Goal: Task Accomplishment & Management: Use online tool/utility

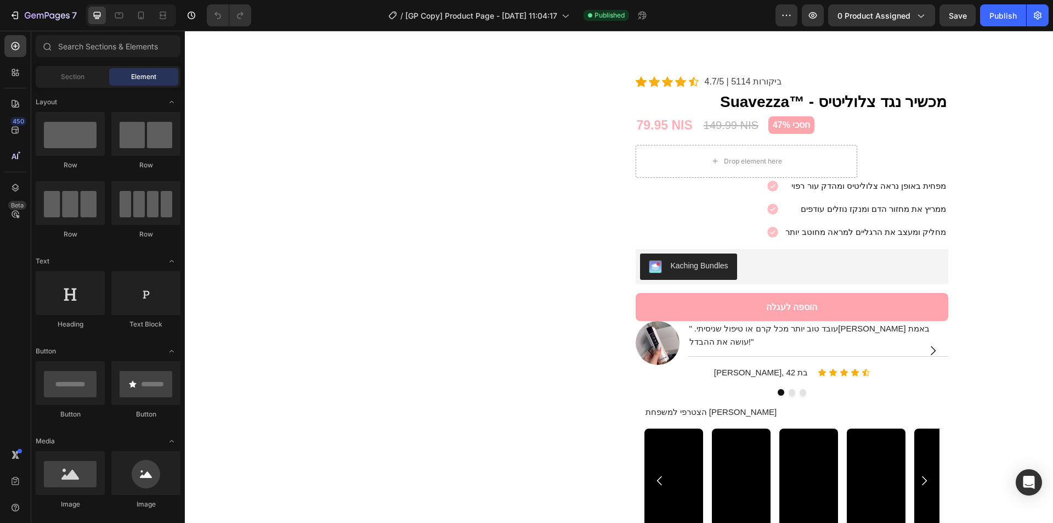
scroll to position [1571, 0]
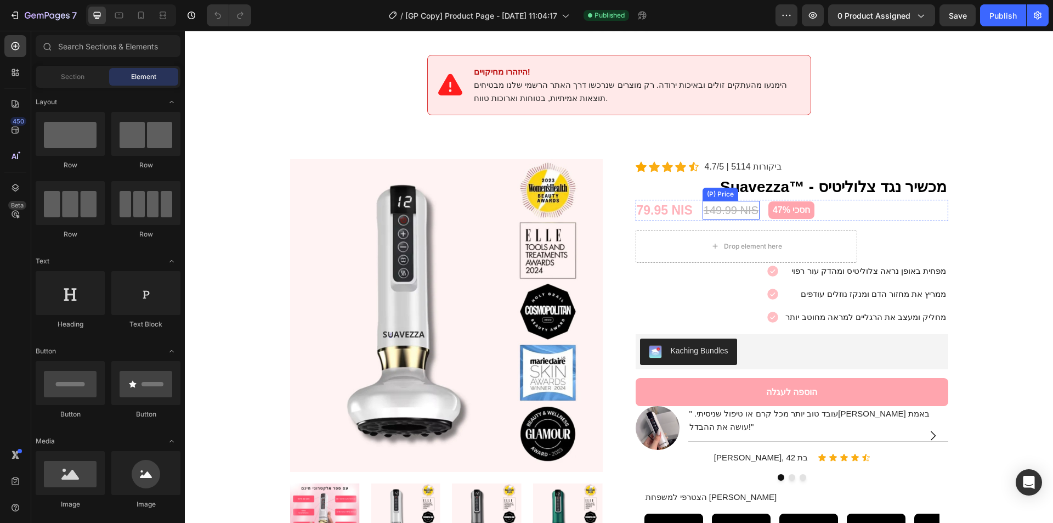
click at [733, 201] on div "149.99 NIS" at bounding box center [731, 210] width 57 height 19
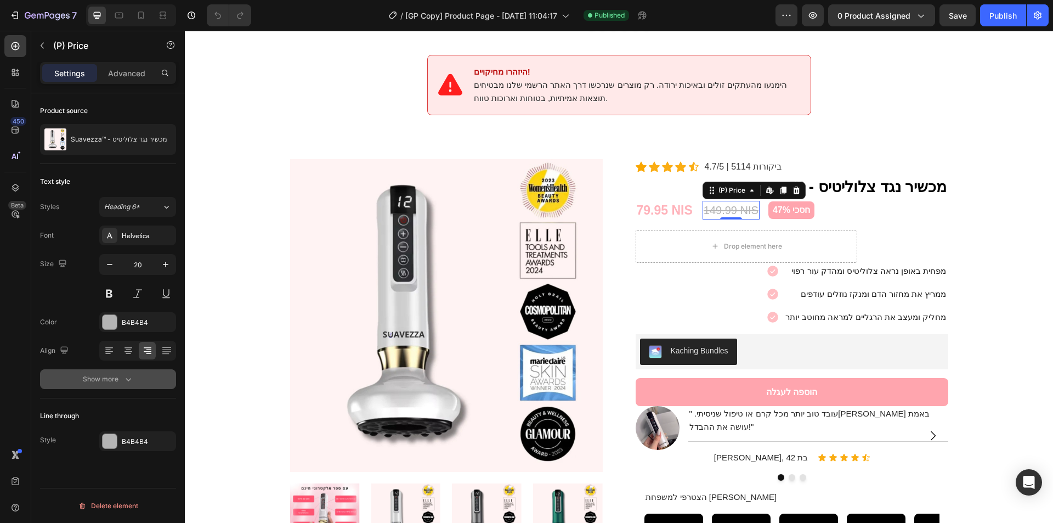
click at [129, 377] on icon "button" at bounding box center [128, 379] width 11 height 11
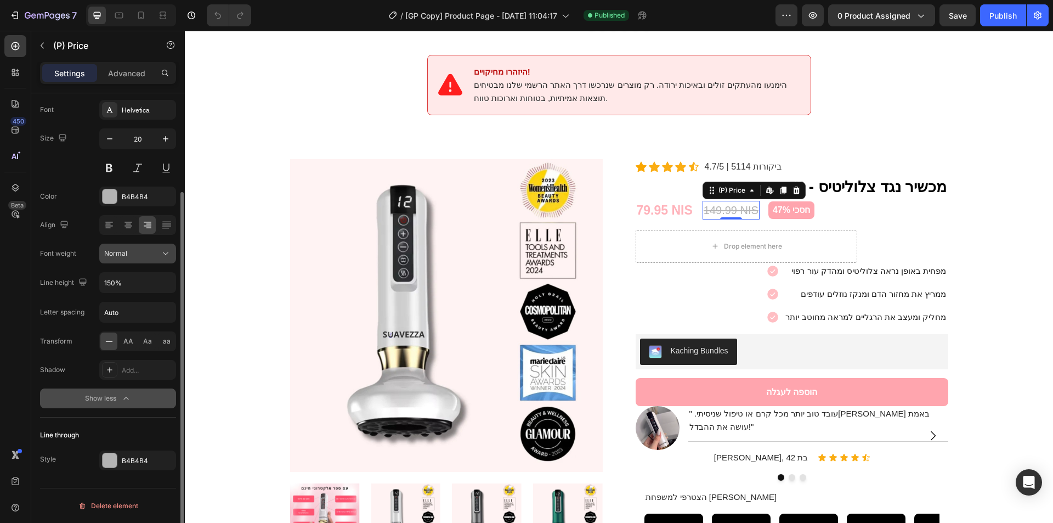
scroll to position [0, 0]
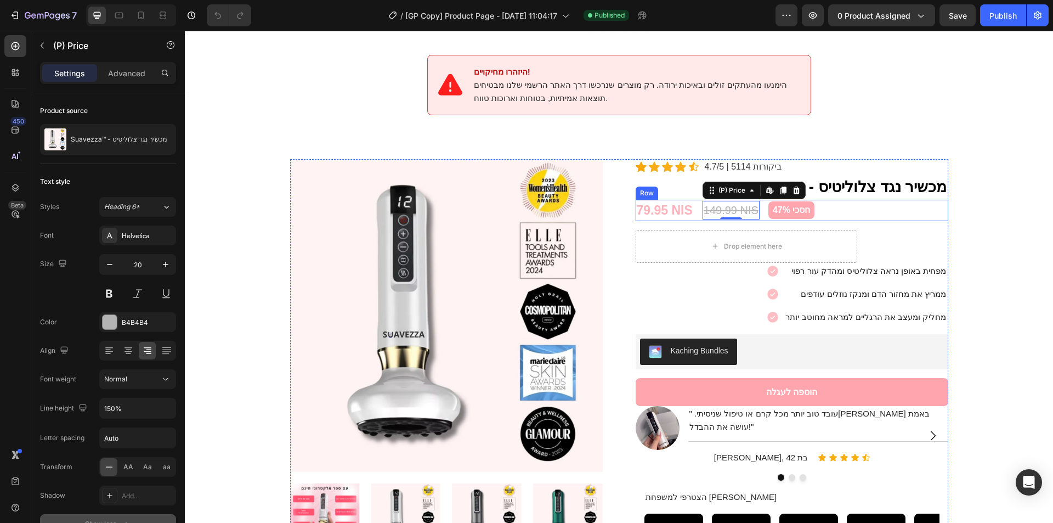
click at [902, 200] on div "79.95 NIS (P) Price (P) Price 149.99 NIS (P) Price Edit content in Shopify 0 (P…" at bounding box center [792, 210] width 313 height 21
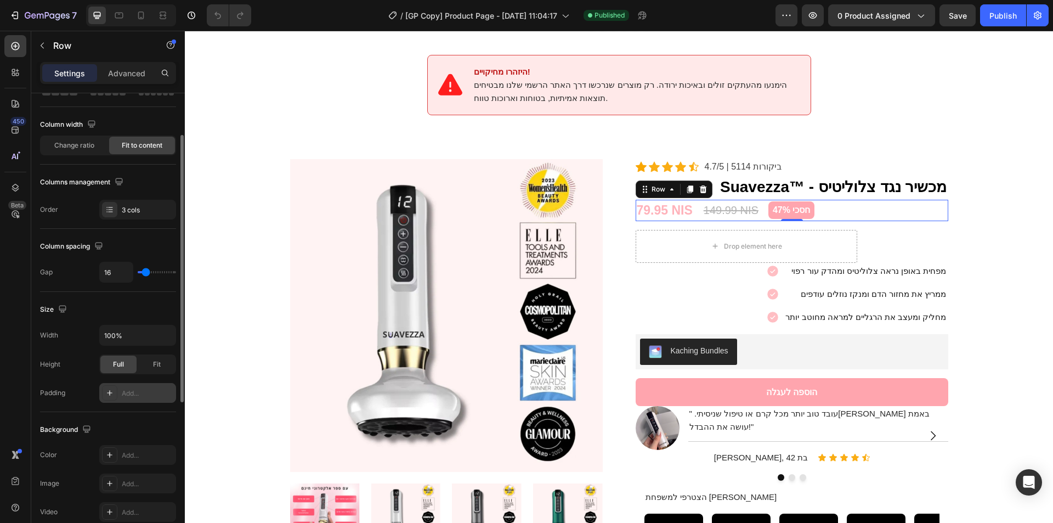
scroll to position [127, 0]
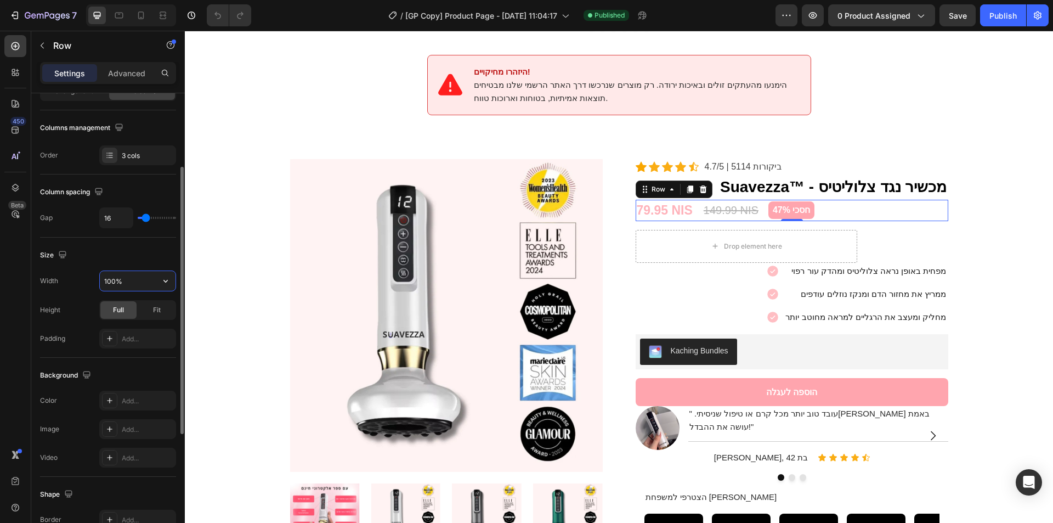
click at [144, 272] on input "100%" at bounding box center [138, 281] width 76 height 20
click at [153, 275] on input "100%" at bounding box center [138, 281] width 76 height 20
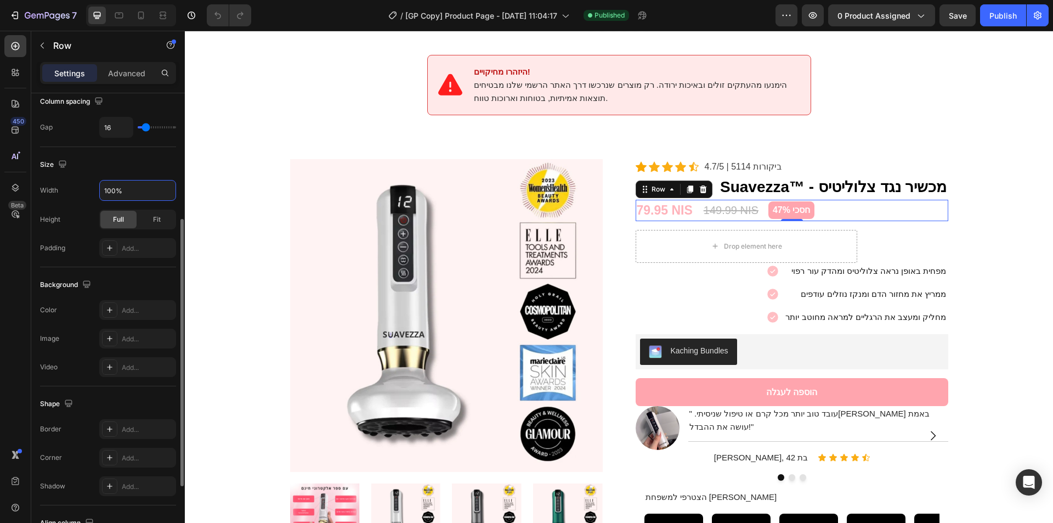
scroll to position [334, 0]
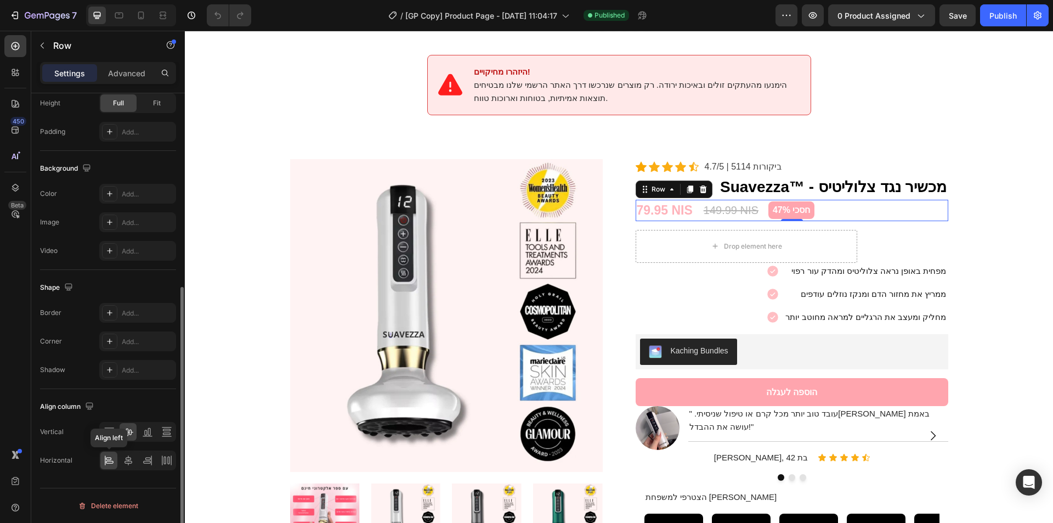
click at [110, 461] on icon at bounding box center [110, 462] width 8 height 3
click at [17, 15] on icon "button" at bounding box center [14, 15] width 11 height 11
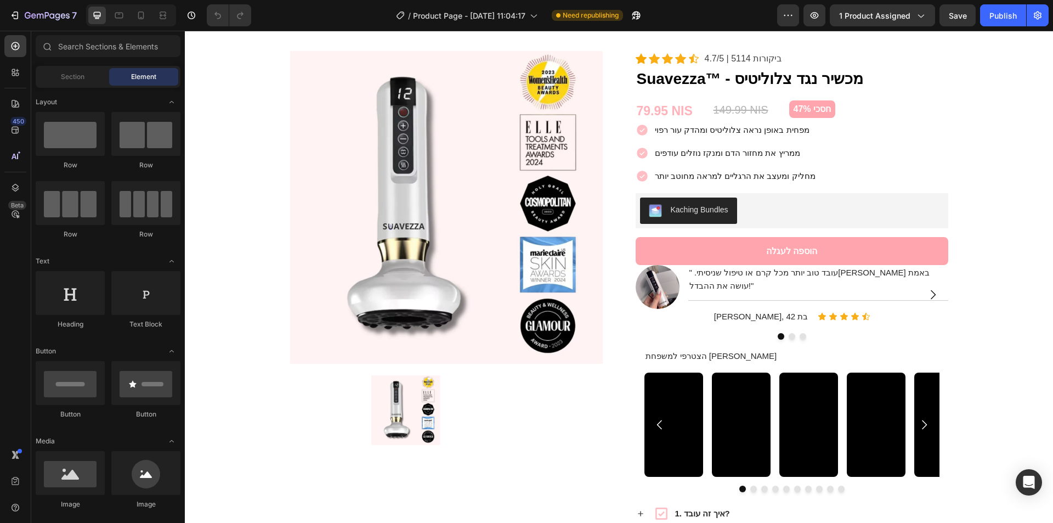
scroll to position [1624, 0]
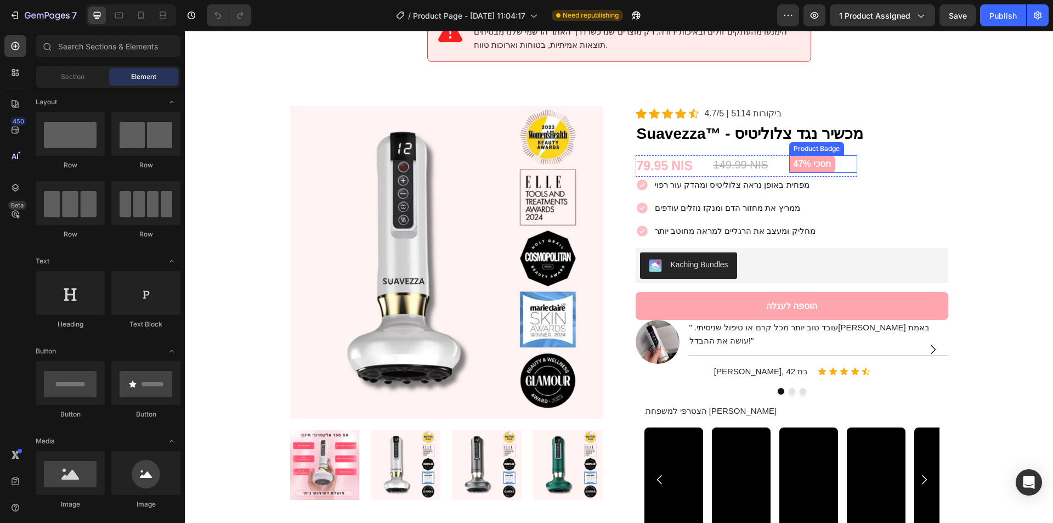
click at [802, 155] on pre "חסכי 47%" at bounding box center [812, 164] width 46 height 18
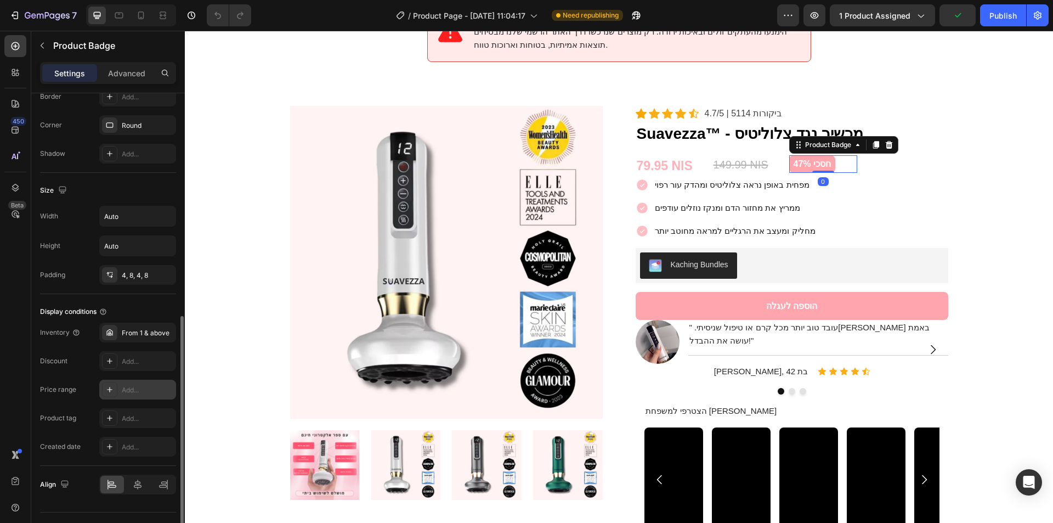
scroll to position [477, 0]
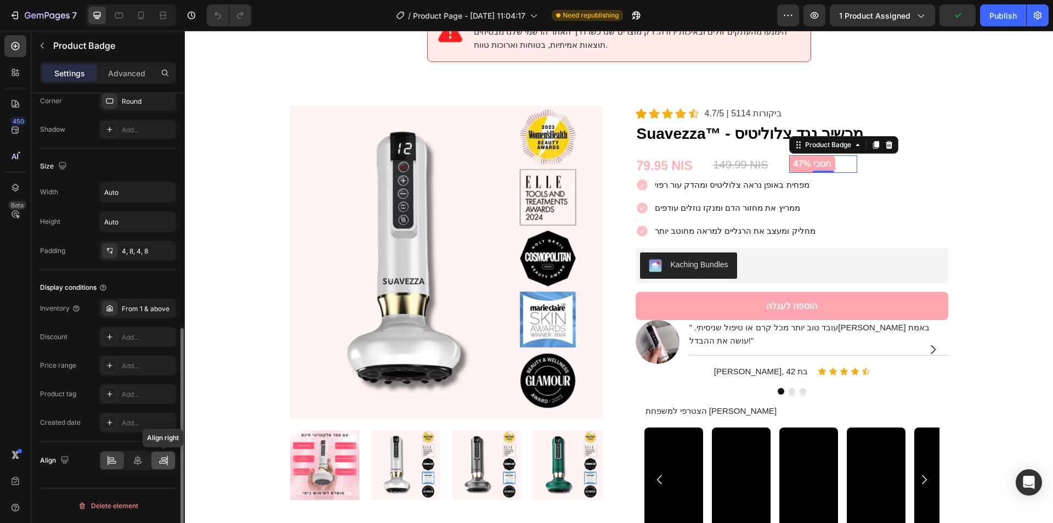
drag, startPoint x: 164, startPoint y: 461, endPoint x: 434, endPoint y: 166, distance: 400.7
click at [164, 461] on icon at bounding box center [163, 460] width 11 height 11
click at [738, 155] on div "149.99 NIS" at bounding box center [747, 164] width 68 height 19
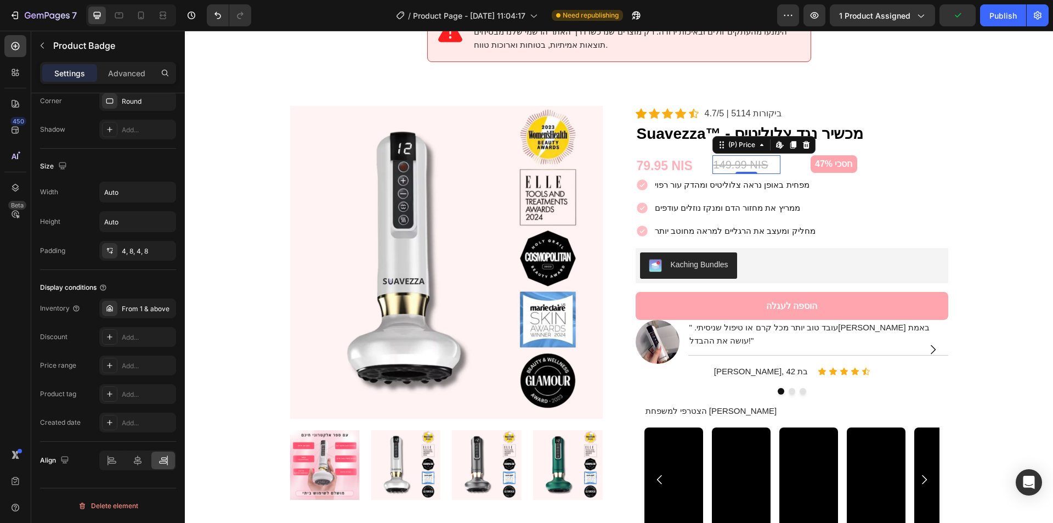
scroll to position [0, 0]
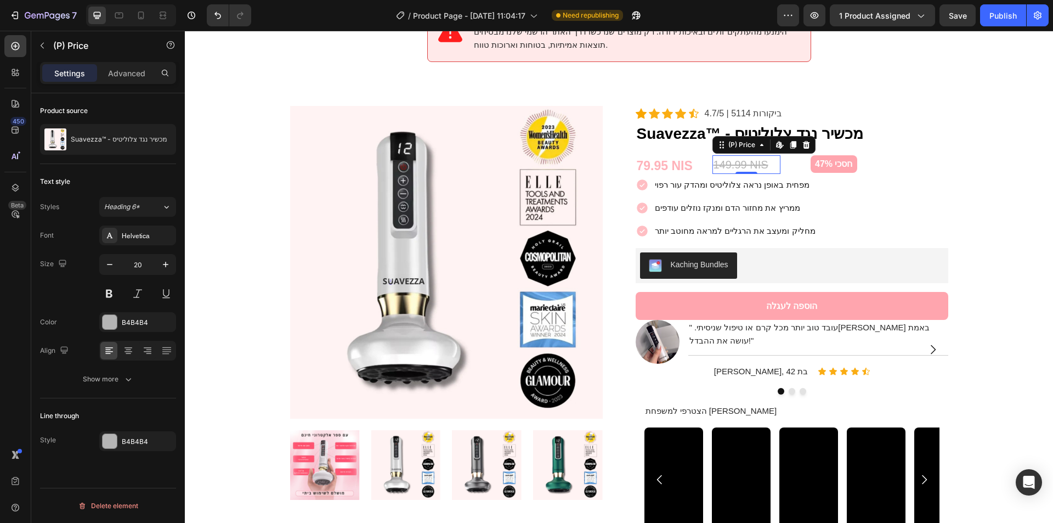
click at [731, 155] on div "149.99 NIS" at bounding box center [747, 164] width 68 height 19
drag, startPoint x: 154, startPoint y: 352, endPoint x: 29, endPoint y: 286, distance: 141.3
click at [154, 352] on div at bounding box center [147, 351] width 17 height 18
click at [668, 155] on div "79.95 NIS" at bounding box center [670, 165] width 68 height 21
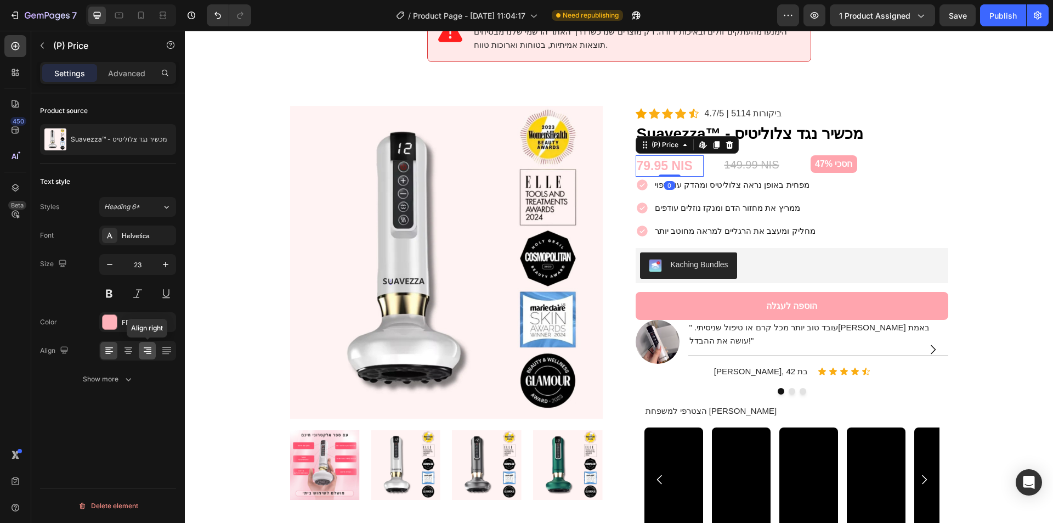
click at [142, 350] on icon at bounding box center [147, 350] width 11 height 11
click at [894, 154] on div "79.95 NIS (P) Price Edit content in Shopify 0 (P) Price Edit content in Shopify…" at bounding box center [792, 161] width 313 height 30
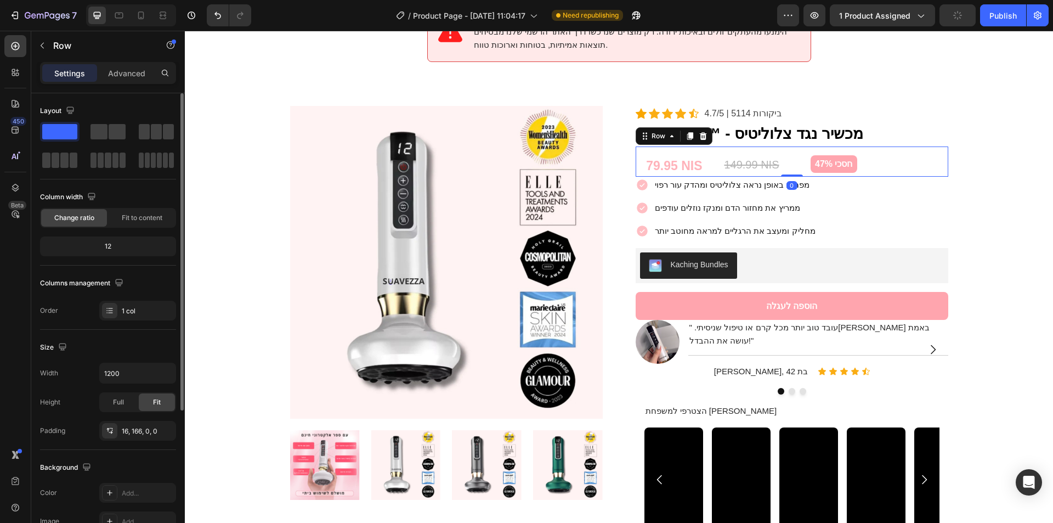
scroll to position [18, 0]
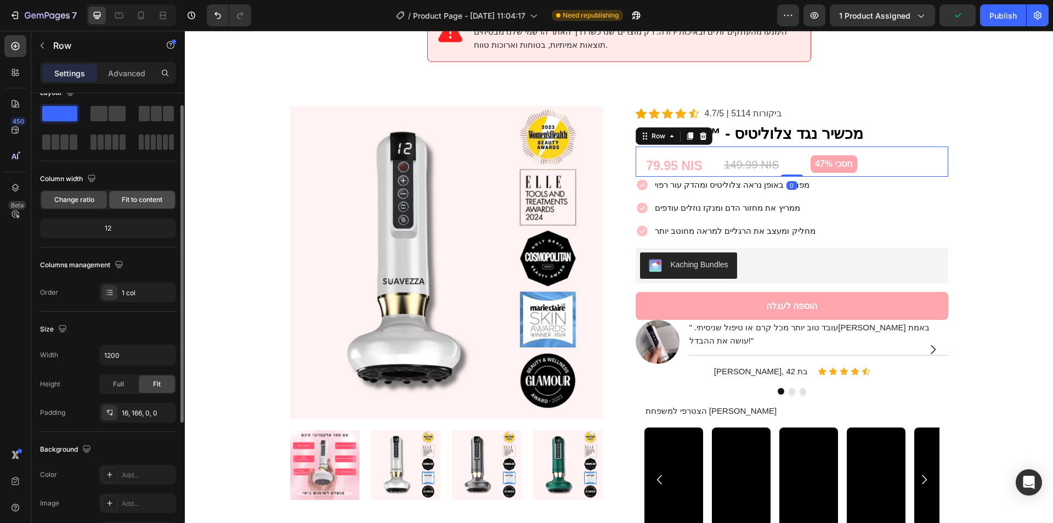
click at [139, 202] on span "Fit to content" at bounding box center [142, 200] width 41 height 10
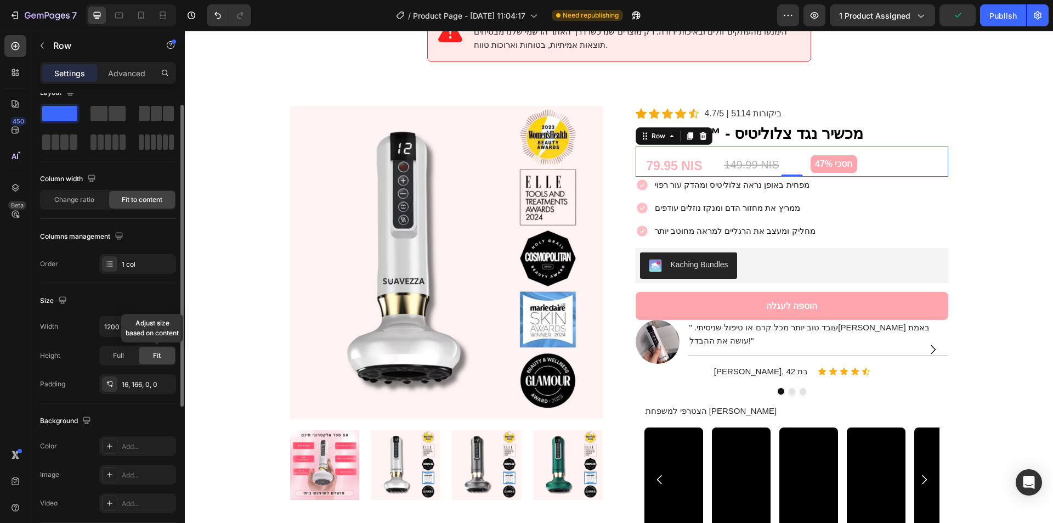
scroll to position [36, 0]
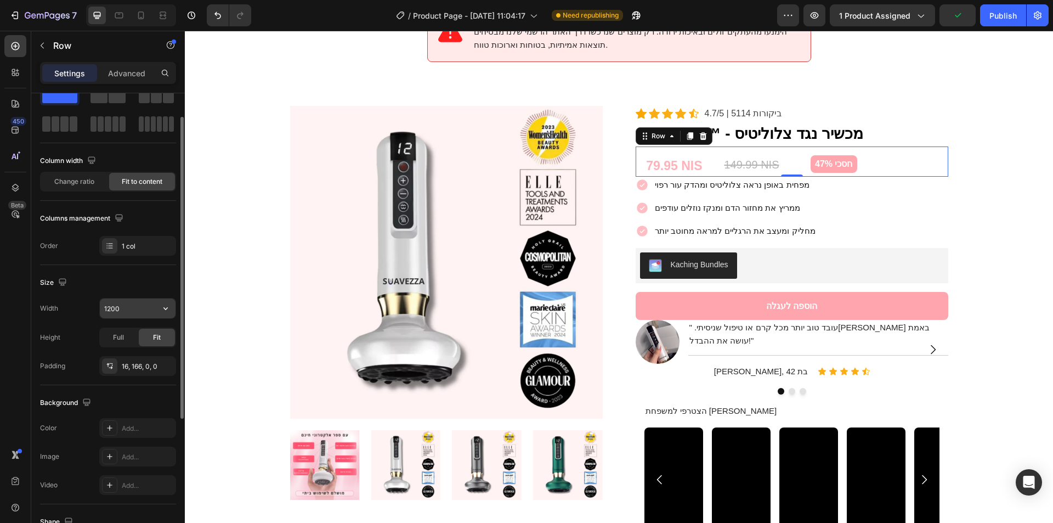
click at [122, 309] on input "1200" at bounding box center [138, 308] width 76 height 20
click at [163, 306] on icon "button" at bounding box center [165, 308] width 11 height 11
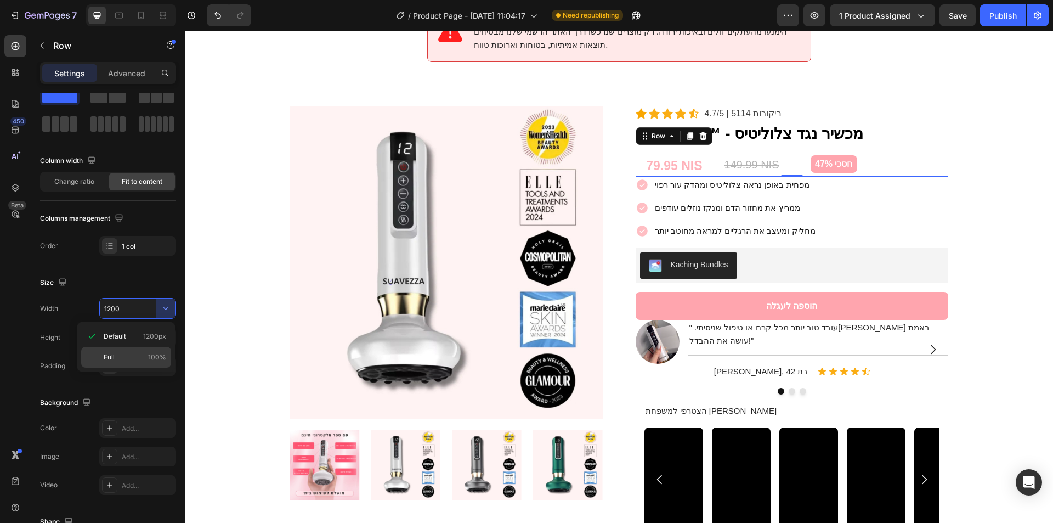
click at [136, 356] on p "Full 100%" at bounding box center [135, 357] width 63 height 10
type input "100%"
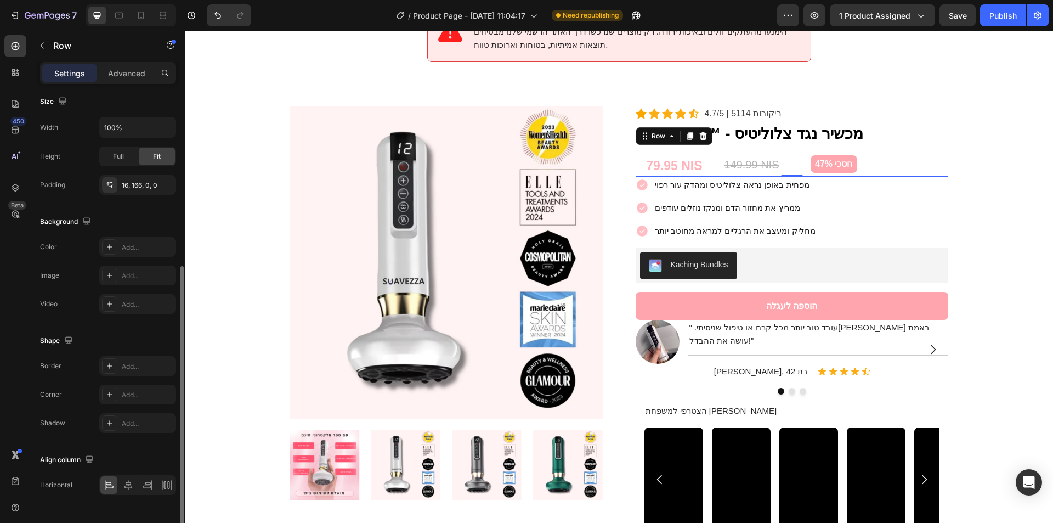
scroll to position [242, 0]
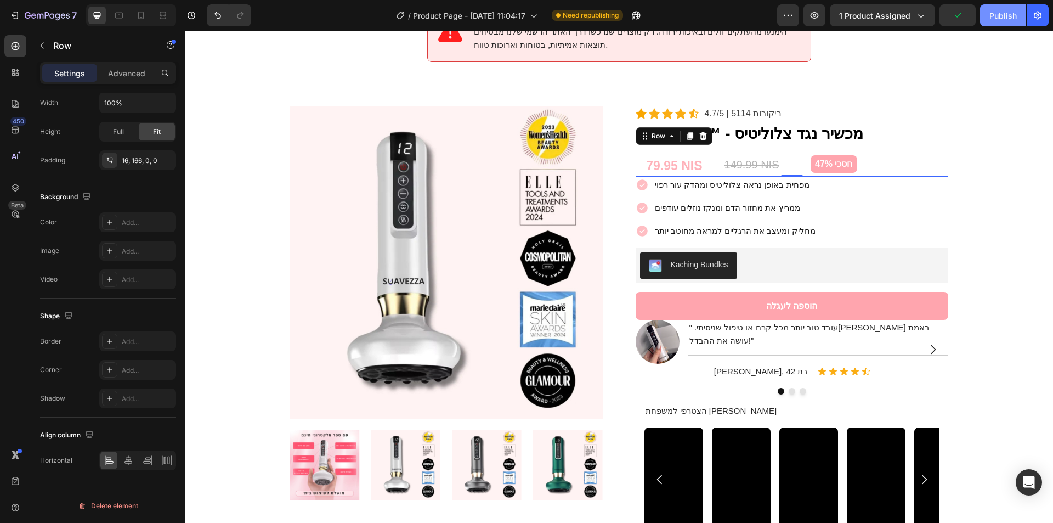
click at [995, 18] on div "Publish" at bounding box center [1003, 16] width 27 height 12
click at [862, 192] on div "מפחית באופן נראה צלוליטיס ומהדק עור רפוי ממריץ את מחזור הדם ומנקז נוזלים עודפים…" at bounding box center [792, 208] width 313 height 63
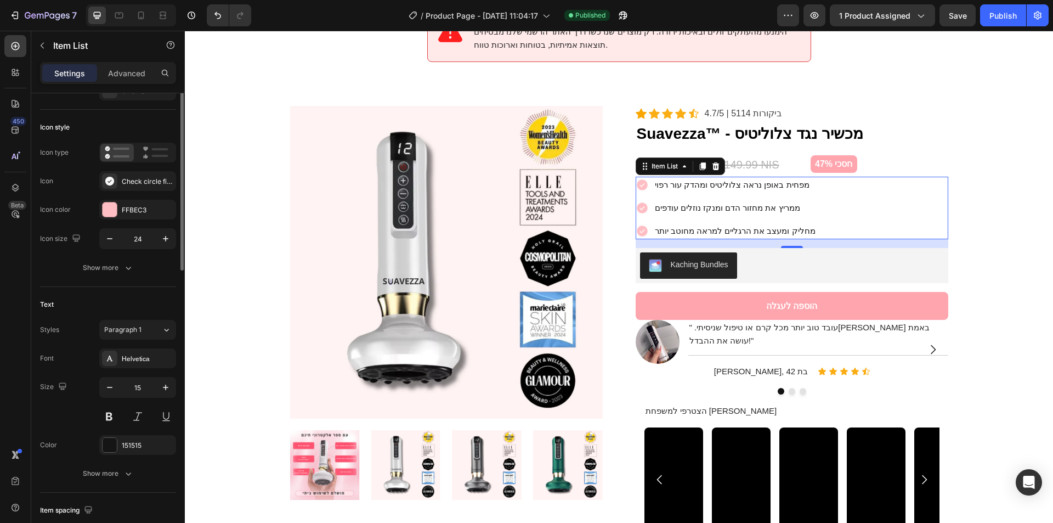
scroll to position [0, 0]
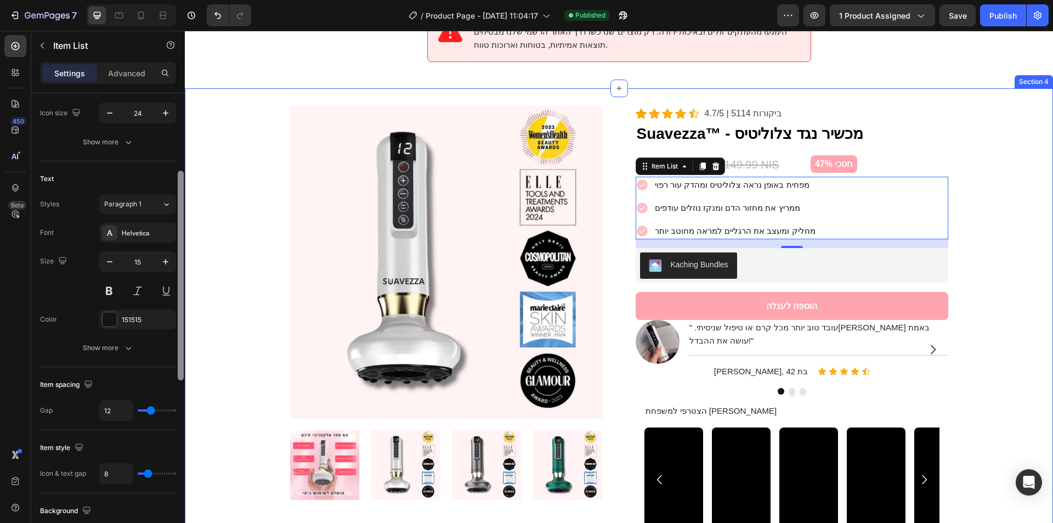
drag, startPoint x: 363, startPoint y: 304, endPoint x: 187, endPoint y: 422, distance: 212.1
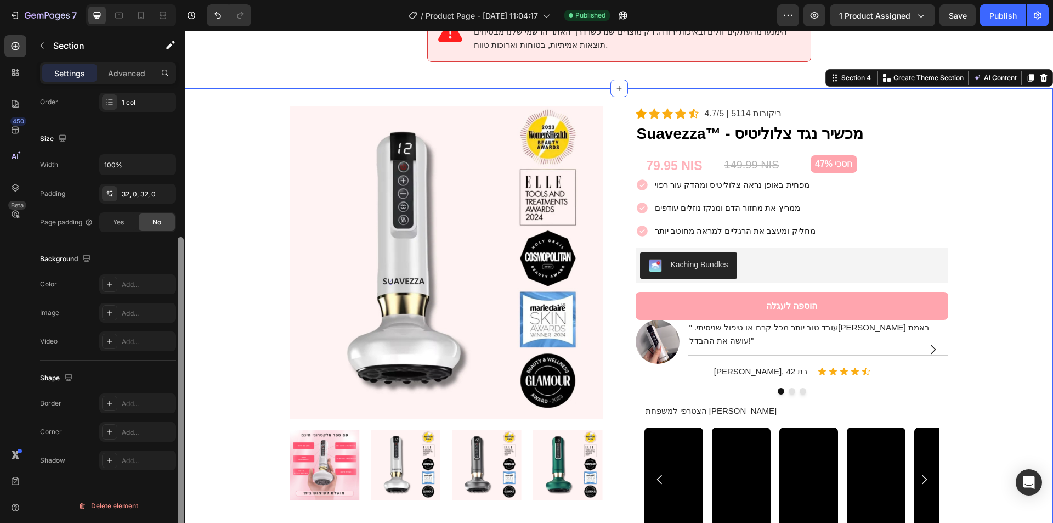
scroll to position [198, 0]
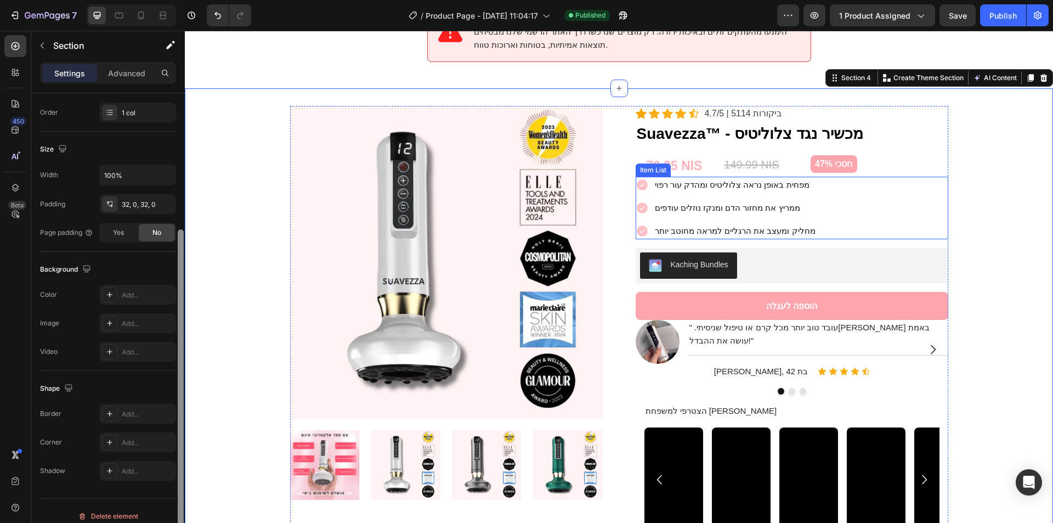
click at [905, 186] on div "מפחית באופן נראה צלוליטיס ומהדק עור רפוי ממריץ את מחזור הדם ומנקז נוזלים עודפים…" at bounding box center [792, 208] width 313 height 63
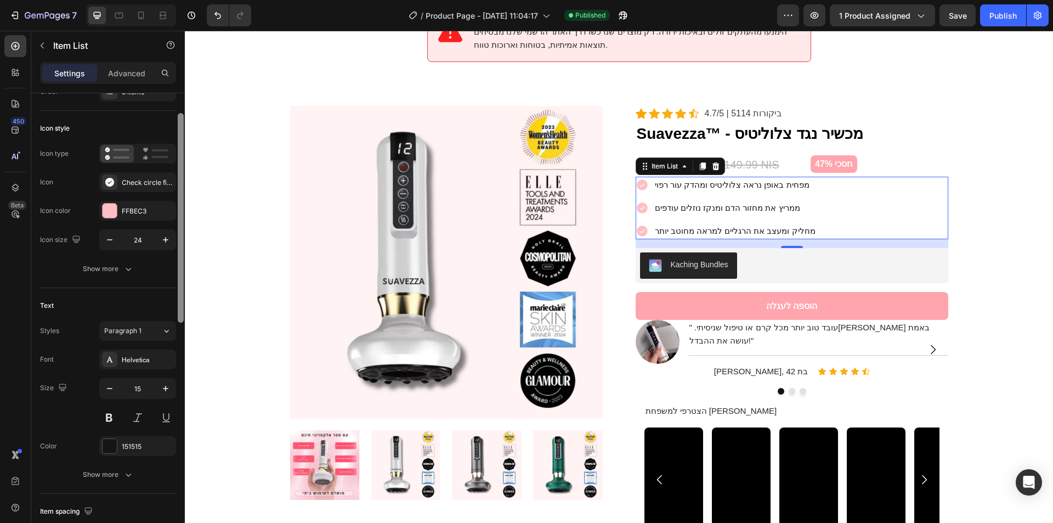
scroll to position [52, 0]
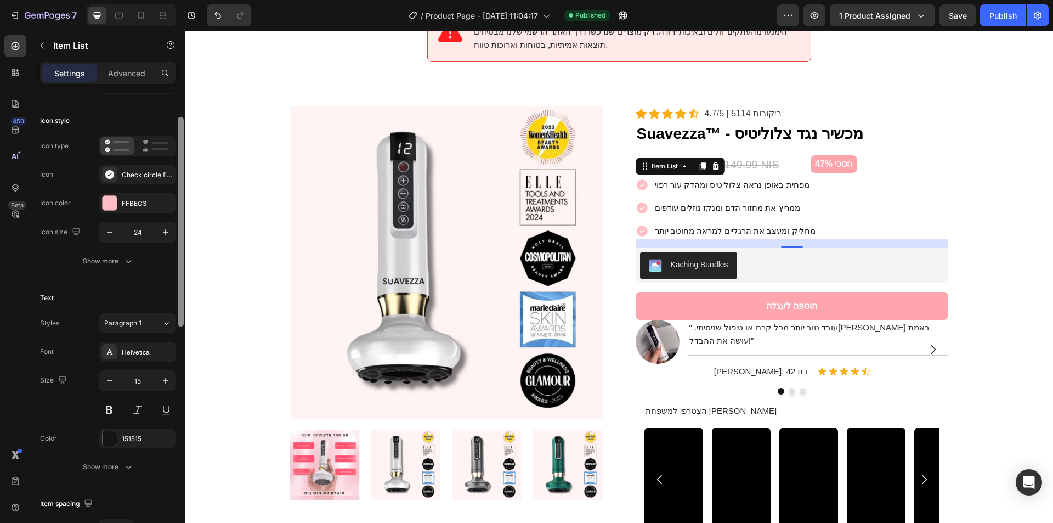
click at [179, 297] on div at bounding box center [181, 222] width 6 height 210
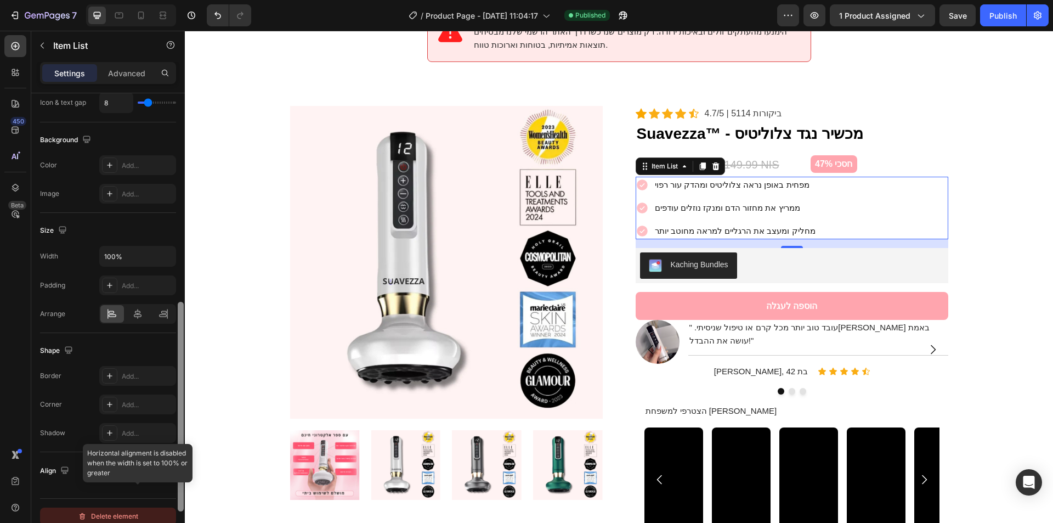
scroll to position [552, 0]
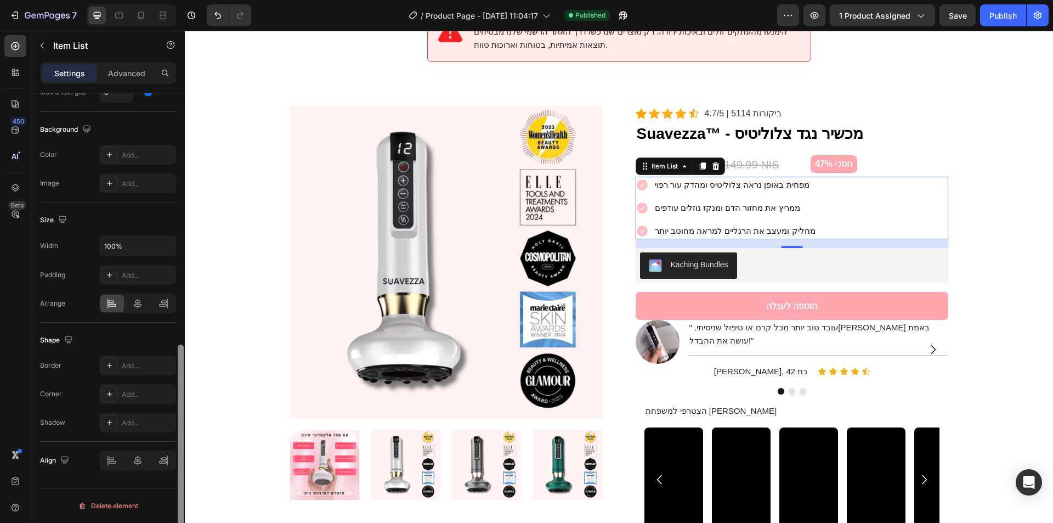
drag, startPoint x: 173, startPoint y: 342, endPoint x: 168, endPoint y: 515, distance: 172.9
click at [168, 515] on div "Item management Order 3 items Icon style Icon type Icon Check circle filled Ico…" at bounding box center [108, 323] width 154 height 461
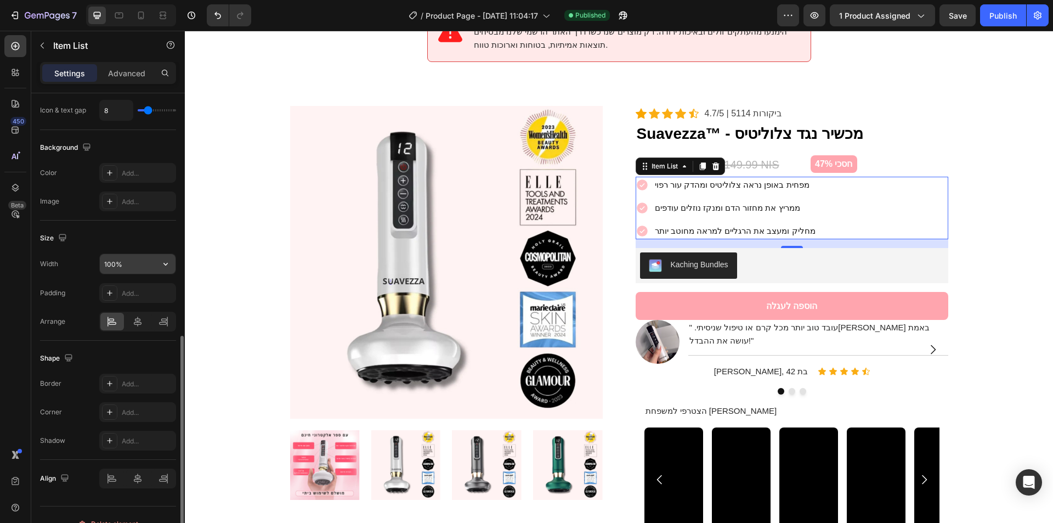
click at [133, 262] on input "100%" at bounding box center [138, 264] width 76 height 20
click at [159, 264] on button "button" at bounding box center [166, 264] width 20 height 20
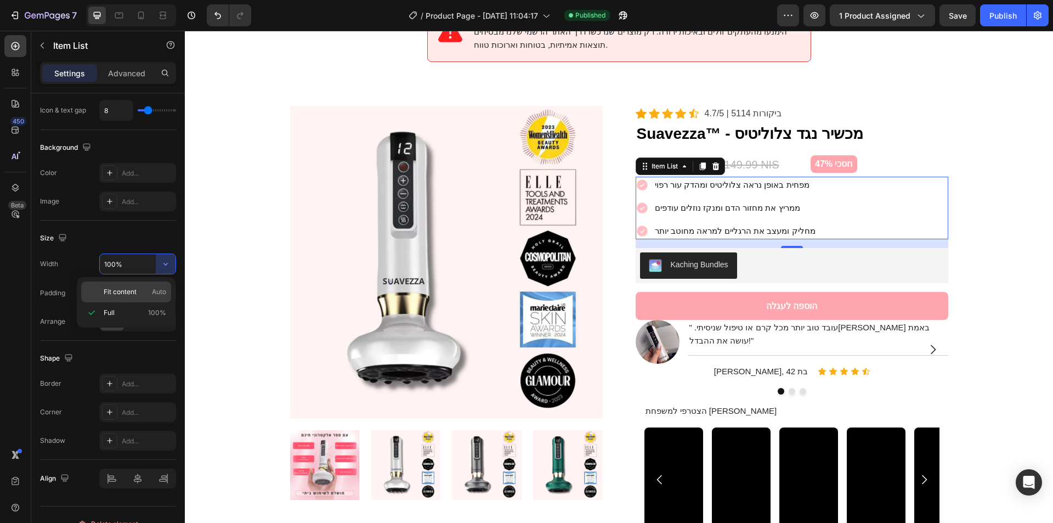
click at [152, 290] on span "Auto" at bounding box center [159, 292] width 14 height 10
type input "Auto"
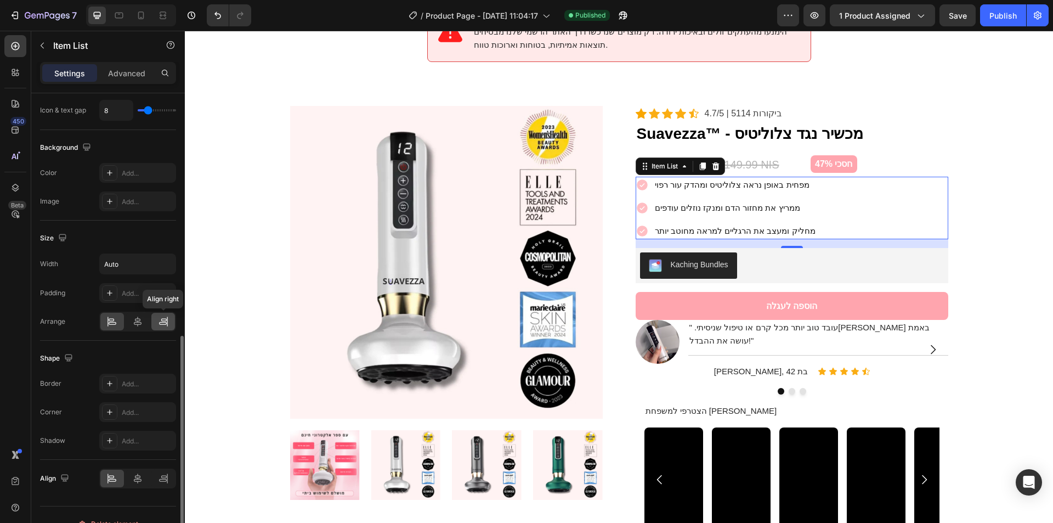
click at [165, 325] on icon at bounding box center [163, 321] width 11 height 11
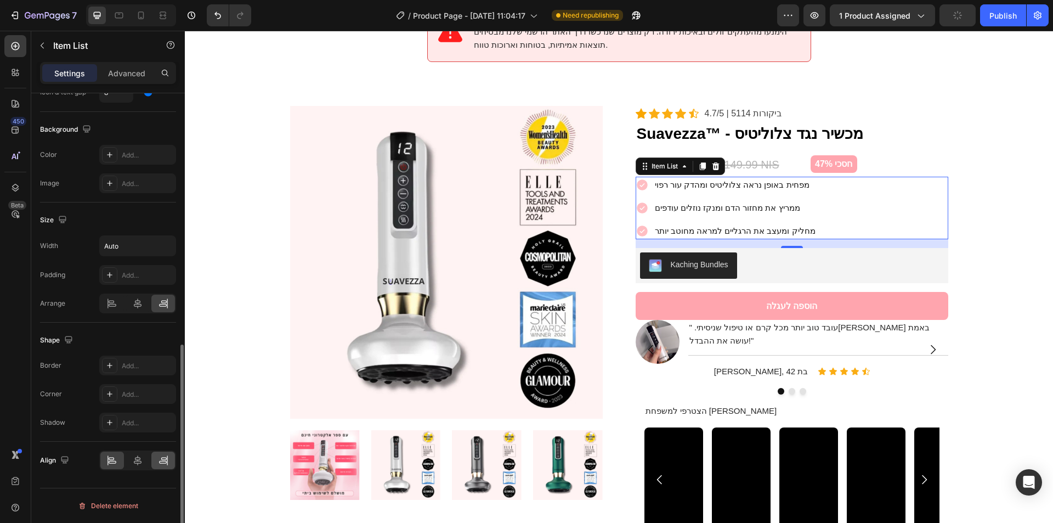
click at [170, 464] on div at bounding box center [163, 461] width 24 height 18
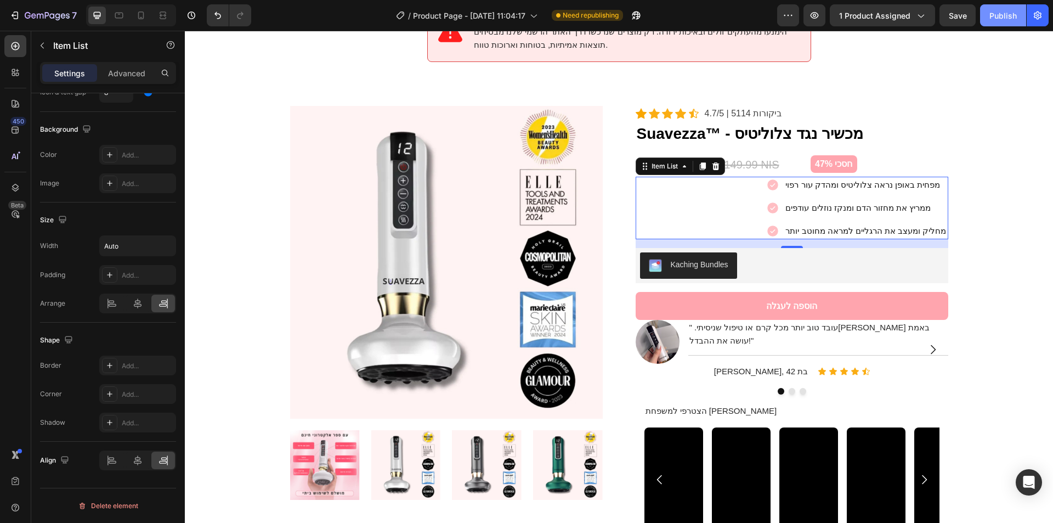
click at [1011, 17] on div "Publish" at bounding box center [1003, 16] width 27 height 12
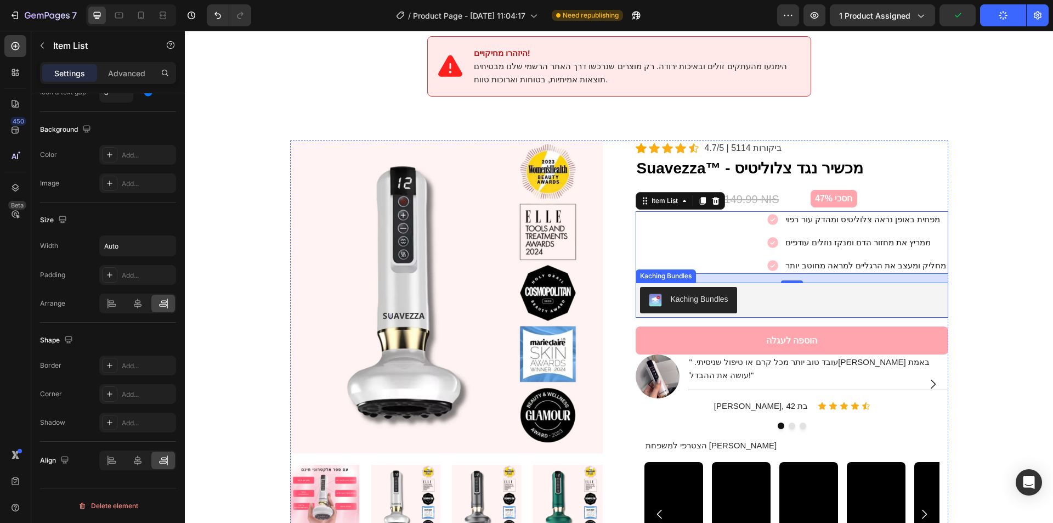
scroll to position [1570, 0]
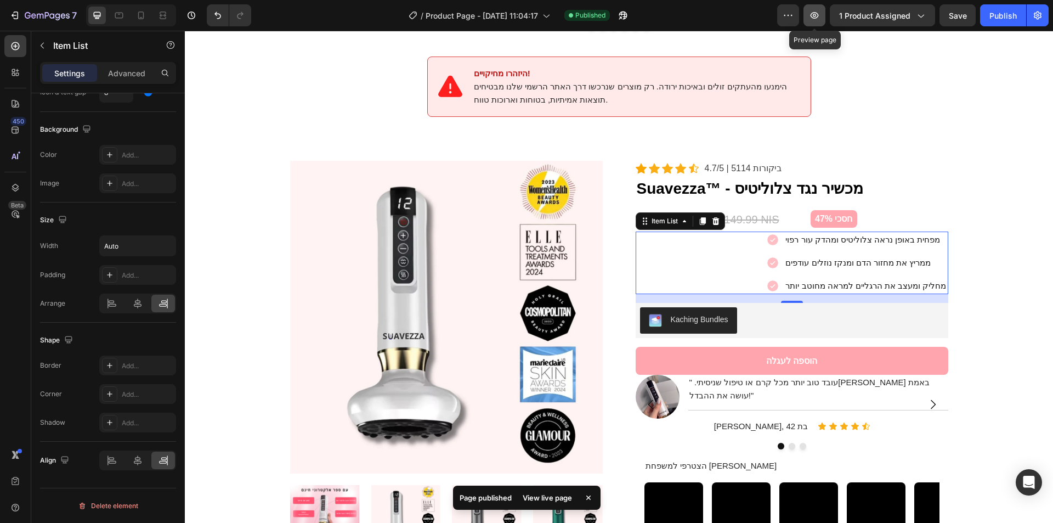
click at [810, 14] on button "button" at bounding box center [815, 15] width 22 height 22
click at [810, 14] on icon "button" at bounding box center [814, 15] width 11 height 11
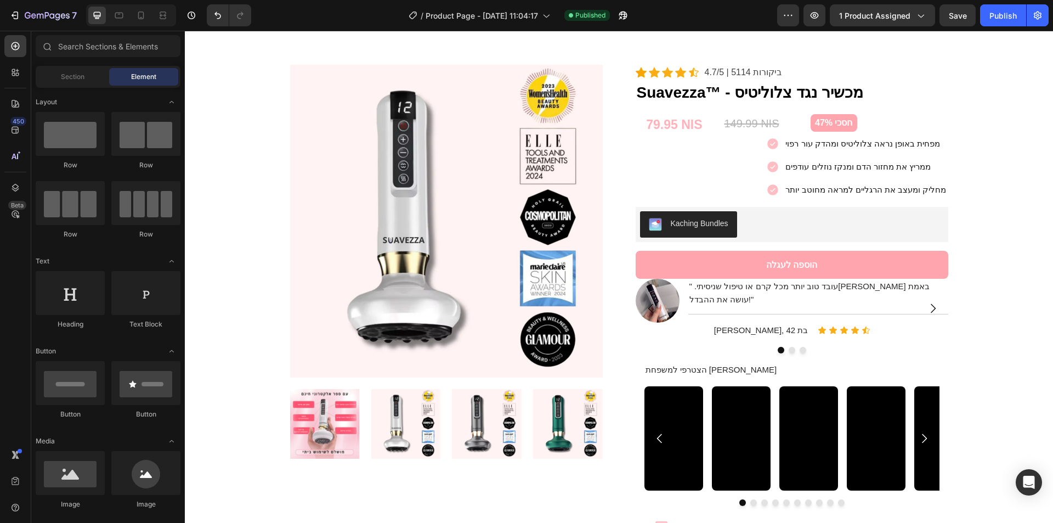
scroll to position [1513, 0]
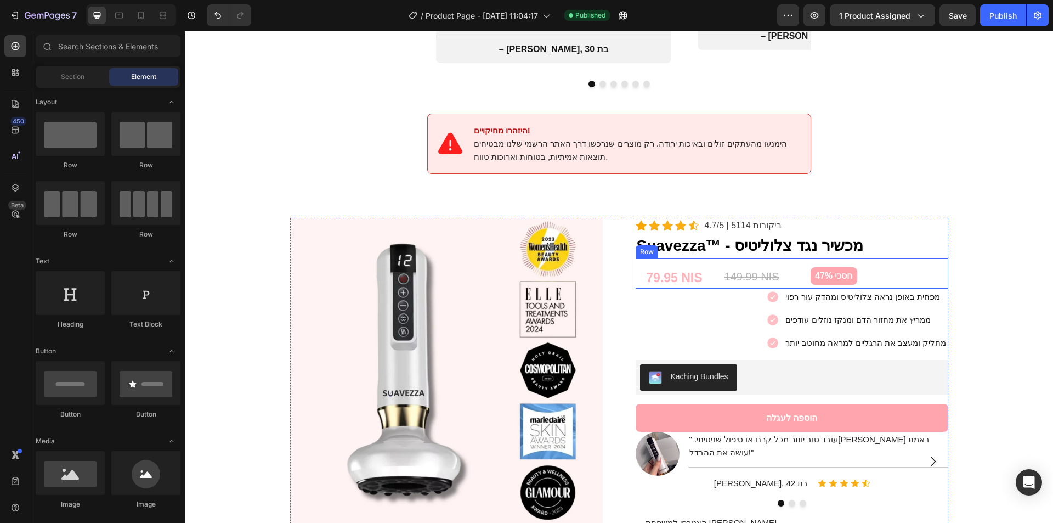
click at [877, 258] on div "79.95 NIS (P) Price (P) Price 149.99 NIS (P) Price (P) Price חסכי 47% Product B…" at bounding box center [792, 273] width 313 height 30
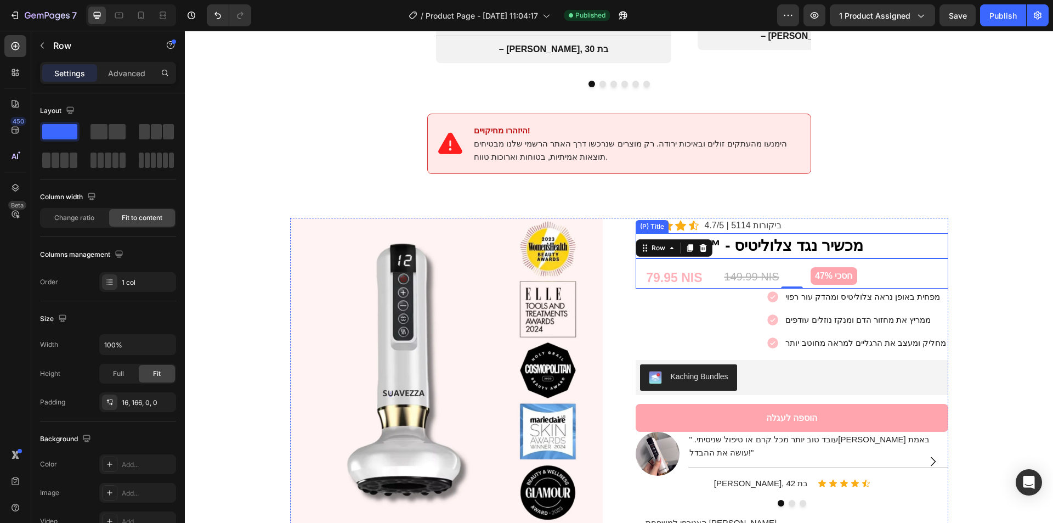
click at [843, 233] on h2 "Suavezza™ - מכשיר נגד צלוליטיס" at bounding box center [792, 245] width 313 height 25
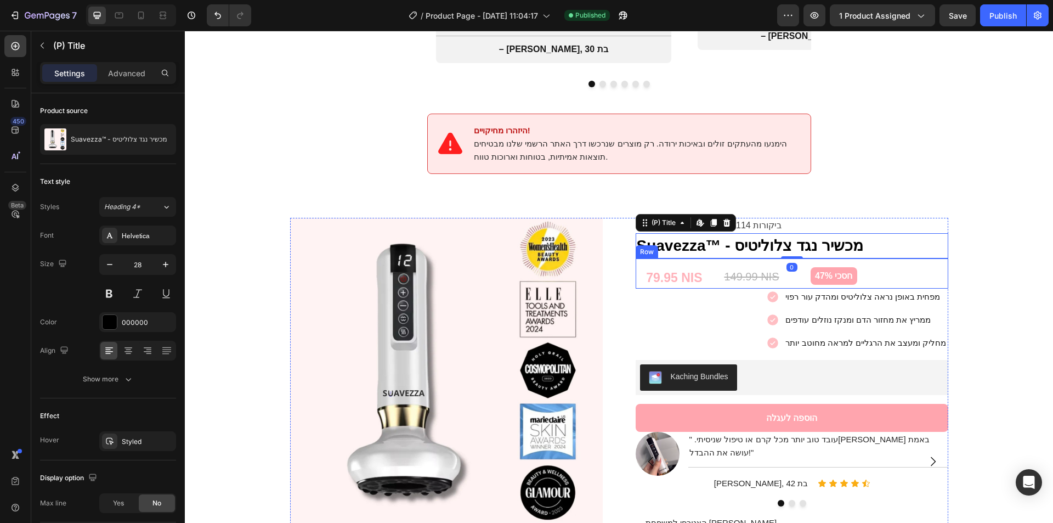
click at [896, 258] on div "79.95 NIS (P) Price (P) Price 149.99 NIS (P) Price (P) Price חסכי 47% Product B…" at bounding box center [792, 273] width 313 height 30
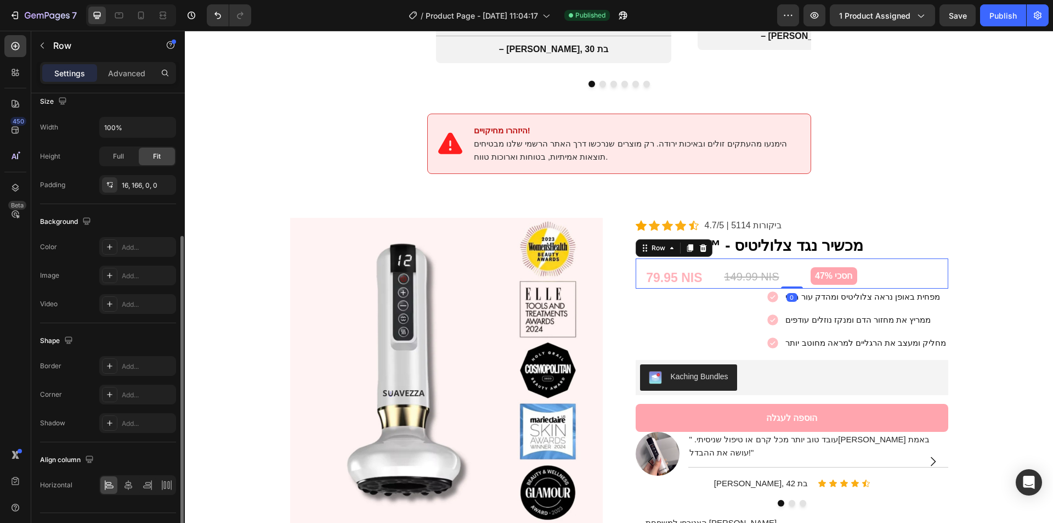
scroll to position [242, 0]
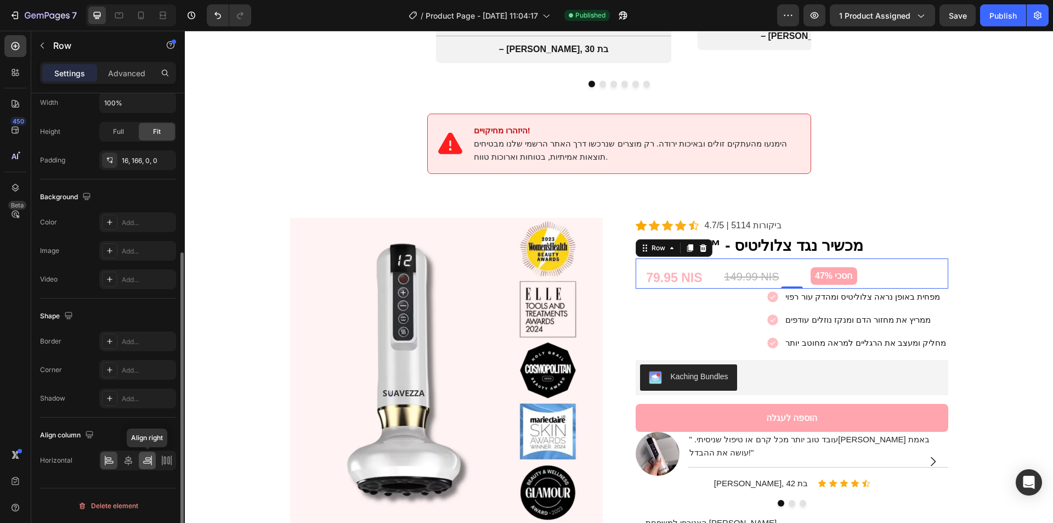
click at [151, 458] on icon at bounding box center [147, 460] width 11 height 11
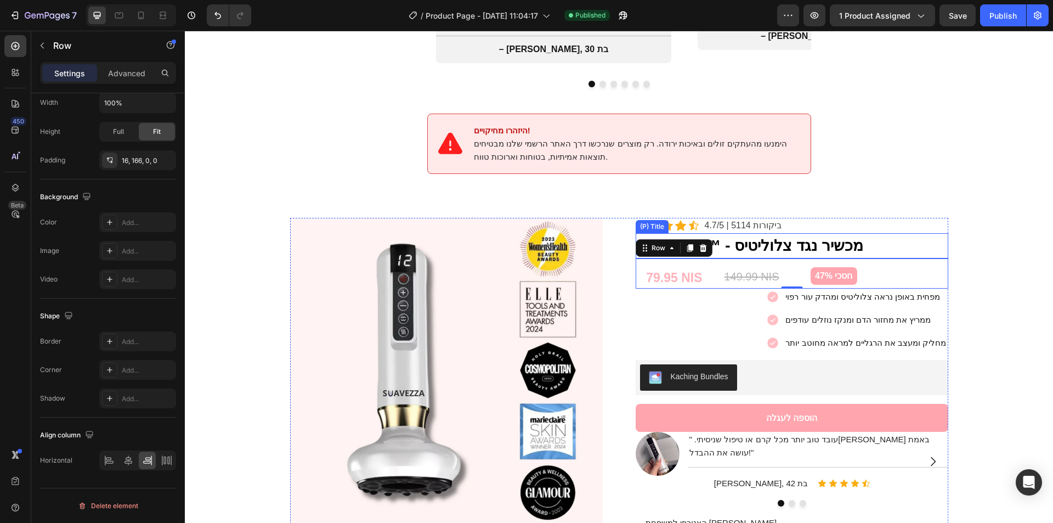
click at [867, 233] on h2 "Suavezza™ - מכשיר נגד צלוליטיס" at bounding box center [792, 245] width 313 height 25
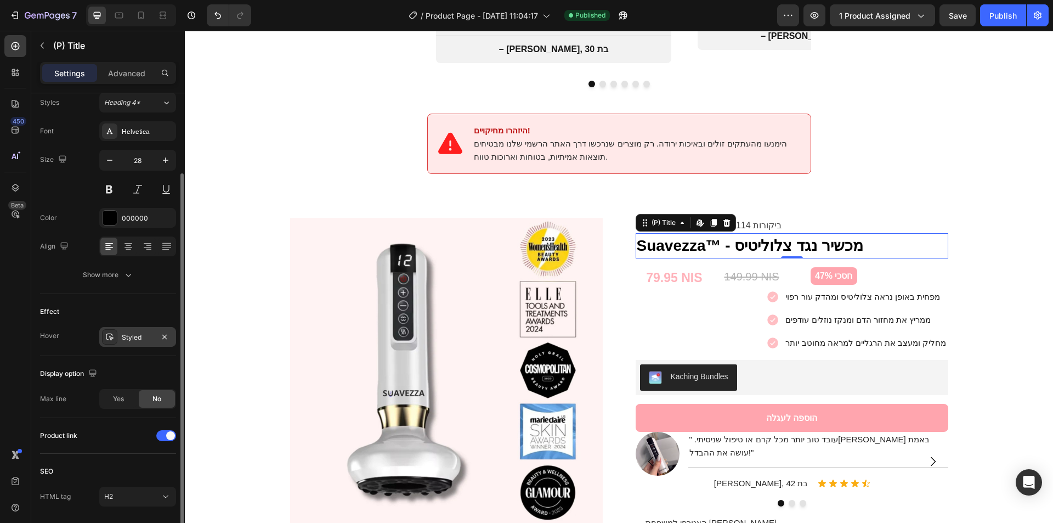
scroll to position [50, 0]
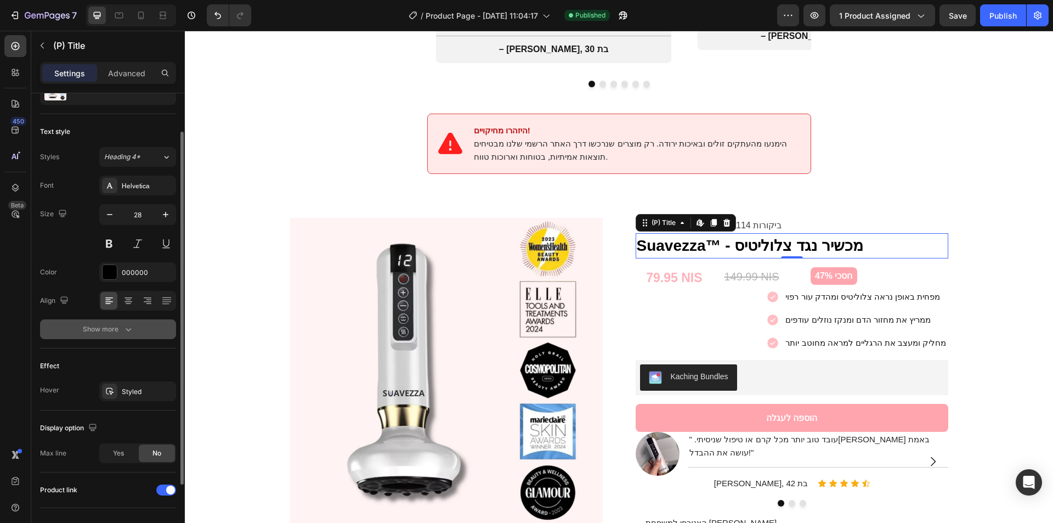
click at [129, 332] on icon "button" at bounding box center [128, 329] width 11 height 11
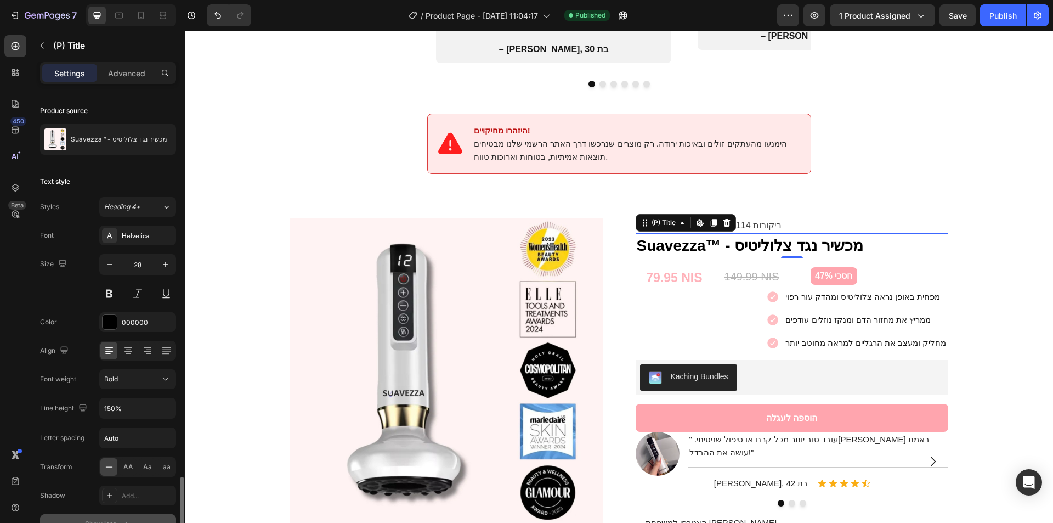
scroll to position [285, 0]
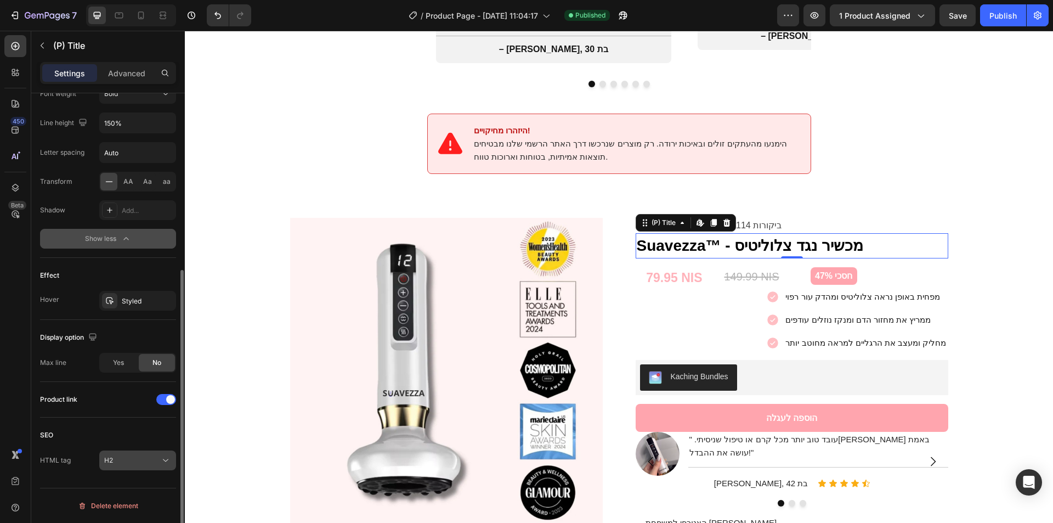
click at [133, 462] on div "H2" at bounding box center [132, 460] width 56 height 10
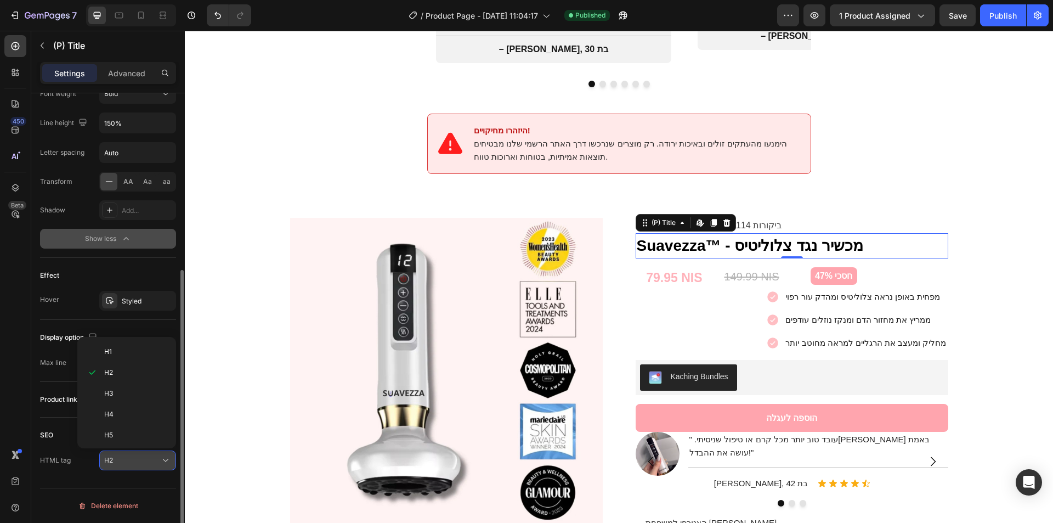
click at [133, 462] on div "H2" at bounding box center [132, 460] width 56 height 10
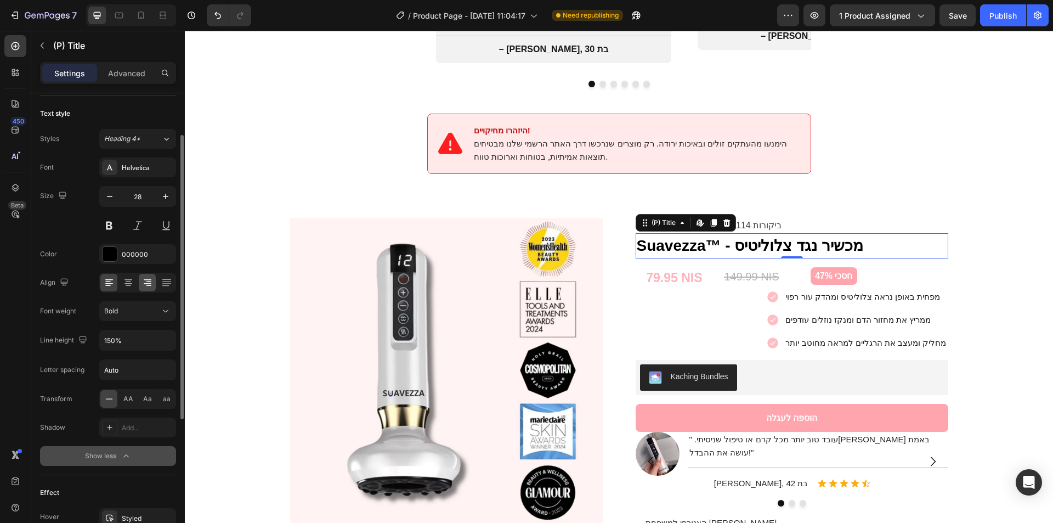
scroll to position [32, 0]
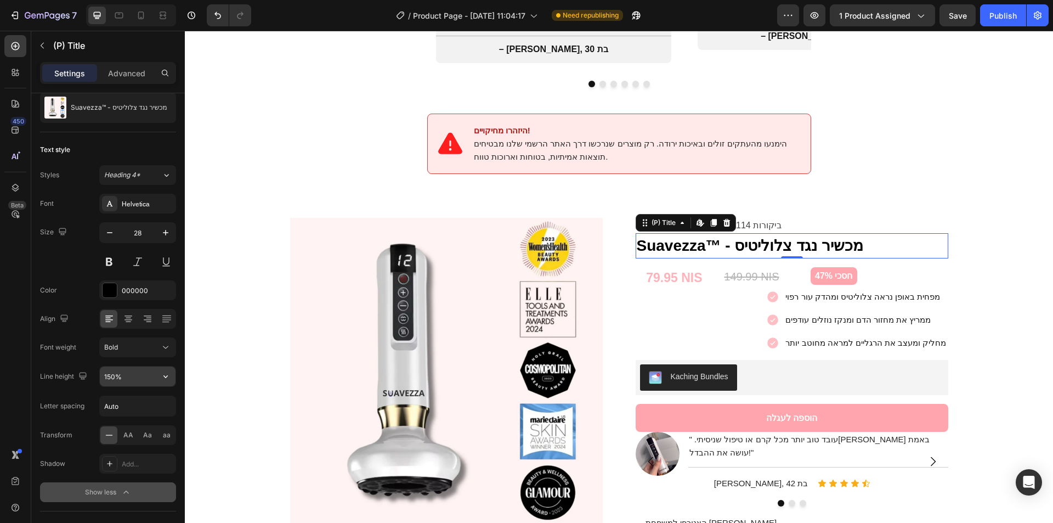
click at [138, 373] on input "150%" at bounding box center [138, 376] width 76 height 20
click at [138, 376] on input "150%" at bounding box center [138, 376] width 76 height 20
click at [95, 147] on div "Text style" at bounding box center [108, 150] width 136 height 18
drag, startPoint x: 1006, startPoint y: 16, endPoint x: 789, endPoint y: 46, distance: 219.2
click at [1006, 16] on div "Publish" at bounding box center [1003, 16] width 27 height 12
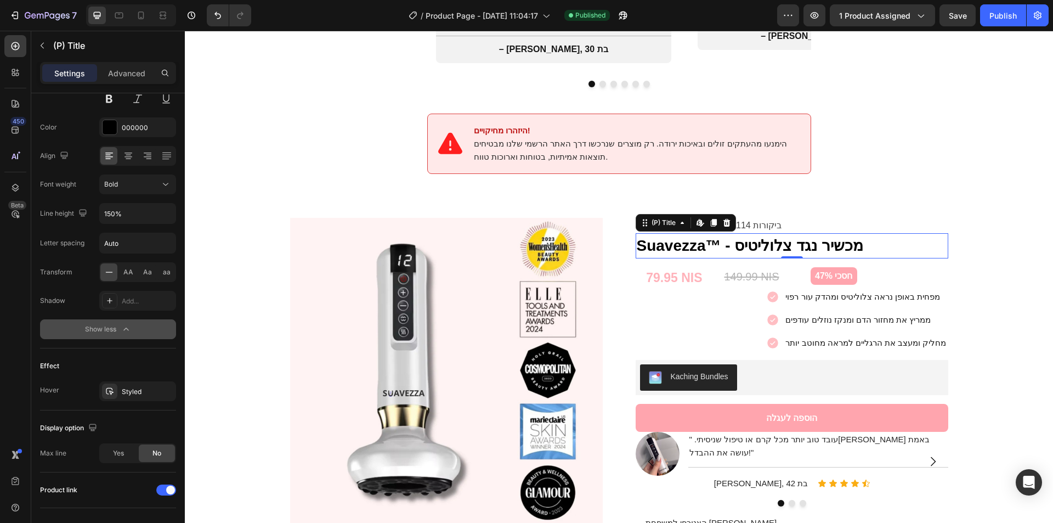
scroll to position [177, 0]
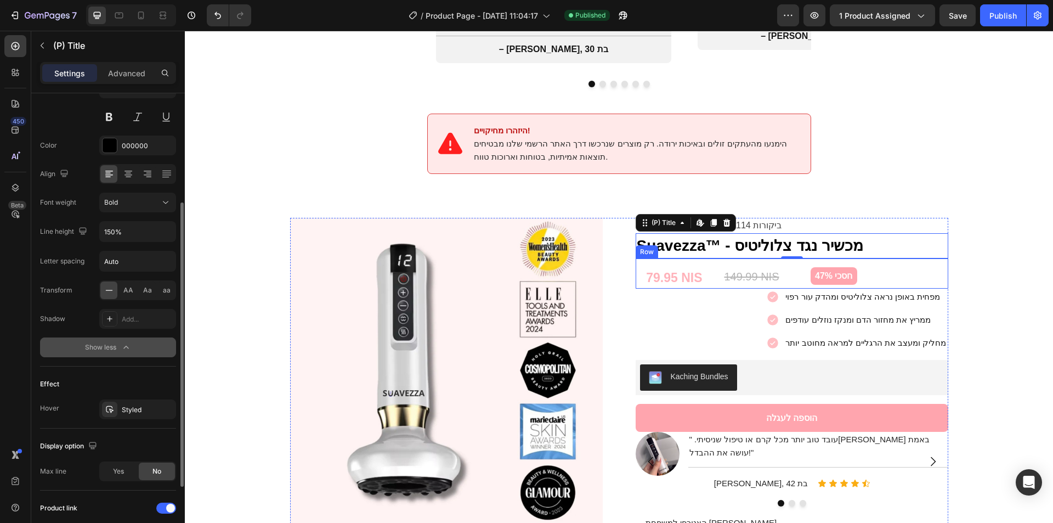
click at [880, 258] on div "79.95 NIS (P) Price (P) Price 149.99 NIS (P) Price (P) Price חסכי 47% Product B…" at bounding box center [792, 273] width 313 height 30
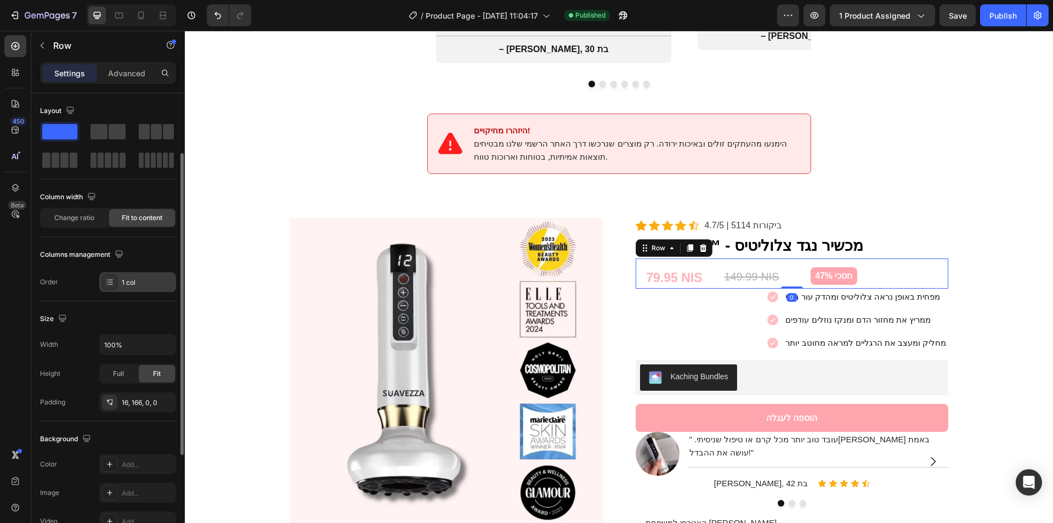
scroll to position [54, 0]
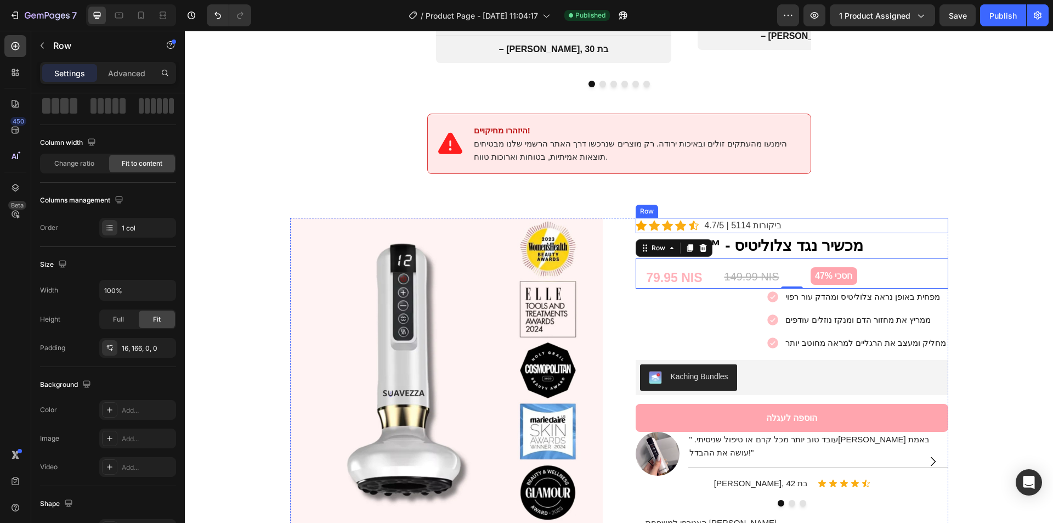
click at [871, 234] on h2 "Suavezza™ - מכשיר נגד צלוליטיס" at bounding box center [792, 245] width 313 height 25
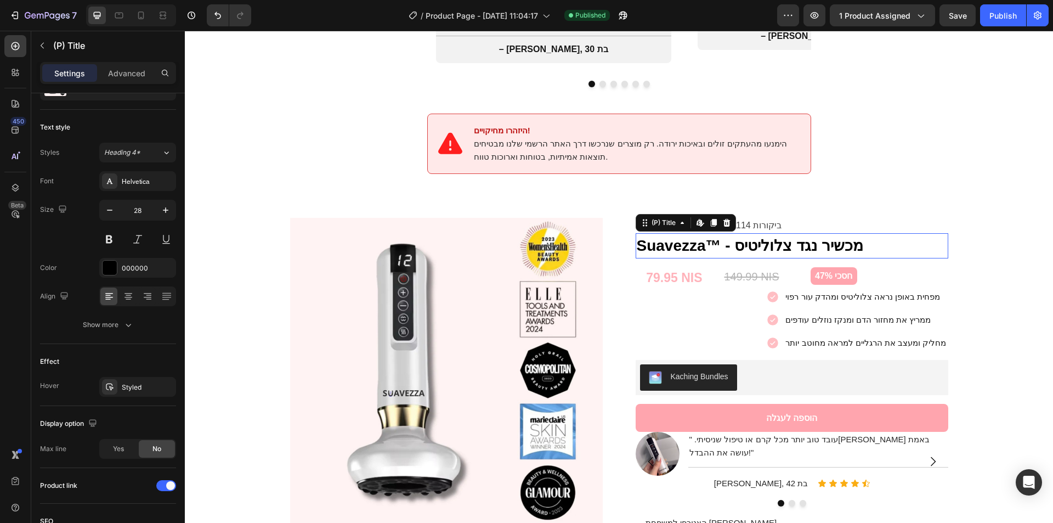
scroll to position [0, 0]
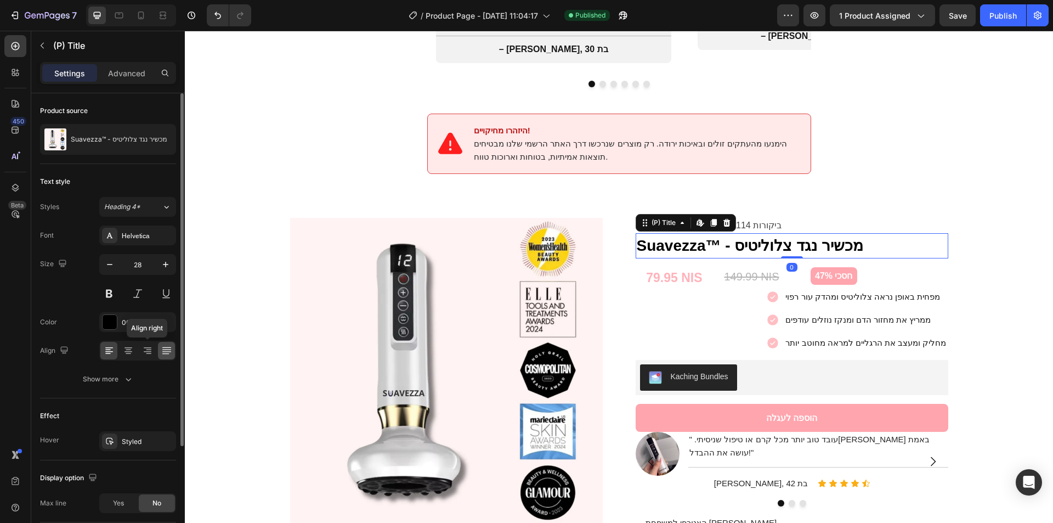
click at [144, 342] on div at bounding box center [147, 351] width 17 height 18
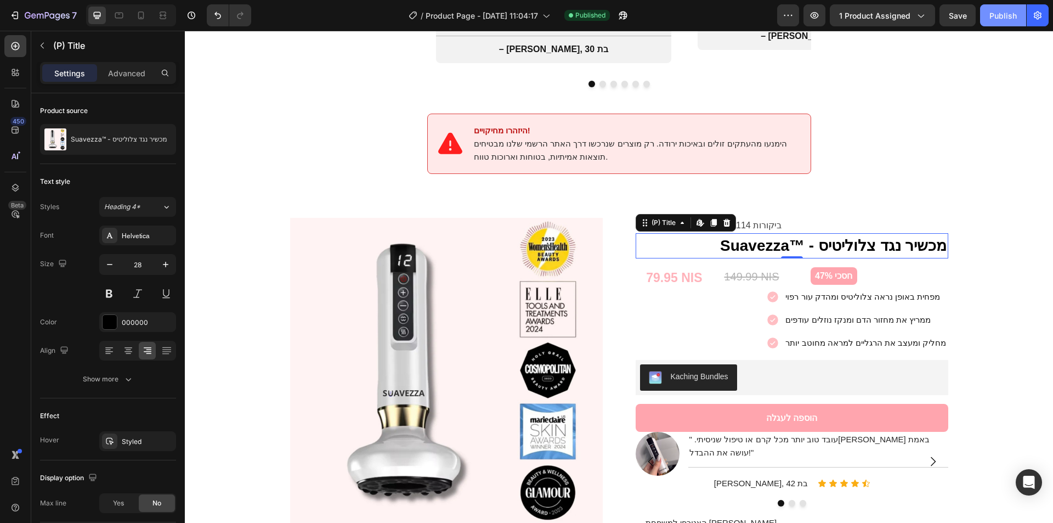
click at [1012, 16] on div "Publish" at bounding box center [1003, 16] width 27 height 12
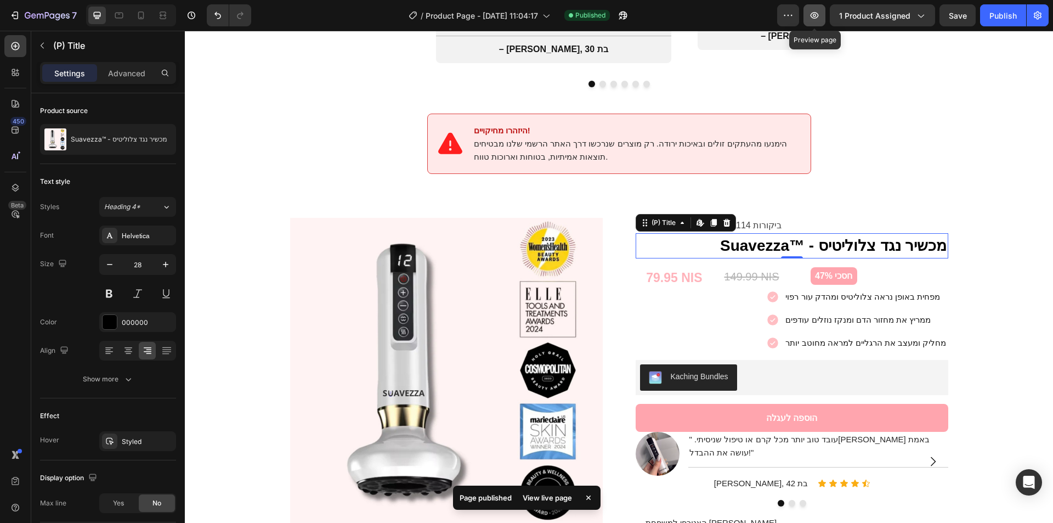
click at [814, 9] on button "button" at bounding box center [815, 15] width 22 height 22
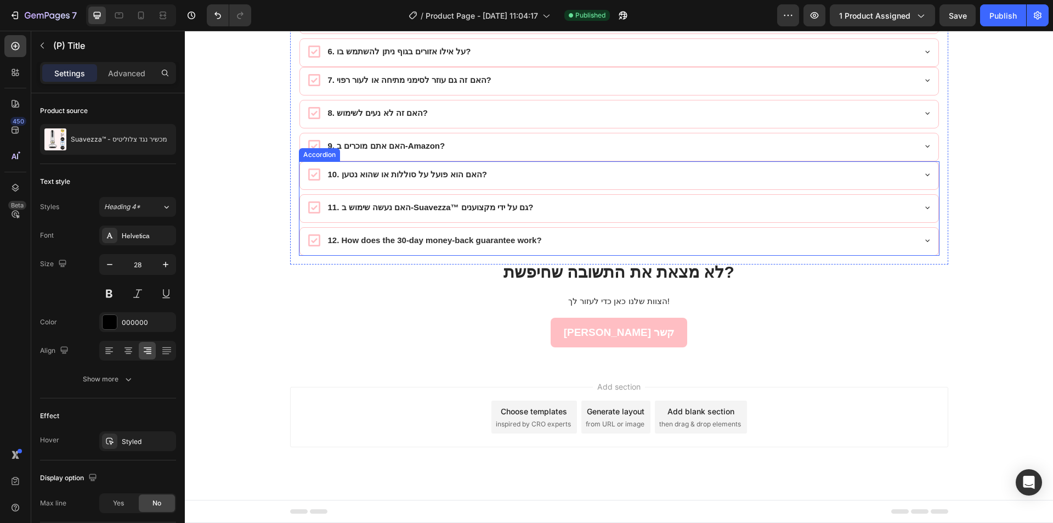
scroll to position [6233, 0]
click at [452, 286] on p at bounding box center [619, 287] width 866 height 13
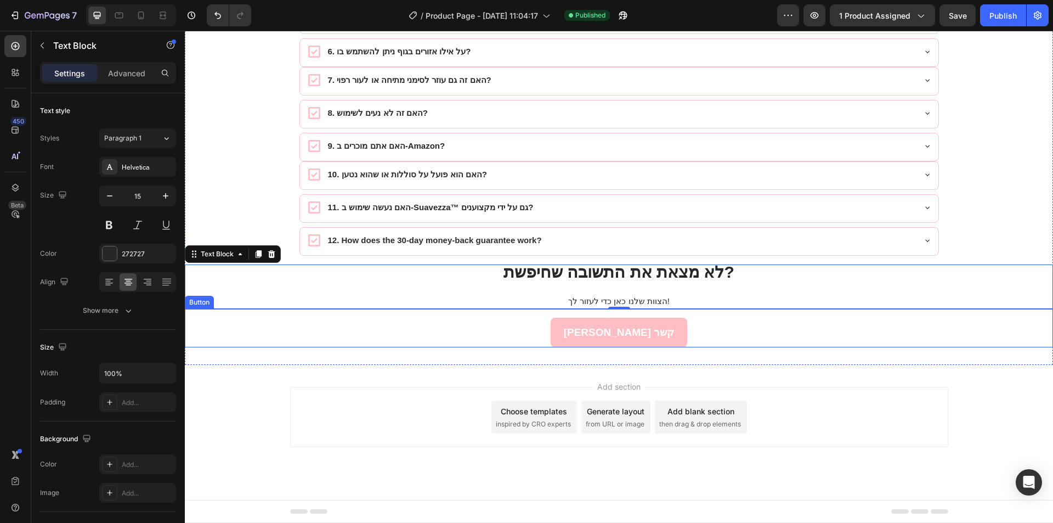
click at [342, 341] on div "צור קשר Button" at bounding box center [619, 328] width 868 height 38
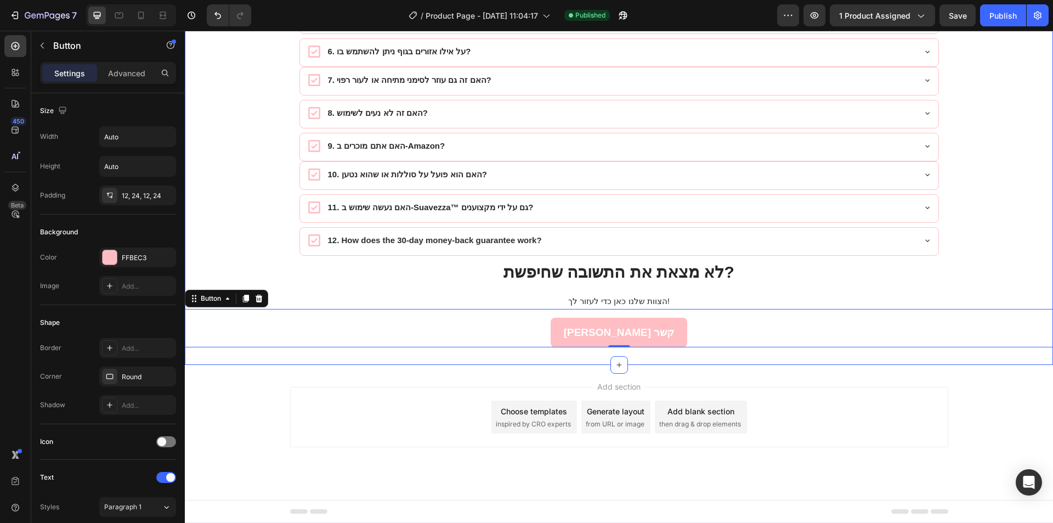
click at [244, 259] on div "Image נתמך קלינית ומומלץ על ידי מומחים מומלץ על ידי ד"ר אמיר לוי , מומחה לדרמטו…" at bounding box center [619, 33] width 868 height 628
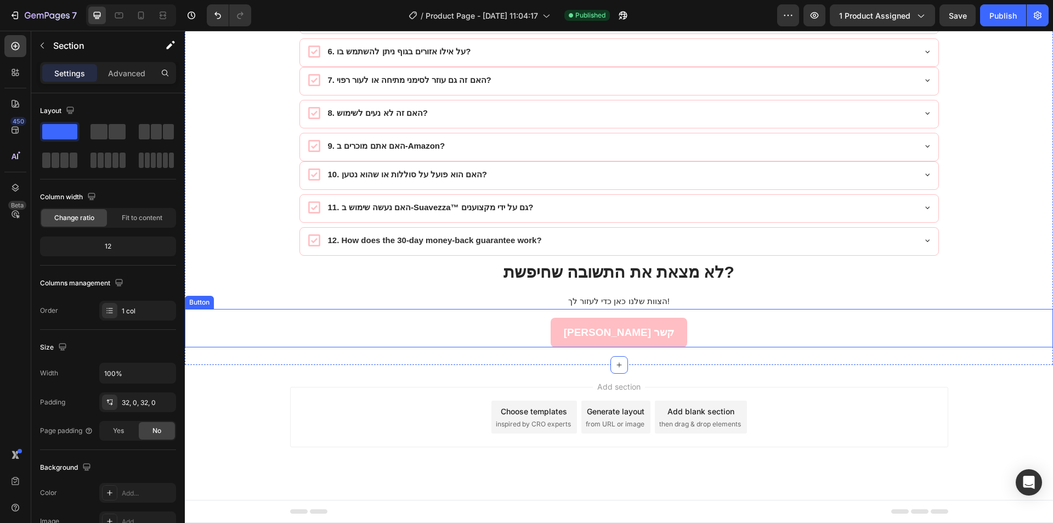
click at [303, 346] on div "צור קשר Button" at bounding box center [619, 328] width 868 height 38
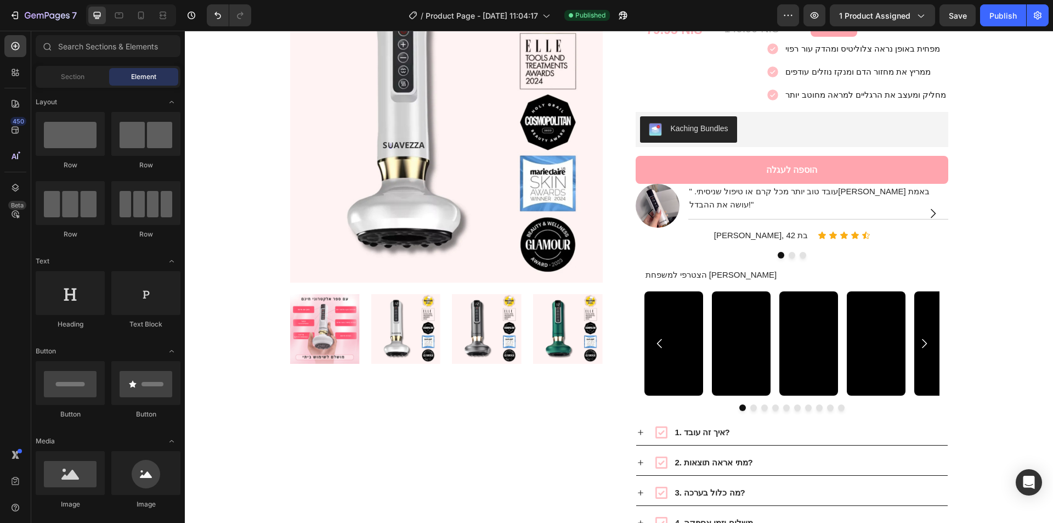
scroll to position [1490, 0]
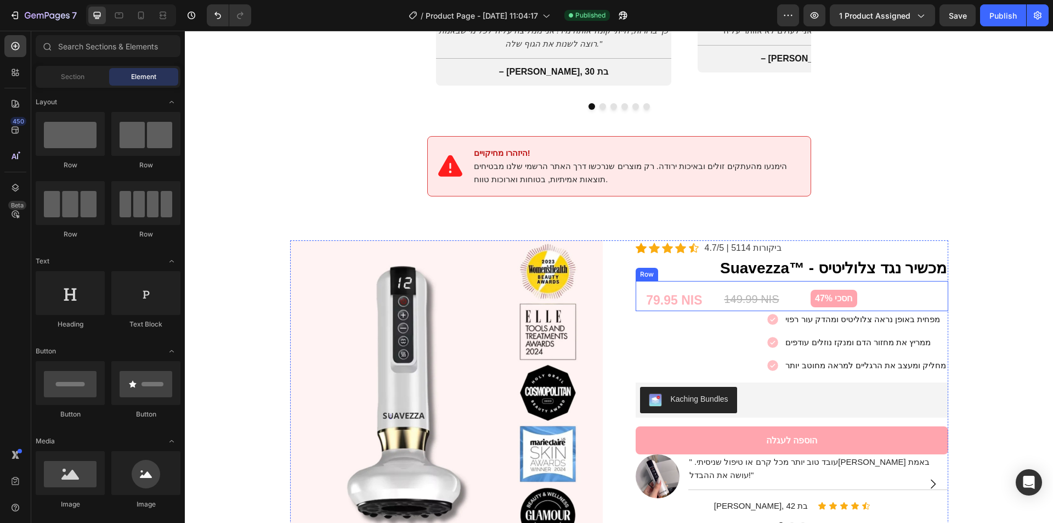
click at [905, 281] on div "79.95 NIS (P) Price (P) Price 149.99 NIS (P) Price (P) Price חסכי 47% Product B…" at bounding box center [792, 296] width 313 height 30
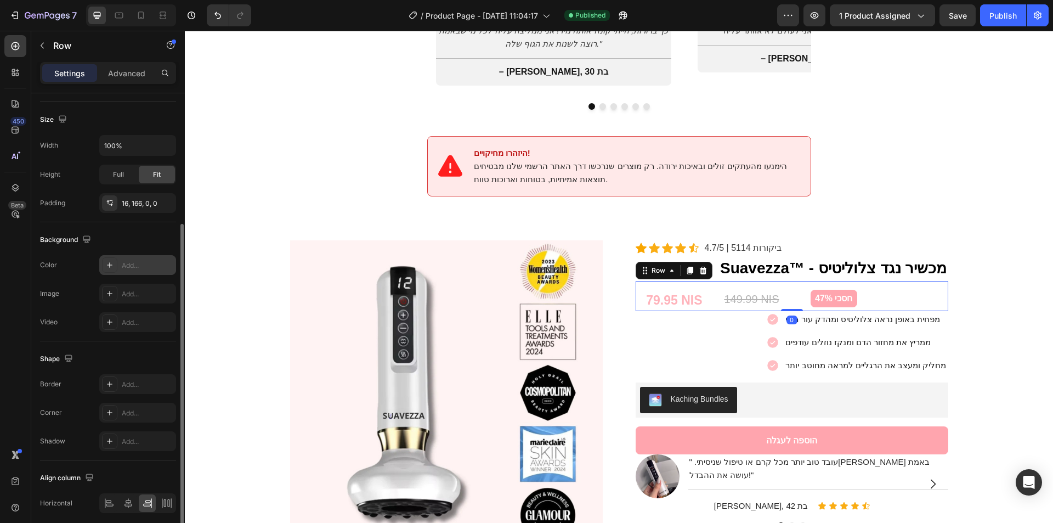
scroll to position [242, 0]
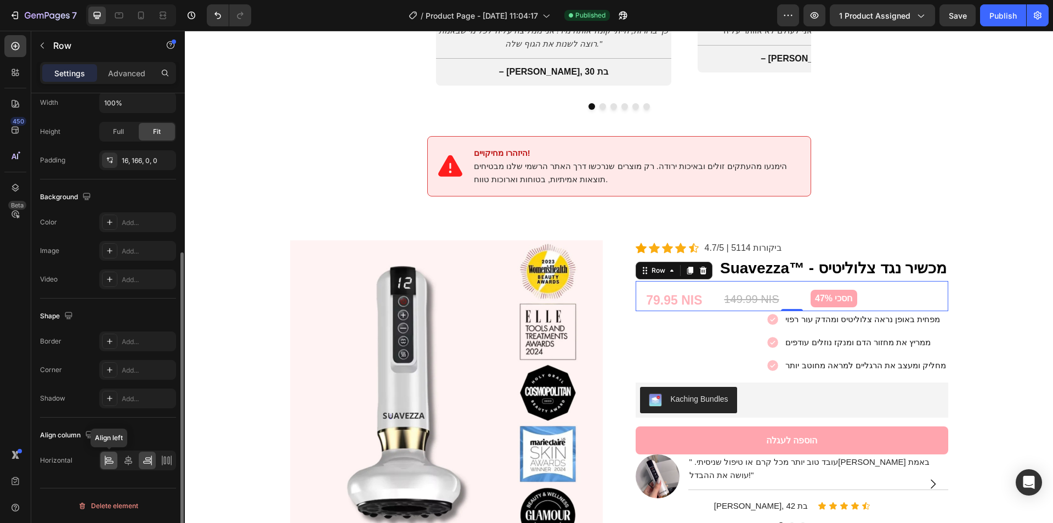
click at [110, 463] on icon at bounding box center [110, 462] width 8 height 3
click at [133, 463] on icon at bounding box center [128, 460] width 11 height 11
click at [157, 462] on div "Align horizontal center" at bounding box center [137, 460] width 77 height 20
click at [113, 462] on icon at bounding box center [110, 462] width 8 height 3
click at [687, 290] on div "79.95 NIS" at bounding box center [670, 300] width 68 height 21
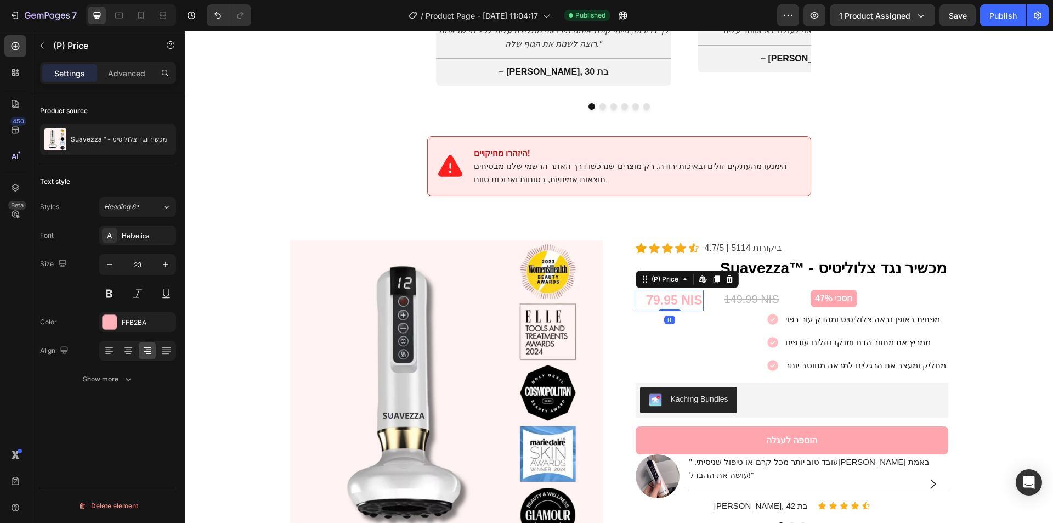
scroll to position [0, 0]
click at [700, 290] on div "79.95 NIS (P) Price Edit content in Shopify 0 (P) Price Edit content in Shopify…" at bounding box center [747, 300] width 222 height 21
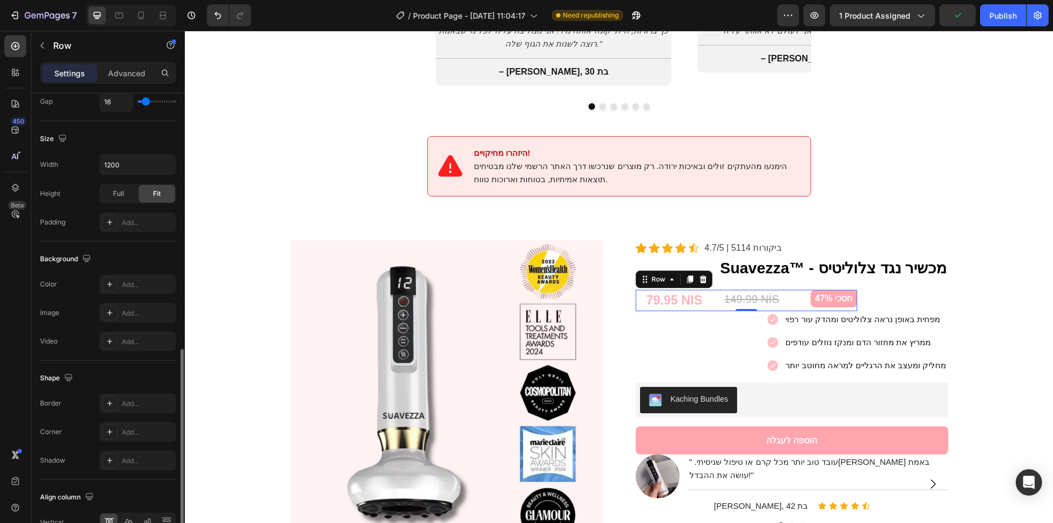
scroll to position [334, 0]
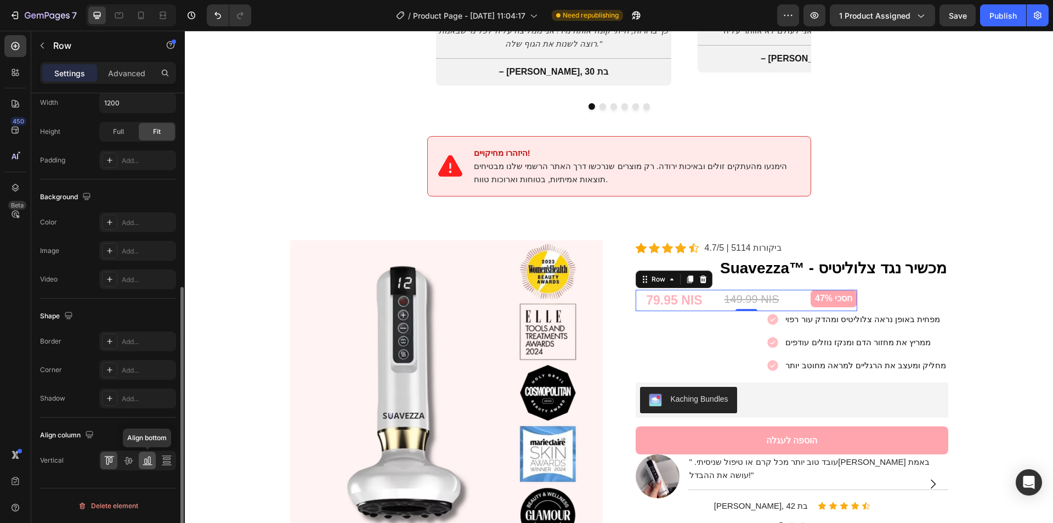
drag, startPoint x: 142, startPoint y: 465, endPoint x: 154, endPoint y: 465, distance: 12.1
click at [143, 465] on icon at bounding box center [147, 460] width 11 height 11
click at [109, 460] on icon at bounding box center [107, 461] width 3 height 8
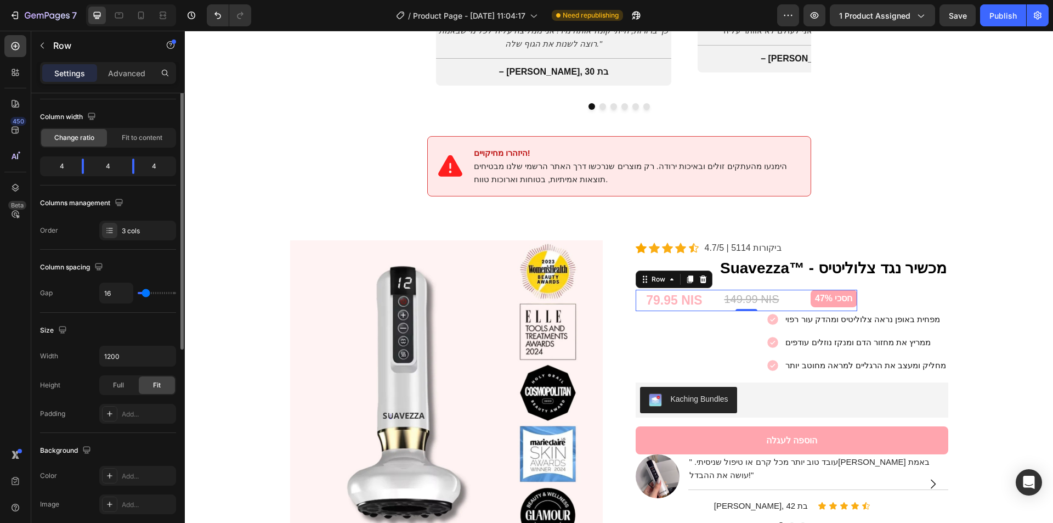
scroll to position [26, 0]
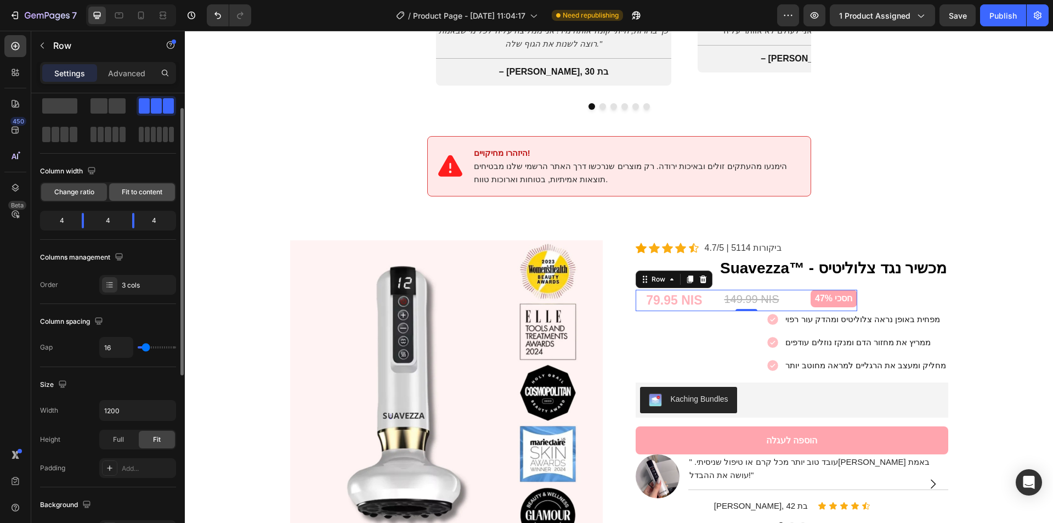
click at [147, 189] on span "Fit to content" at bounding box center [142, 192] width 41 height 10
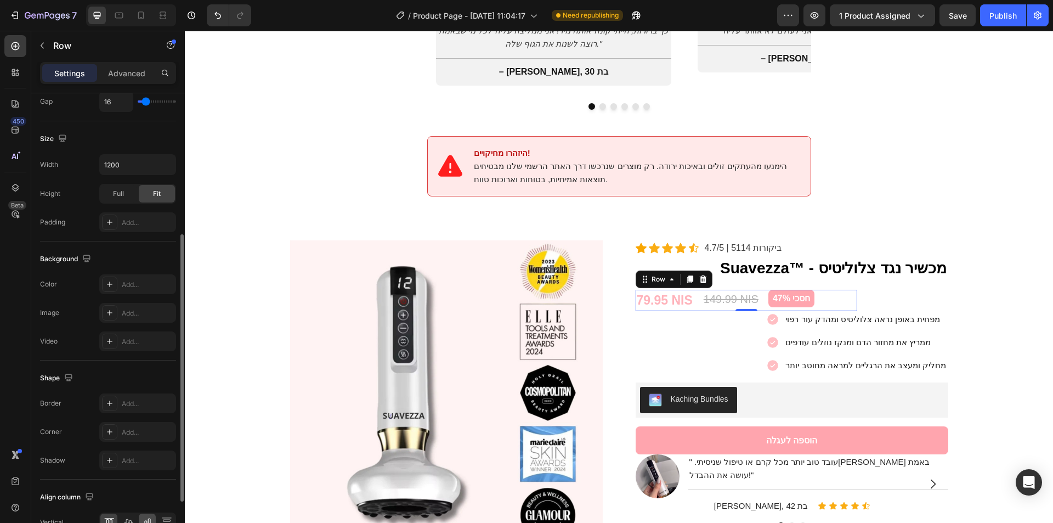
scroll to position [334, 0]
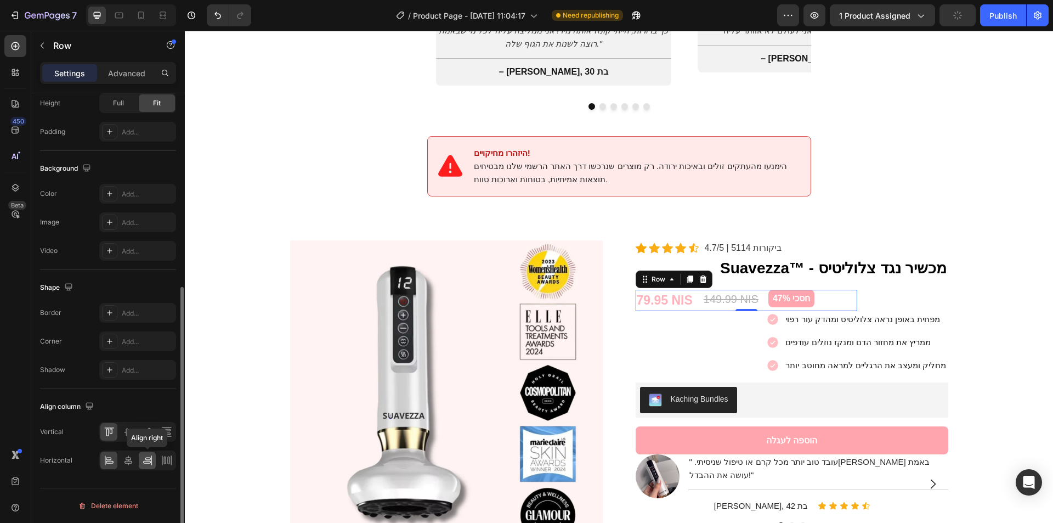
click at [150, 456] on icon at bounding box center [147, 460] width 11 height 11
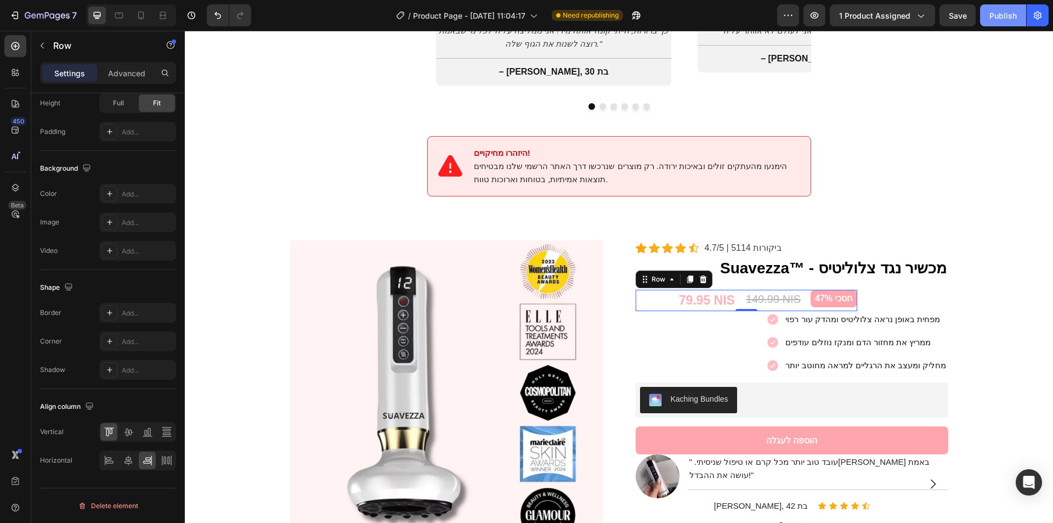
click at [1010, 10] on div "Publish" at bounding box center [1003, 16] width 27 height 12
click at [814, 19] on icon "button" at bounding box center [814, 15] width 11 height 11
click at [681, 290] on div "79.95 NIS" at bounding box center [707, 300] width 58 height 21
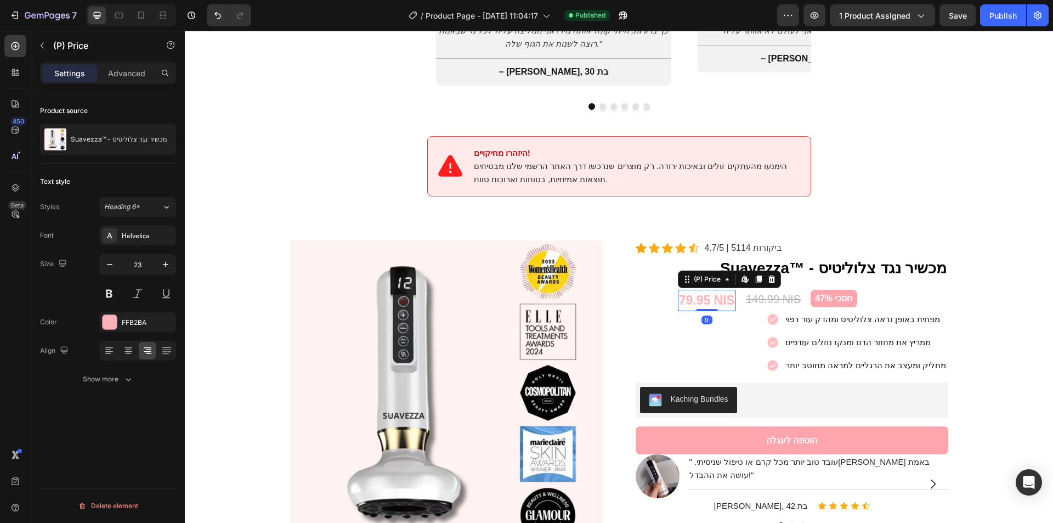
click at [666, 290] on div "79.95 NIS (P) Price Edit content in Shopify 0 (P) Price Edit content in Shopify…" at bounding box center [747, 300] width 222 height 21
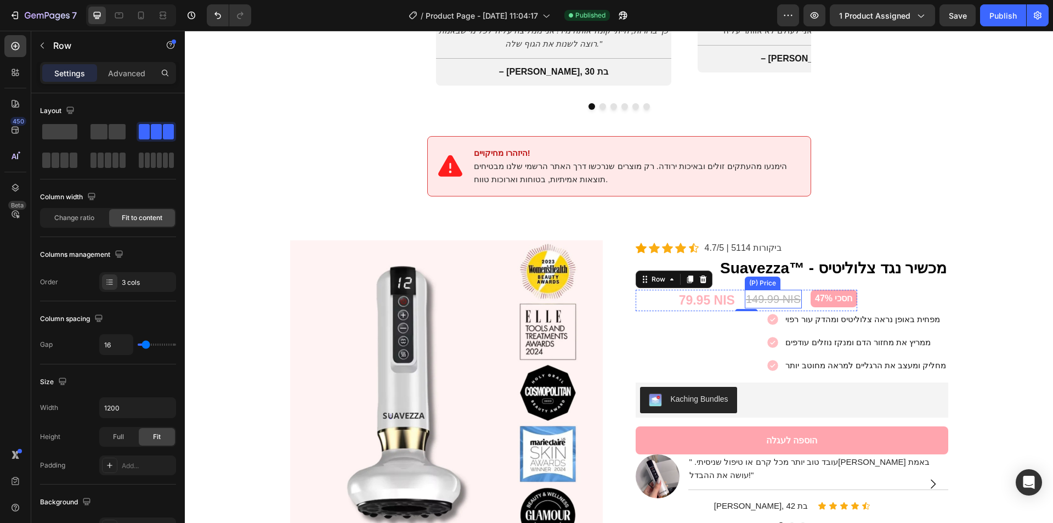
click at [803, 296] on div "79.95 NIS (P) Price (P) Price 149.99 NIS (P) Price (P) Price חסכי 47% Product B…" at bounding box center [747, 300] width 222 height 21
click at [803, 295] on div "79.95 NIS (P) Price (P) Price 149.99 NIS (P) Price (P) Price חסכי 47% Product B…" at bounding box center [747, 300] width 222 height 21
click at [871, 281] on div "79.95 NIS (P) Price (P) Price 149.99 NIS (P) Price (P) Price חסכי 47% Product B…" at bounding box center [792, 296] width 313 height 30
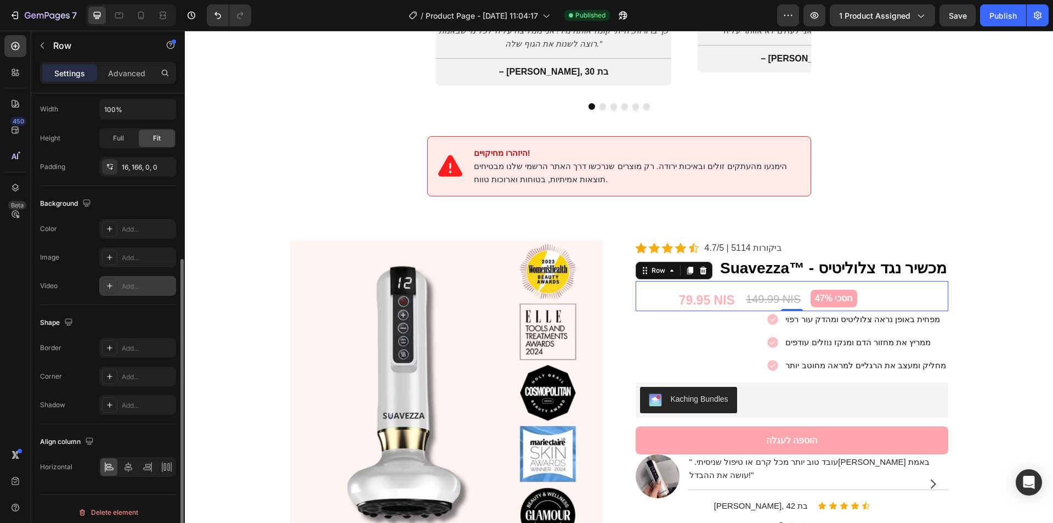
scroll to position [242, 0]
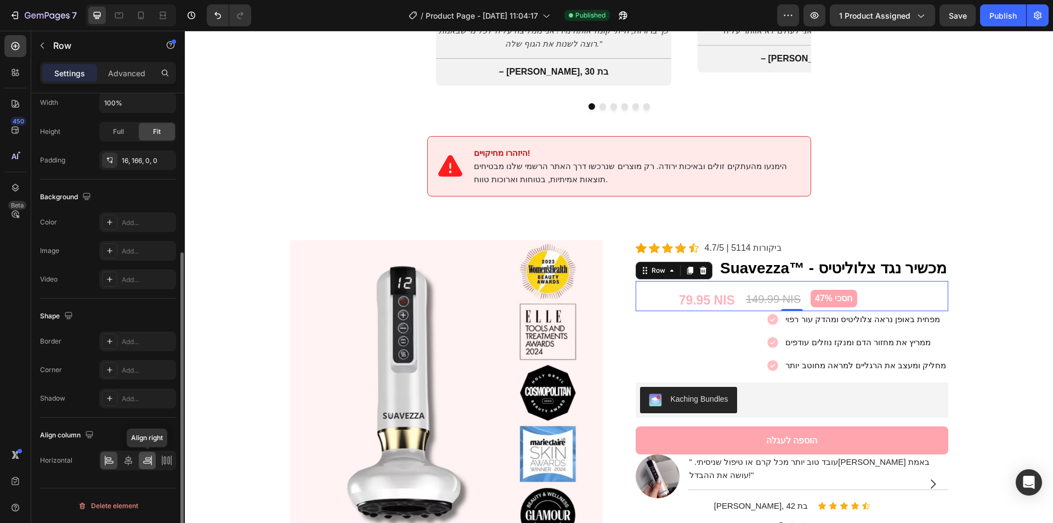
click at [144, 458] on icon at bounding box center [147, 460] width 11 height 11
click at [1004, 13] on div "Publish" at bounding box center [1003, 16] width 27 height 12
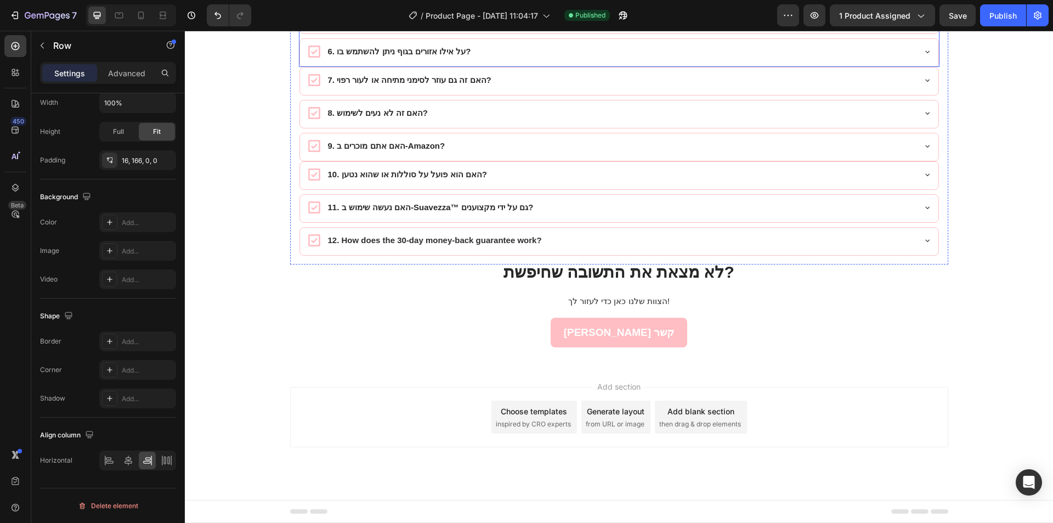
scroll to position [6233, 0]
click at [527, 277] on strong "לא מצאת את התשובה שחיפשת?" at bounding box center [619, 272] width 231 height 18
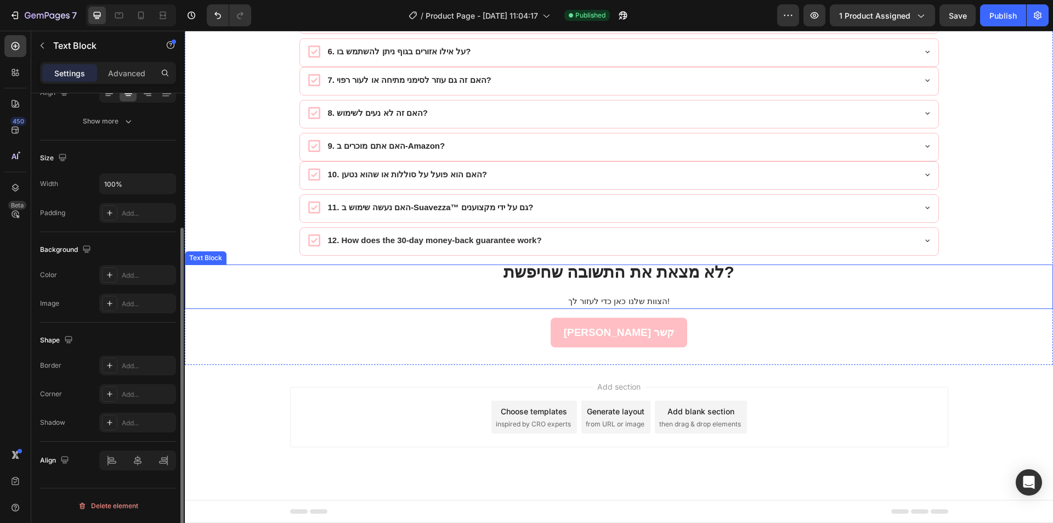
scroll to position [0, 0]
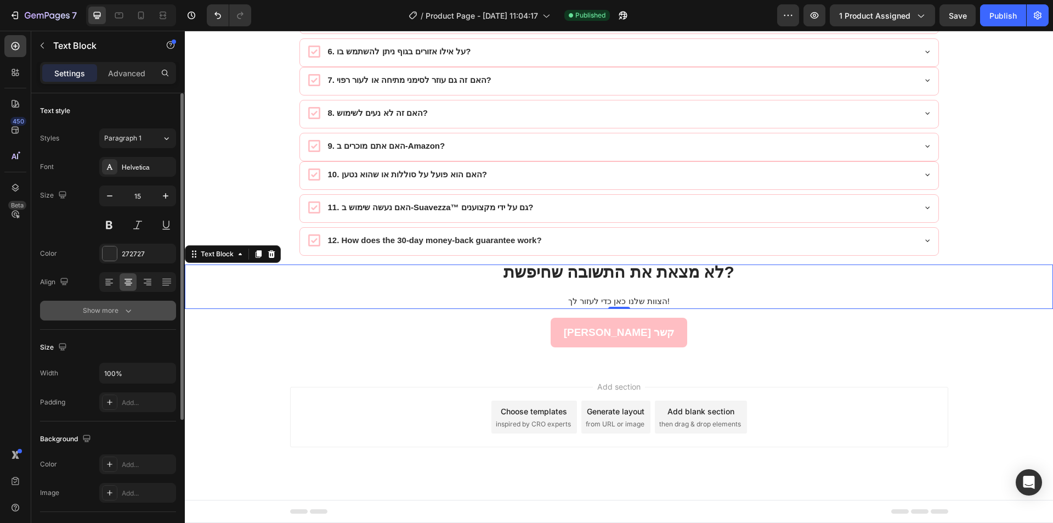
click at [127, 313] on icon "button" at bounding box center [128, 310] width 11 height 11
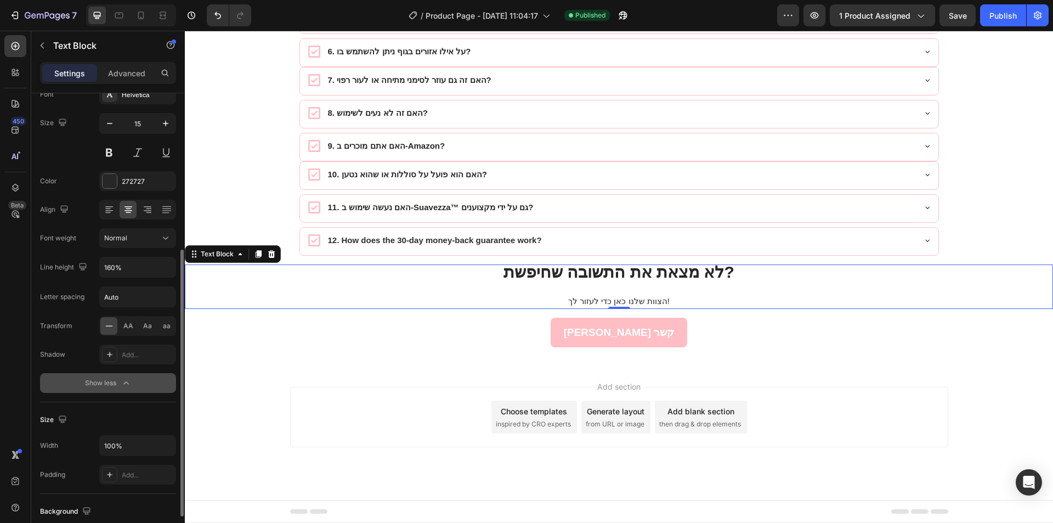
scroll to position [145, 0]
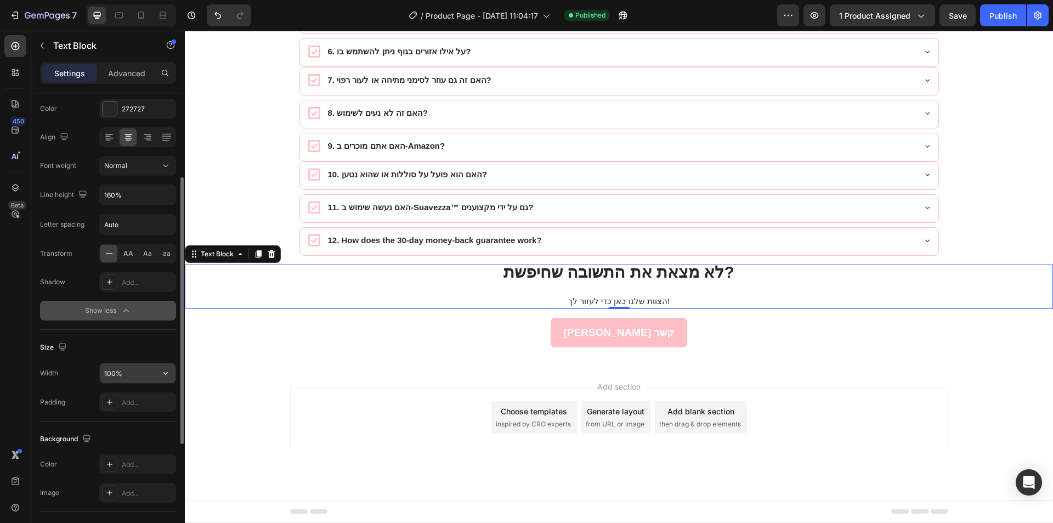
click at [143, 370] on input "100%" at bounding box center [138, 373] width 76 height 20
click at [164, 370] on icon "button" at bounding box center [165, 373] width 11 height 11
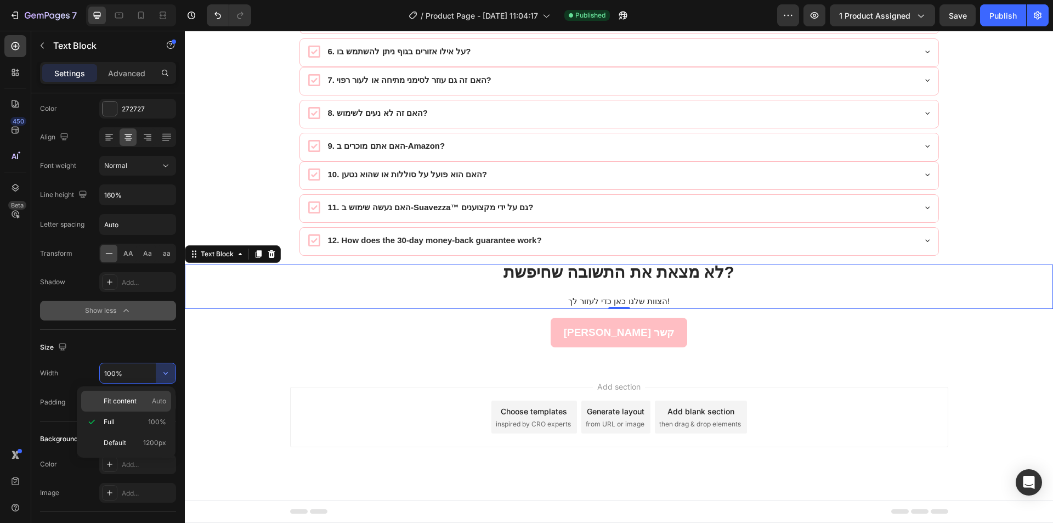
click at [153, 401] on span "Auto" at bounding box center [159, 401] width 14 height 10
type input "Auto"
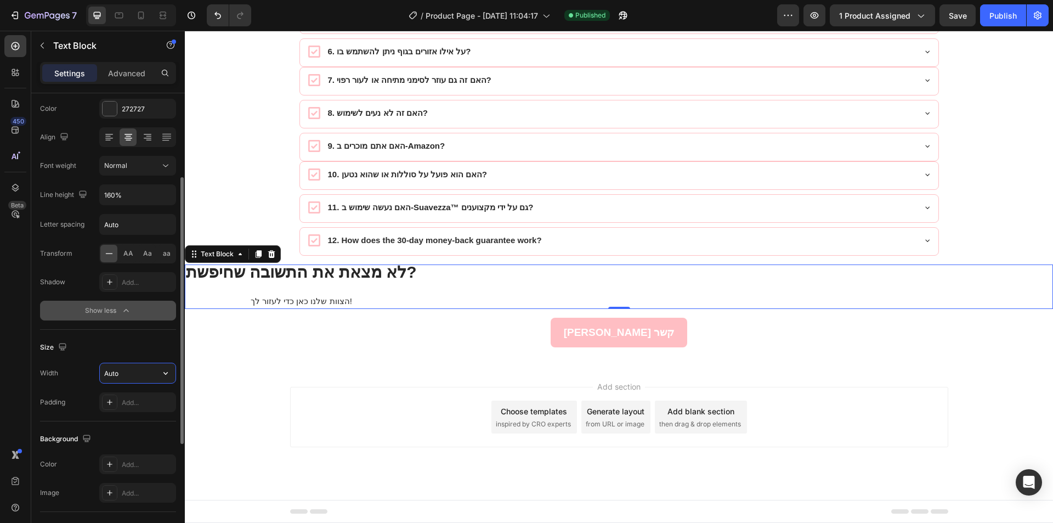
click at [149, 370] on input "Auto" at bounding box center [138, 373] width 76 height 20
click at [159, 370] on button "button" at bounding box center [166, 373] width 20 height 20
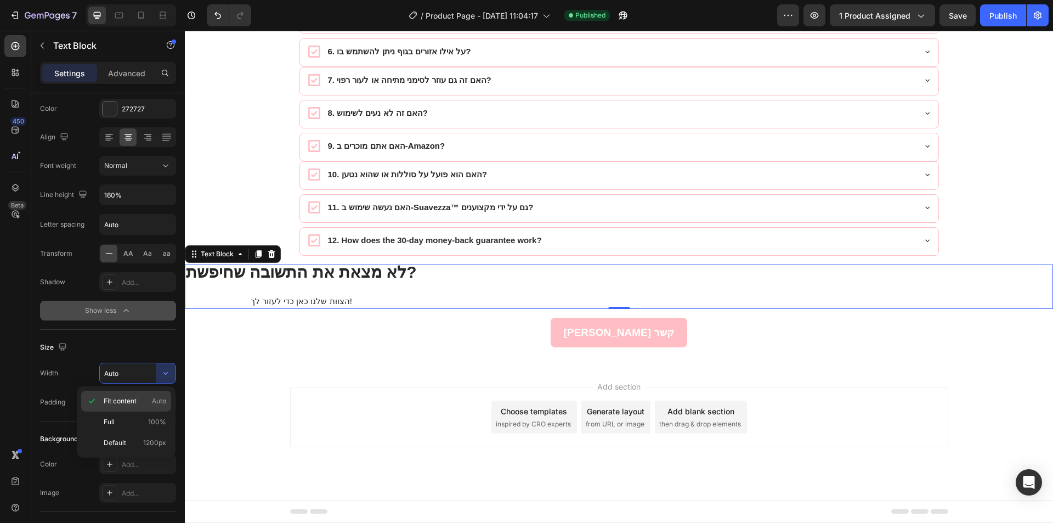
click at [155, 411] on div "Fit content Auto" at bounding box center [126, 421] width 90 height 21
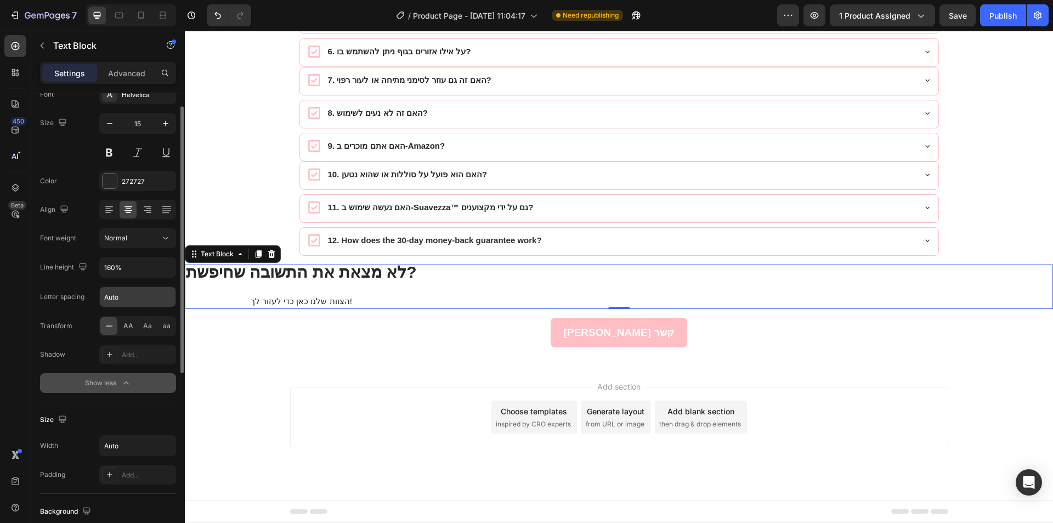
scroll to position [54, 0]
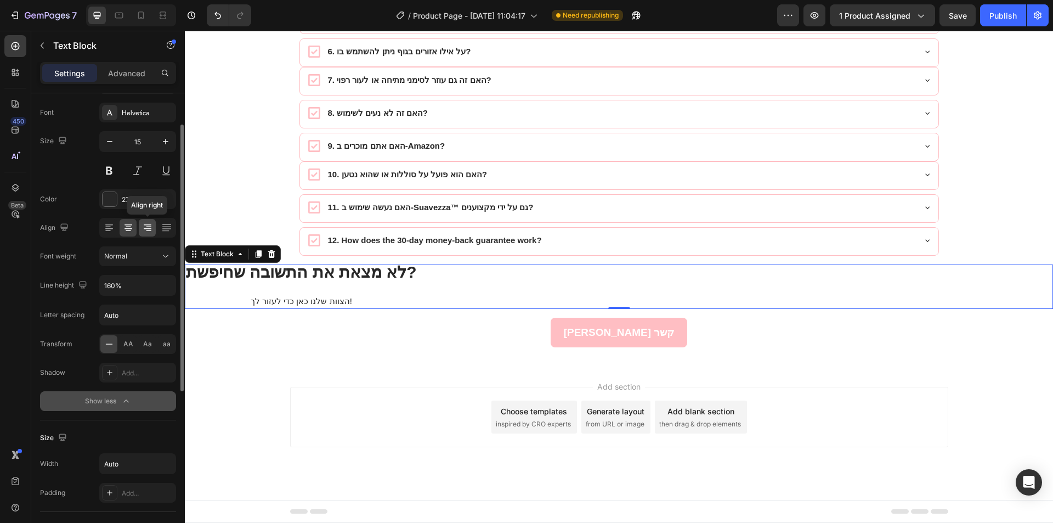
click at [142, 226] on icon at bounding box center [147, 227] width 11 height 11
click at [123, 225] on icon at bounding box center [128, 227] width 11 height 11
click at [159, 228] on div at bounding box center [166, 228] width 17 height 18
click at [144, 228] on icon at bounding box center [147, 227] width 11 height 11
click at [130, 228] on icon at bounding box center [129, 228] width 8 height 1
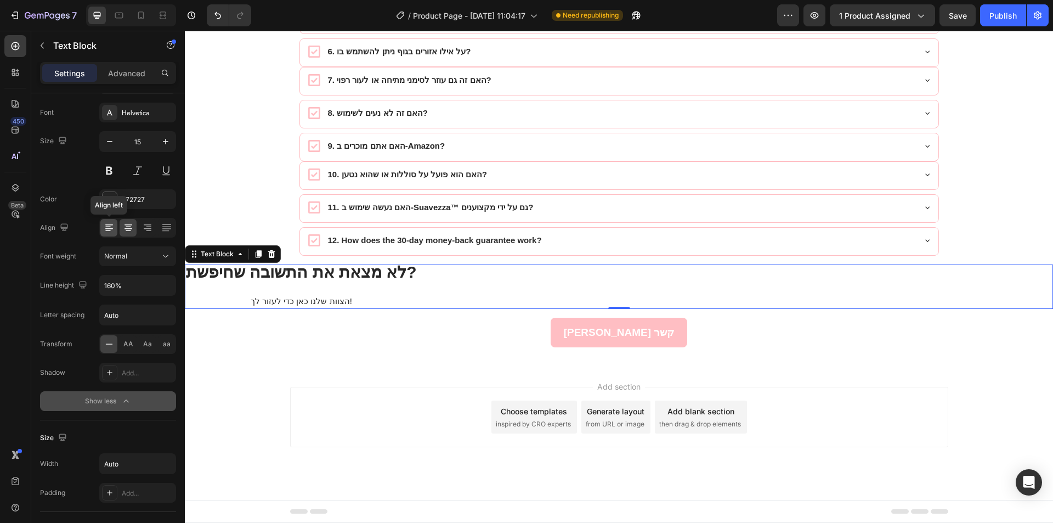
click at [105, 227] on icon at bounding box center [109, 227] width 11 height 11
click at [348, 281] on strong "לא מצאת את התשובה שחיפשת?" at bounding box center [301, 272] width 231 height 18
click at [384, 281] on strong "לא מצאת את התשובה שחיפשת?" at bounding box center [301, 272] width 231 height 18
click at [404, 347] on div "צור קשר Button" at bounding box center [619, 328] width 868 height 38
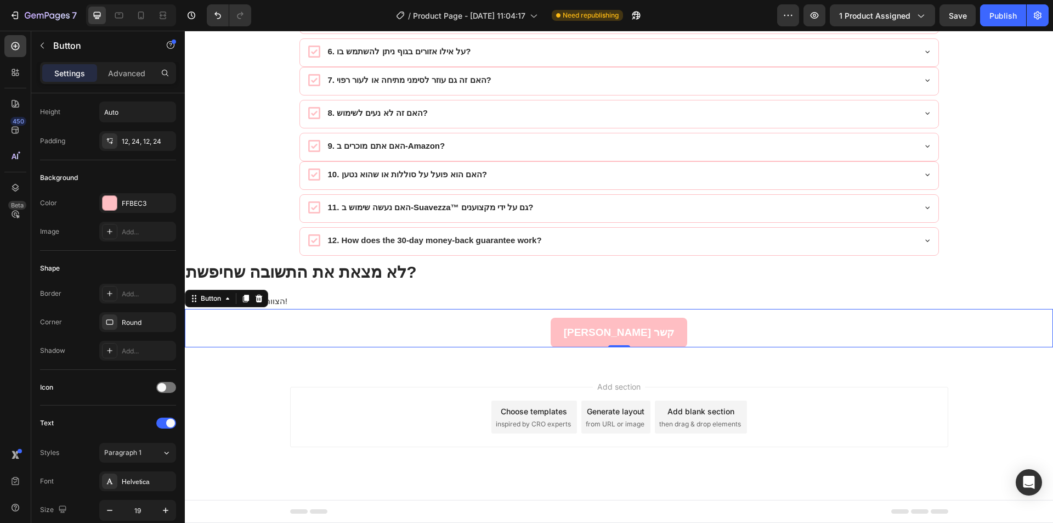
scroll to position [0, 0]
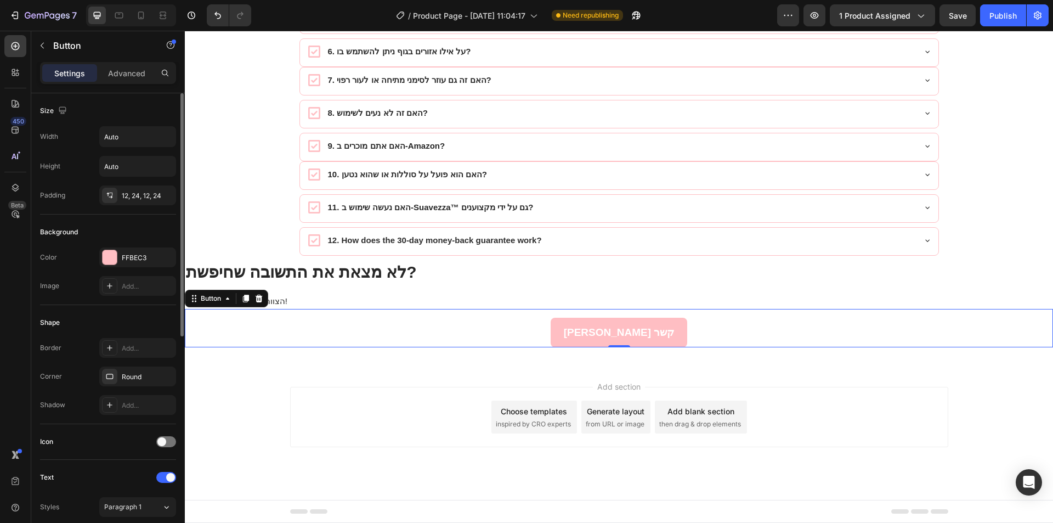
click at [415, 309] on div "לא מצאת את התשובה שחיפשת? הצוות שלנו כאן כדי לעזור לך!" at bounding box center [619, 286] width 868 height 44
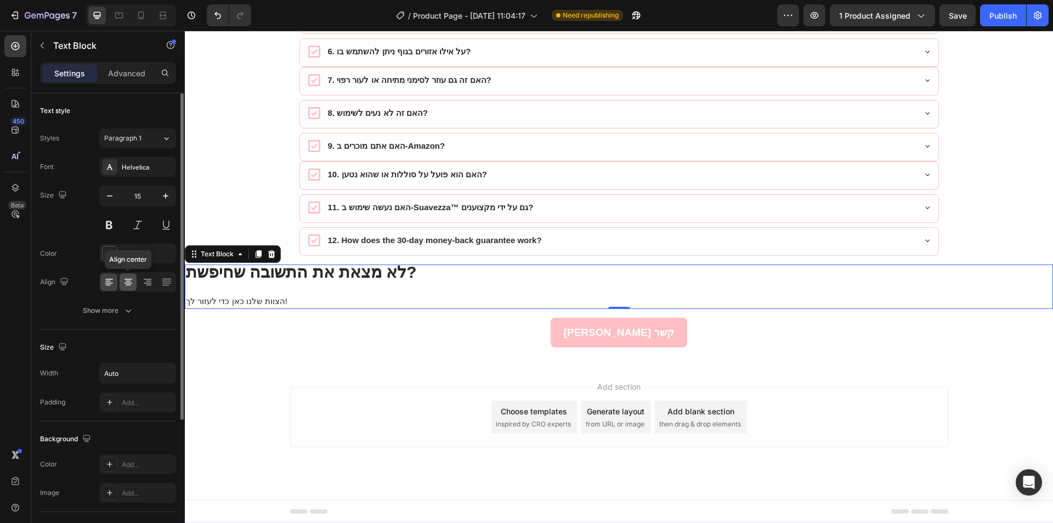
click at [128, 282] on icon at bounding box center [128, 281] width 11 height 11
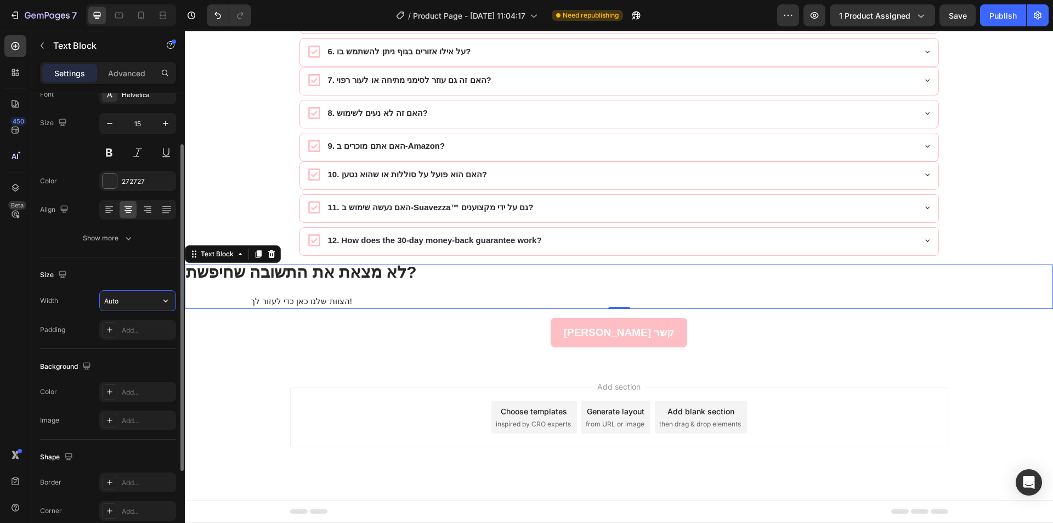
click at [144, 306] on input "Auto" at bounding box center [138, 301] width 76 height 20
click at [161, 302] on icon "button" at bounding box center [165, 300] width 11 height 11
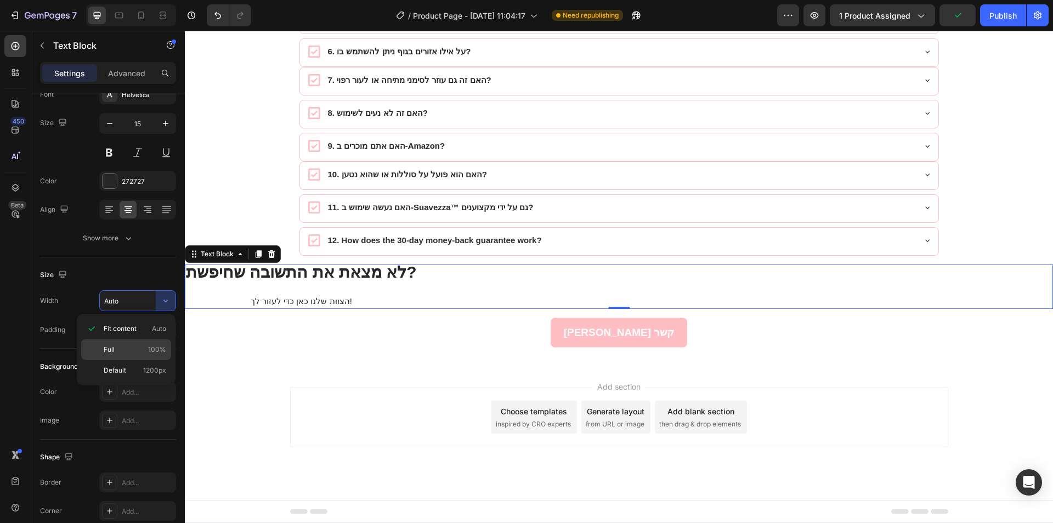
click at [148, 348] on p "Full 100%" at bounding box center [135, 350] width 63 height 10
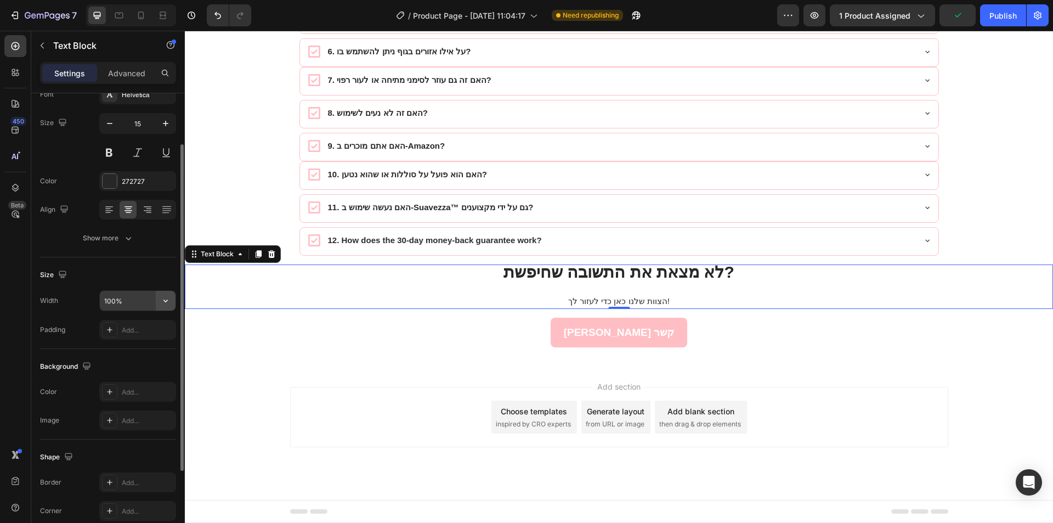
click at [165, 302] on icon "button" at bounding box center [165, 301] width 4 height 3
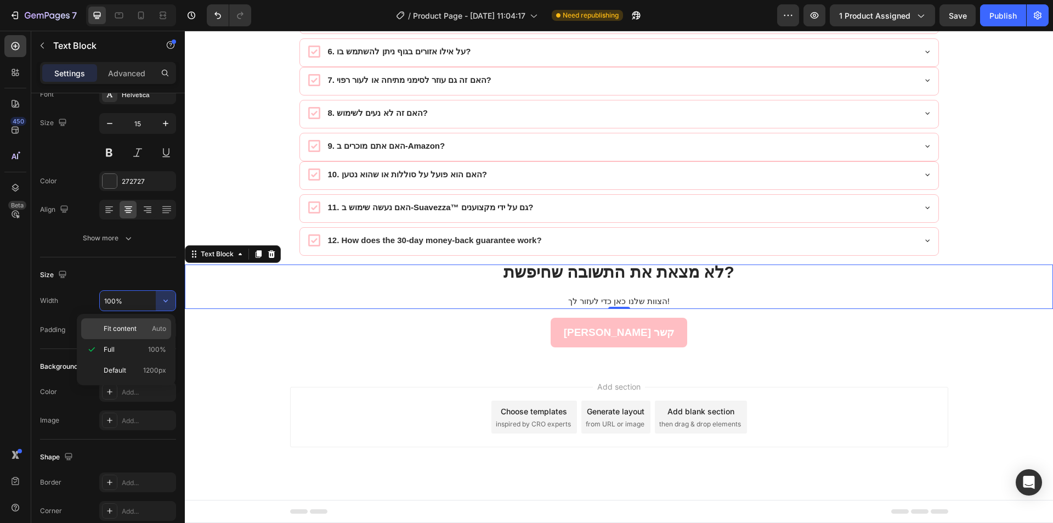
click at [147, 326] on p "Fit content Auto" at bounding box center [135, 329] width 63 height 10
type input "Auto"
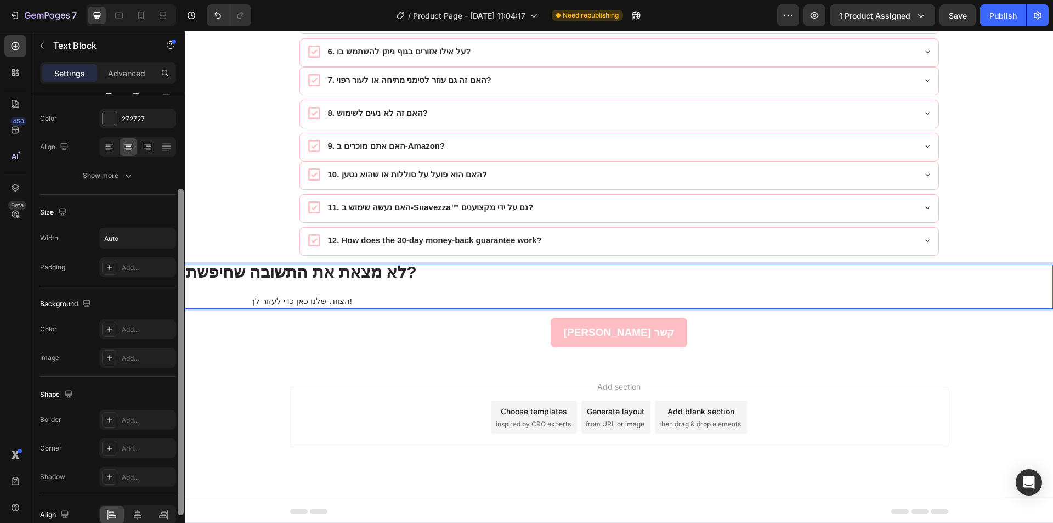
scroll to position [117, 0]
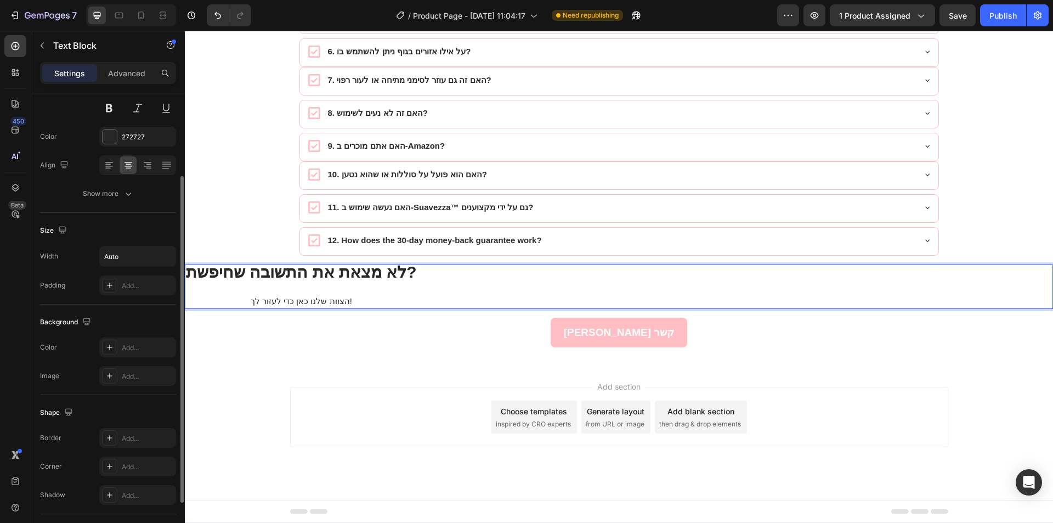
click at [494, 347] on div "צור קשר Button" at bounding box center [619, 328] width 868 height 38
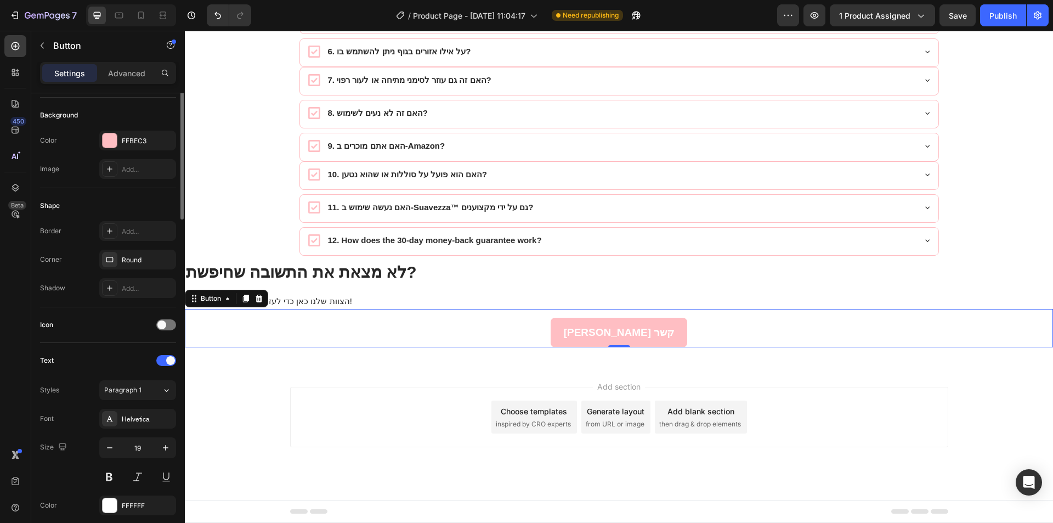
scroll to position [0, 0]
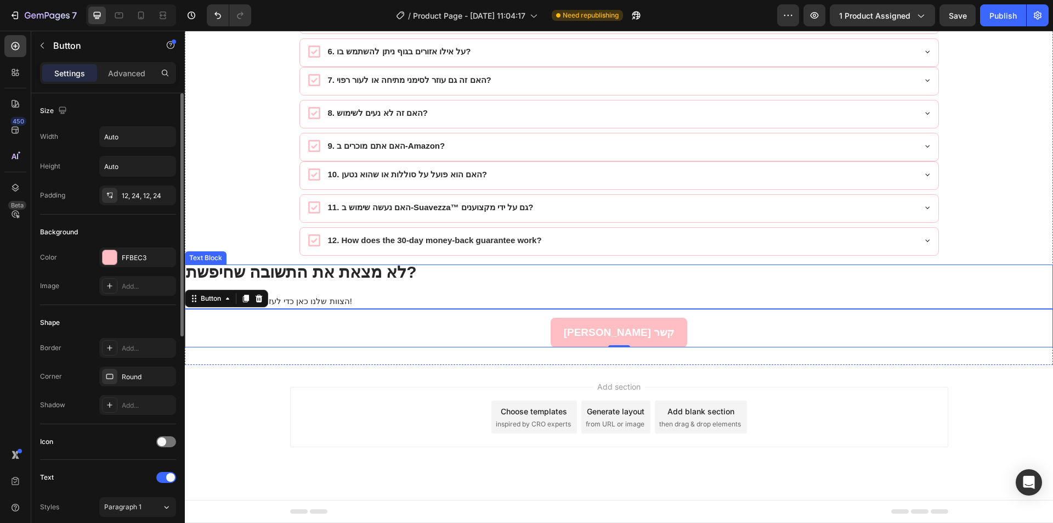
click at [461, 309] on div "לא מצאת את התשובה שחיפשת? הצוות שלנו כאן כדי לעזור לך!" at bounding box center [619, 286] width 868 height 44
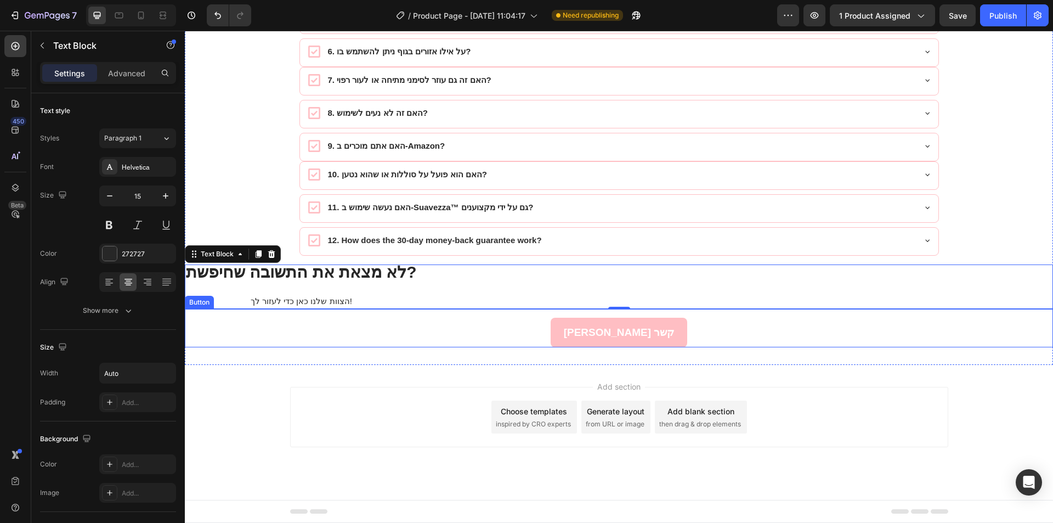
click at [267, 410] on div "Add section Choose templates inspired by CRO experts Generate layout from URL o…" at bounding box center [619, 432] width 868 height 135
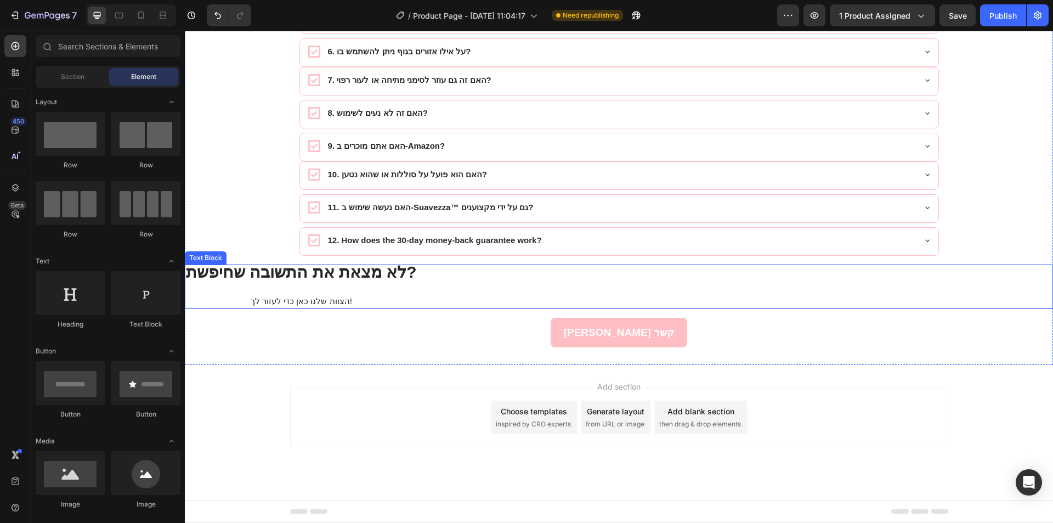
click at [280, 295] on p "Rich Text Editor. Editing area: main" at bounding box center [301, 287] width 231 height 13
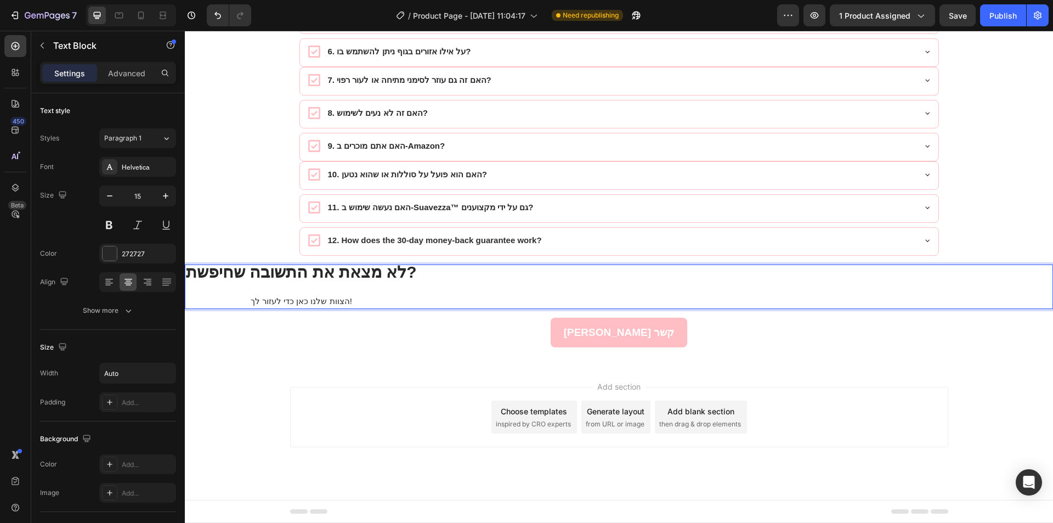
click at [375, 281] on strong "לא מצאת את התשובה שחיפשת?" at bounding box center [301, 272] width 231 height 18
click at [431, 309] on div "לא מצאת את התשובה שחיפשת? הצוות שלנו כאן כדי לעזור לך!" at bounding box center [619, 286] width 868 height 44
click at [144, 279] on icon at bounding box center [148, 279] width 8 height 1
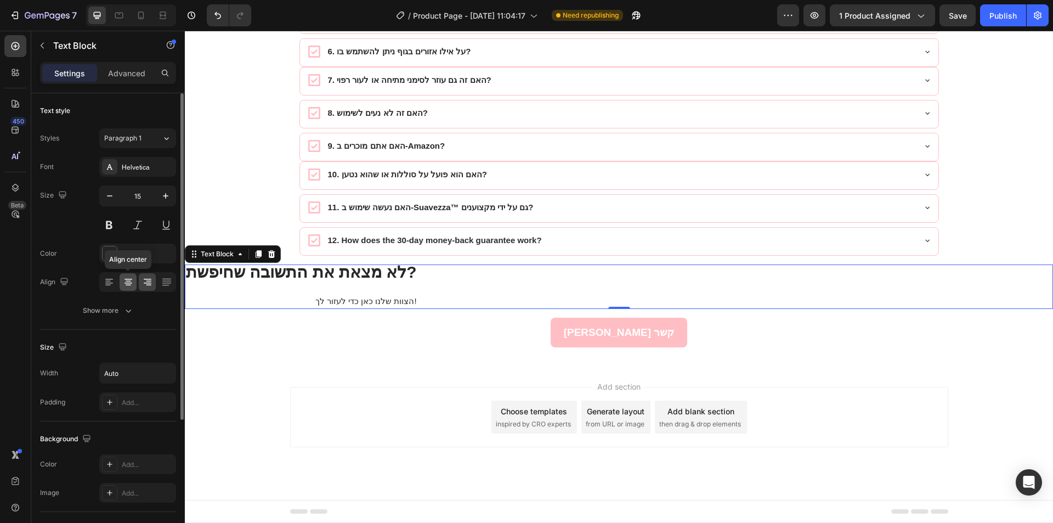
click at [126, 281] on icon at bounding box center [128, 281] width 5 height 1
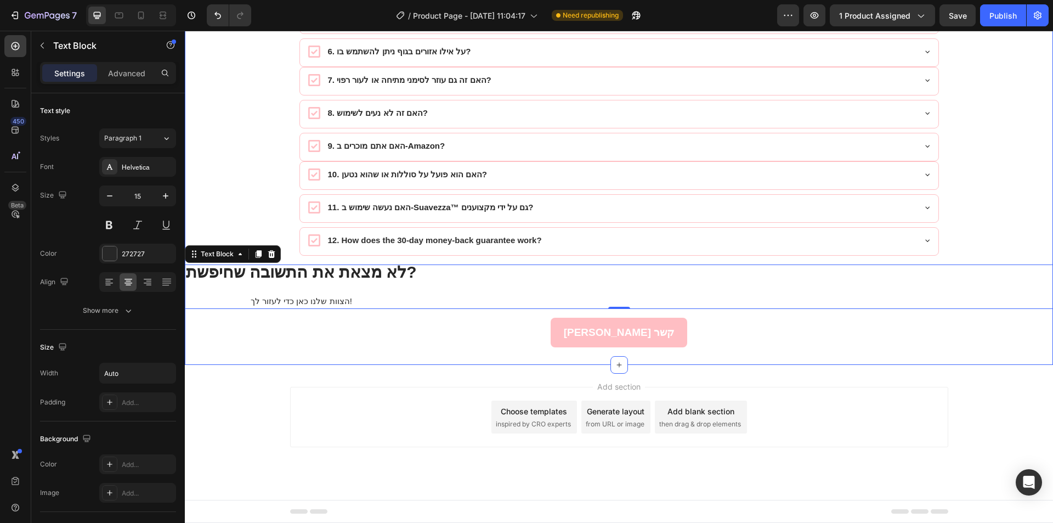
click at [226, 190] on div "Image נתמך קלינית ומומלץ על ידי מומחים מומלץ על ידי ד"ר אמיר לוי , מומחה לדרמטו…" at bounding box center [619, 33] width 868 height 628
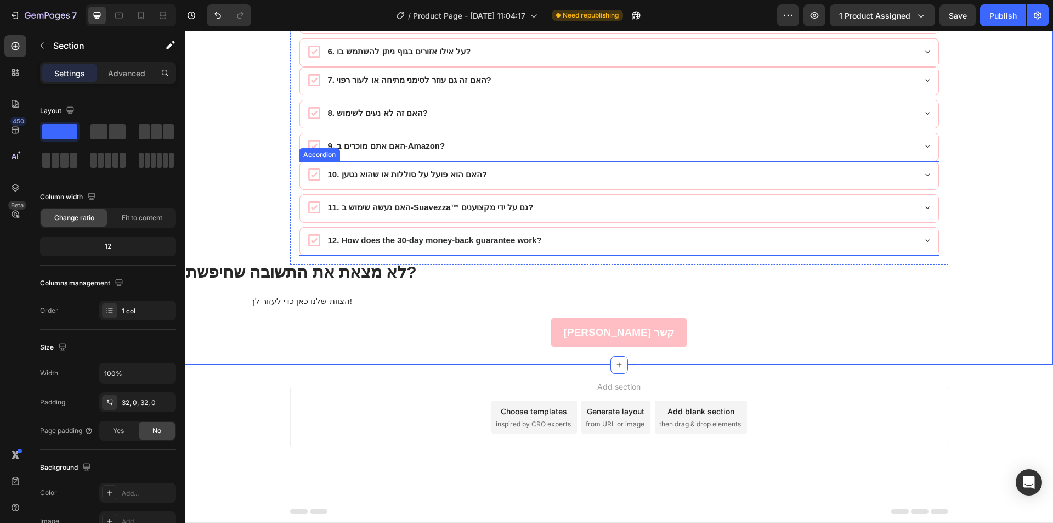
scroll to position [6124, 0]
click at [401, 295] on p "Rich Text Editor. Editing area: main" at bounding box center [301, 287] width 231 height 13
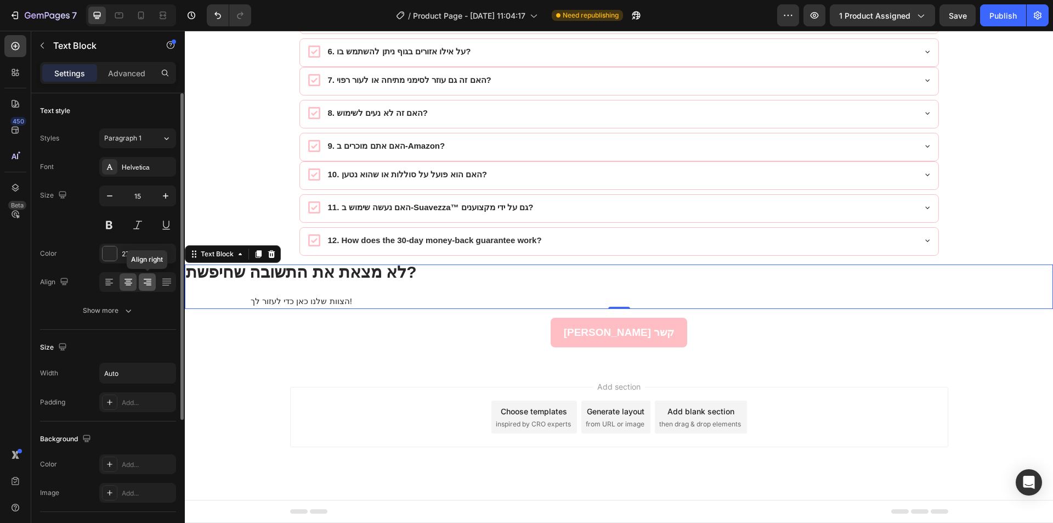
click at [140, 284] on div at bounding box center [147, 282] width 17 height 18
click at [117, 285] on div at bounding box center [137, 282] width 77 height 20
click at [113, 284] on icon at bounding box center [109, 281] width 11 height 11
click at [125, 284] on icon at bounding box center [128, 281] width 11 height 11
click at [1011, 23] on button "Publish" at bounding box center [1003, 15] width 46 height 22
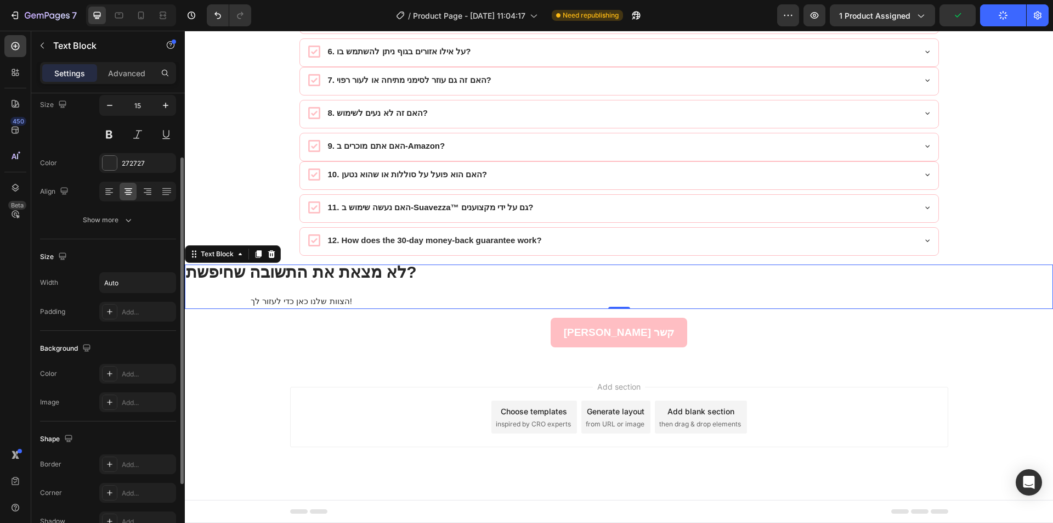
scroll to position [163, 0]
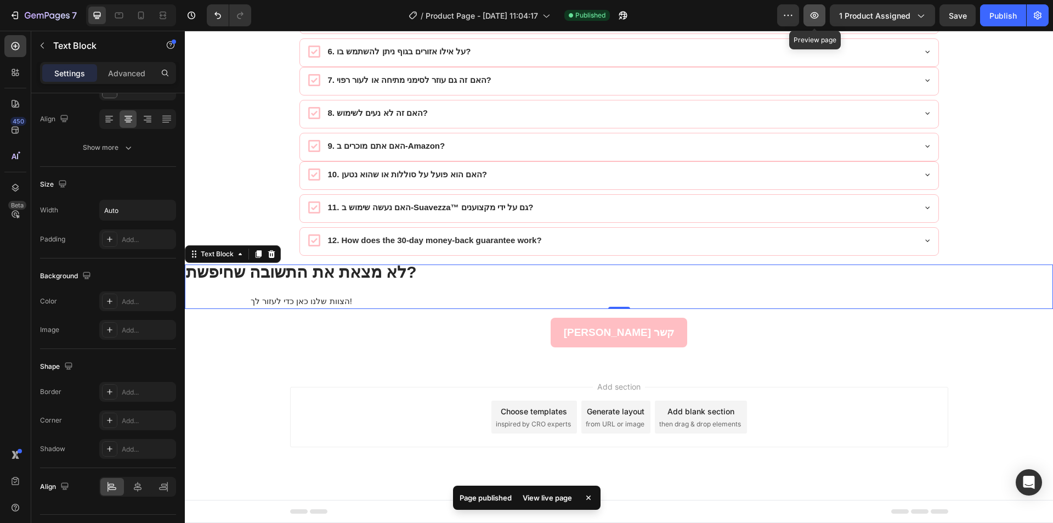
click at [812, 24] on button "button" at bounding box center [815, 15] width 22 height 22
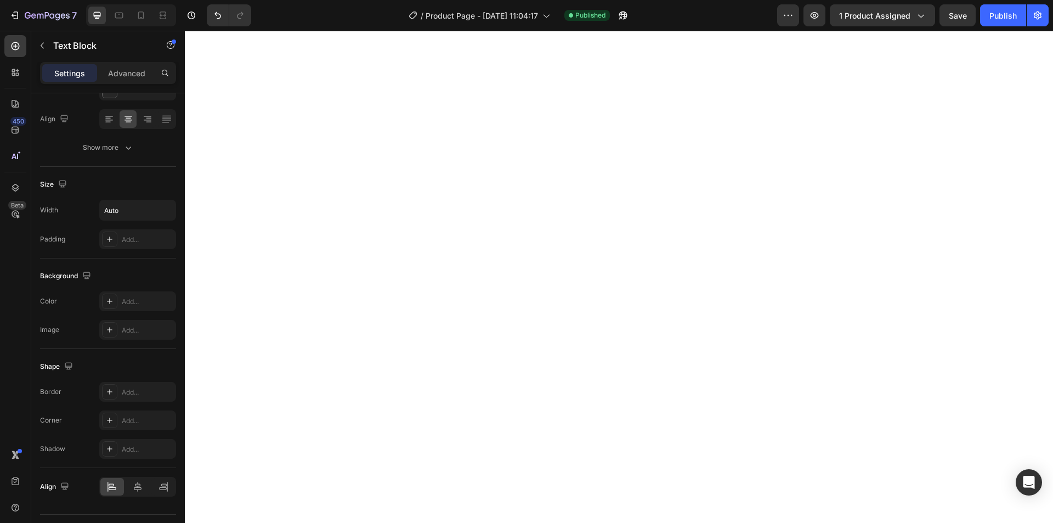
scroll to position [5342, 0]
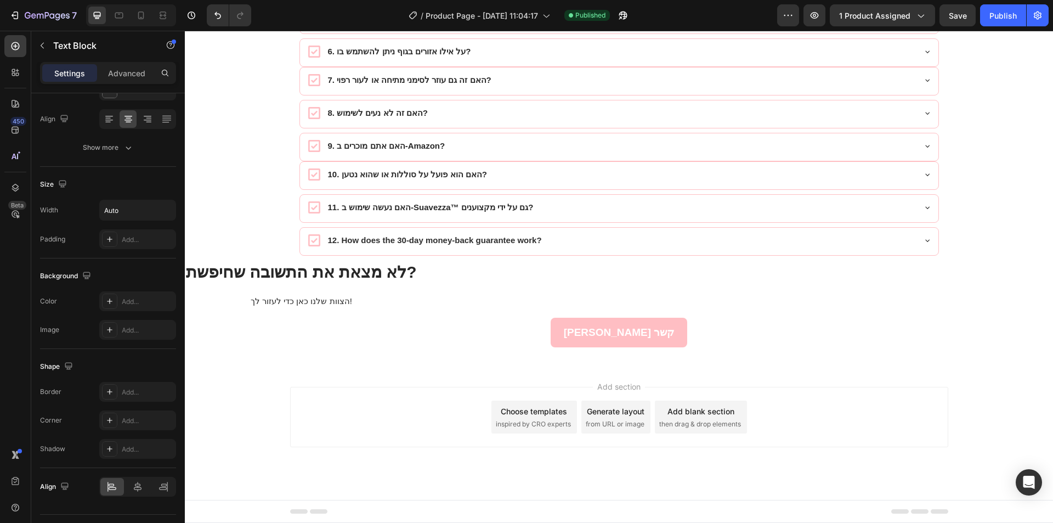
click at [405, 296] on p "הצוות שלנו כאן כדי לעזור לך!" at bounding box center [301, 301] width 231 height 13
click at [420, 270] on div "לא מצאת את התשובה שחיפשת? הצוות שלנו כאן כדי לעזור לך!" at bounding box center [619, 286] width 868 height 44
click at [387, 341] on div "צור קשר Button" at bounding box center [619, 328] width 868 height 38
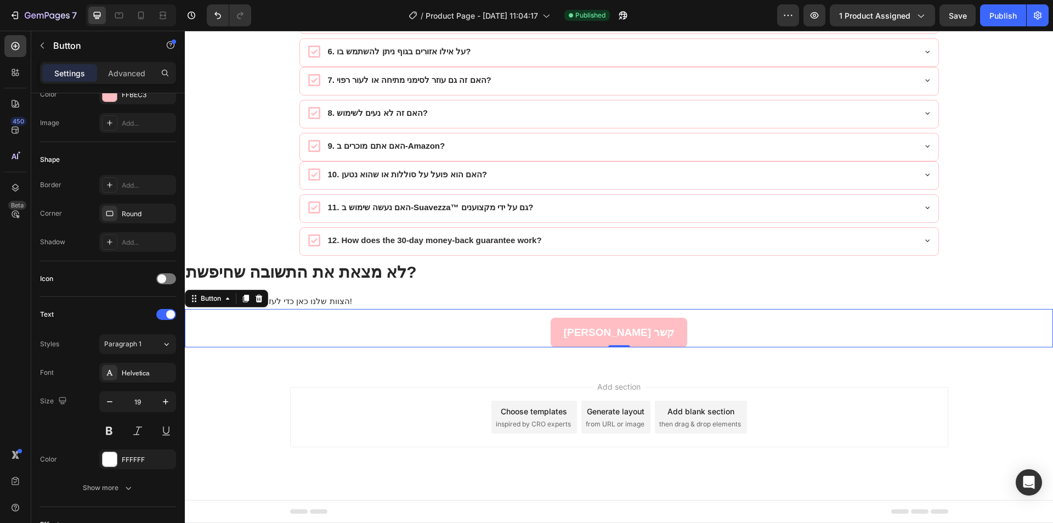
scroll to position [0, 0]
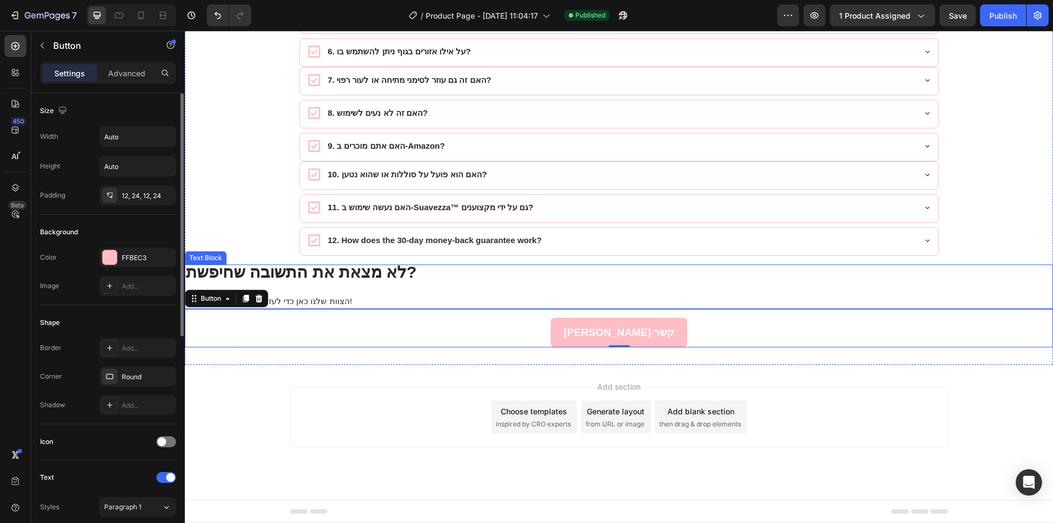
click at [406, 275] on strong "לא מצאת את התשובה שחיפשת?" at bounding box center [301, 272] width 231 height 18
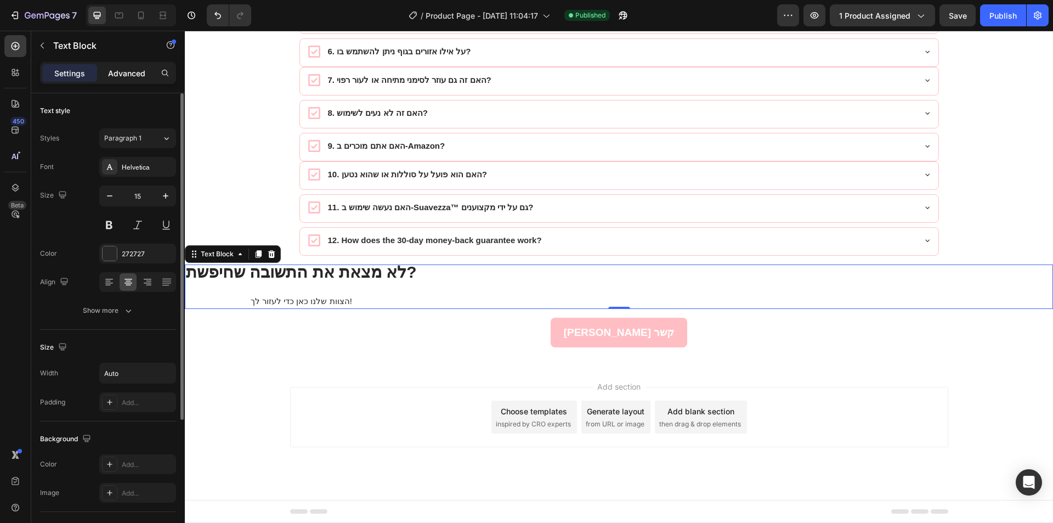
click at [144, 76] on p "Advanced" at bounding box center [126, 73] width 37 height 12
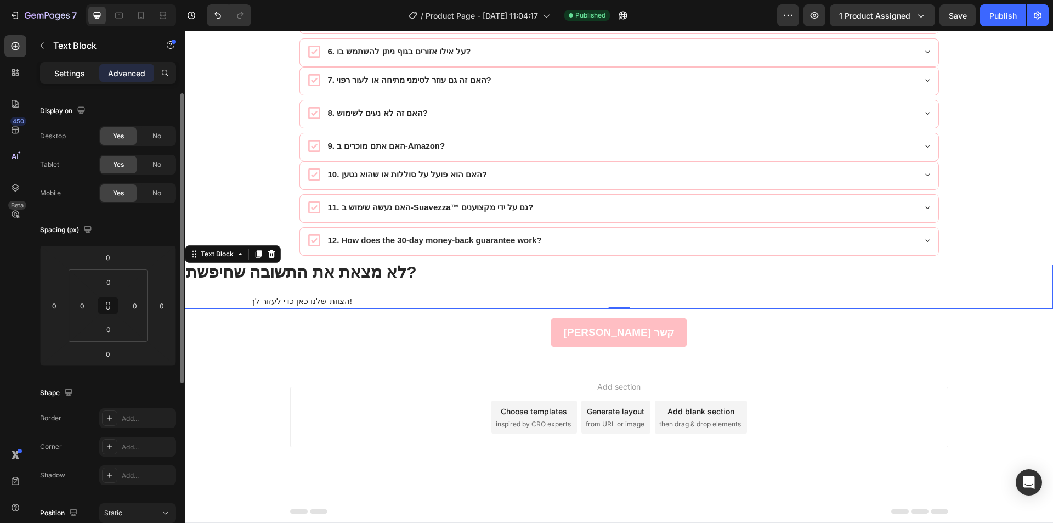
click at [65, 74] on p "Settings" at bounding box center [69, 73] width 31 height 12
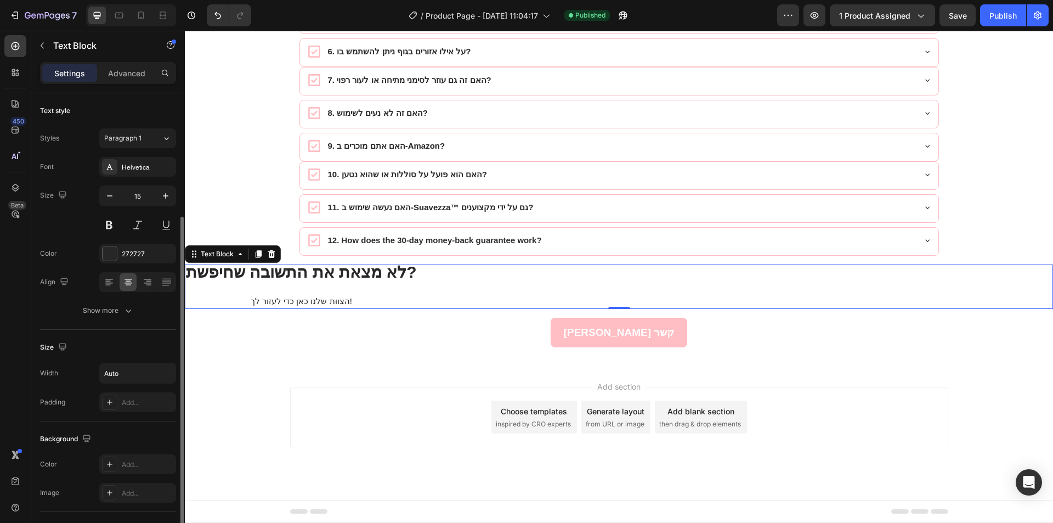
scroll to position [189, 0]
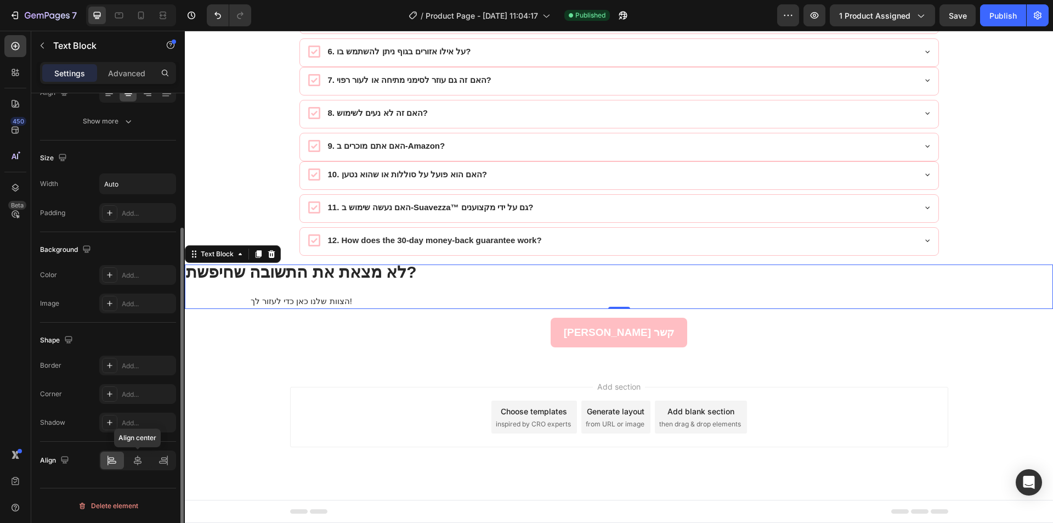
drag, startPoint x: 137, startPoint y: 460, endPoint x: 160, endPoint y: 449, distance: 25.0
click at [137, 460] on icon at bounding box center [137, 460] width 11 height 11
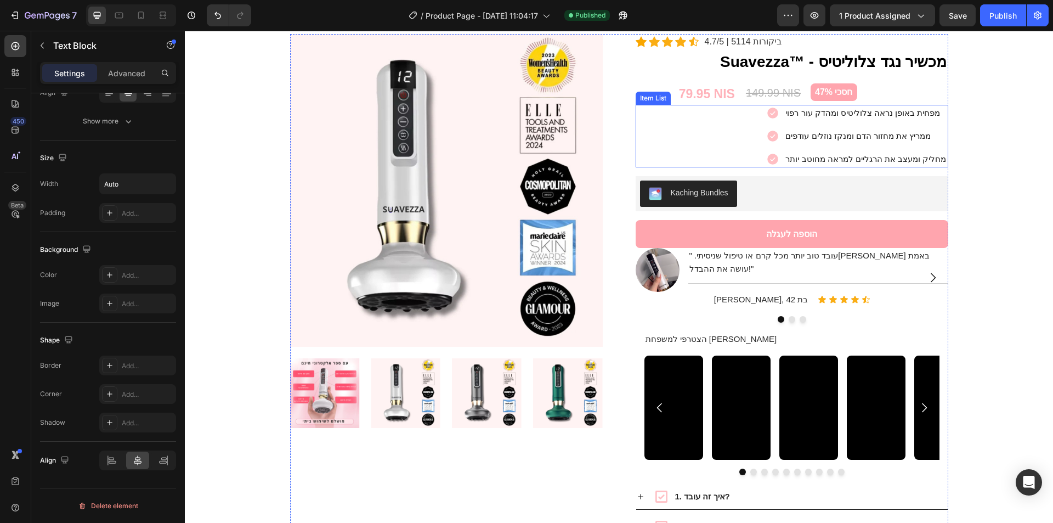
scroll to position [1607, 0]
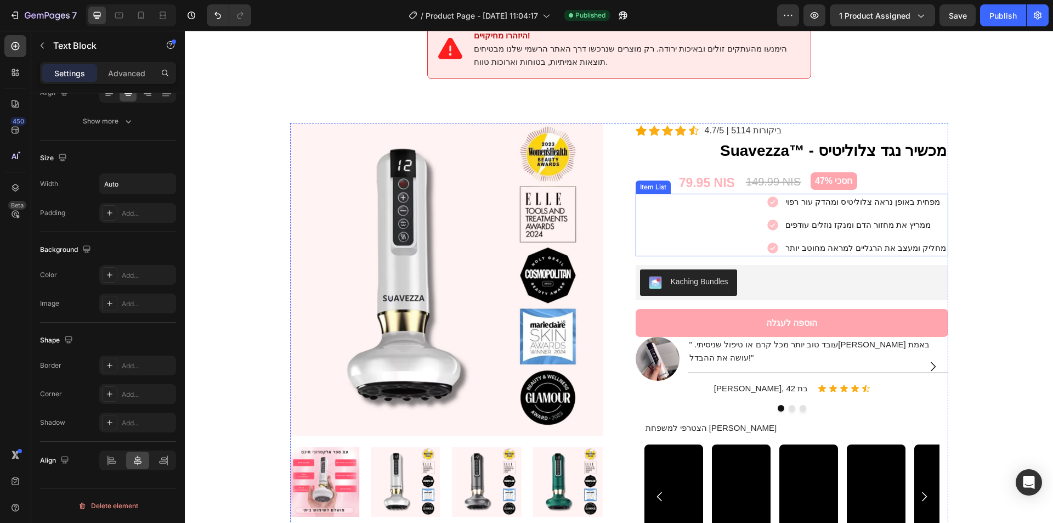
click at [709, 231] on div "מפחית באופן נראה צלוליטיס ומהדק עור רפוי ממריץ את מחזור הדם ומנקז נוזלים עודפים…" at bounding box center [792, 225] width 313 height 63
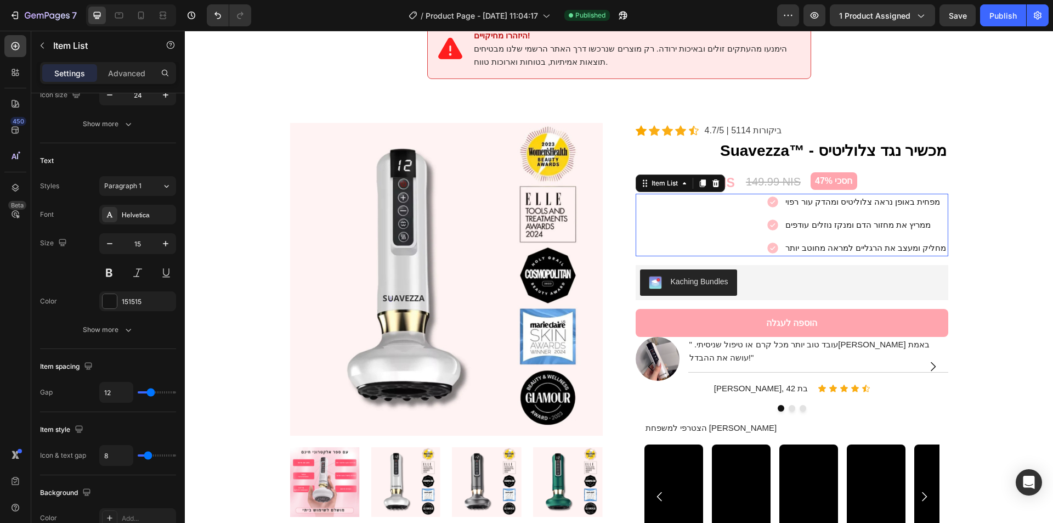
scroll to position [0, 0]
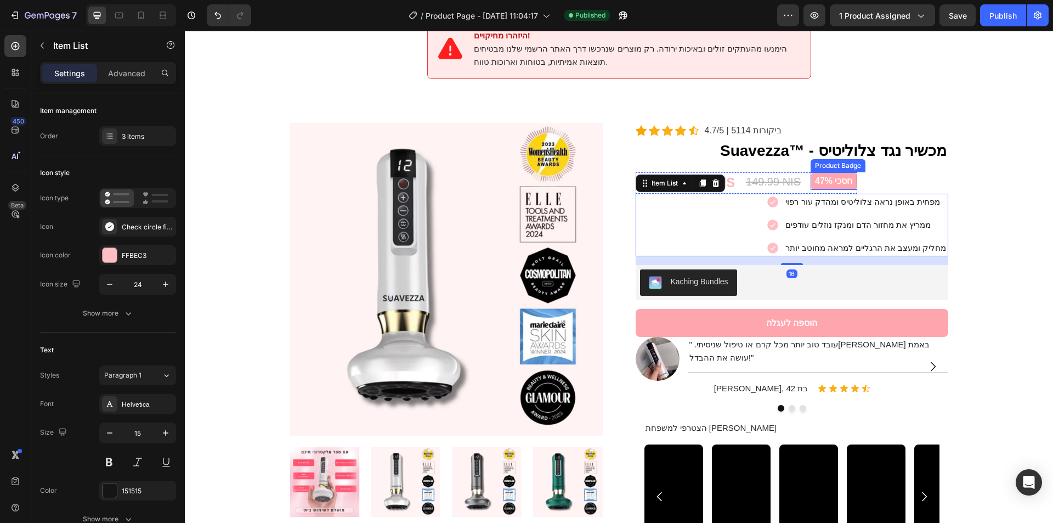
click at [888, 166] on div "79.95 NIS (P) Price (P) Price 149.99 NIS (P) Price (P) Price חסכי 47% Product B…" at bounding box center [792, 178] width 313 height 30
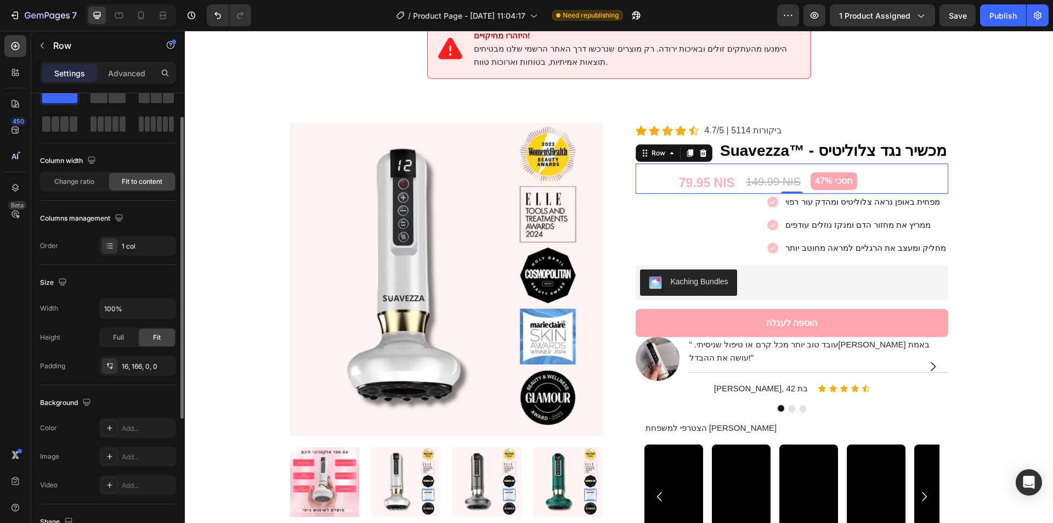
scroll to position [54, 0]
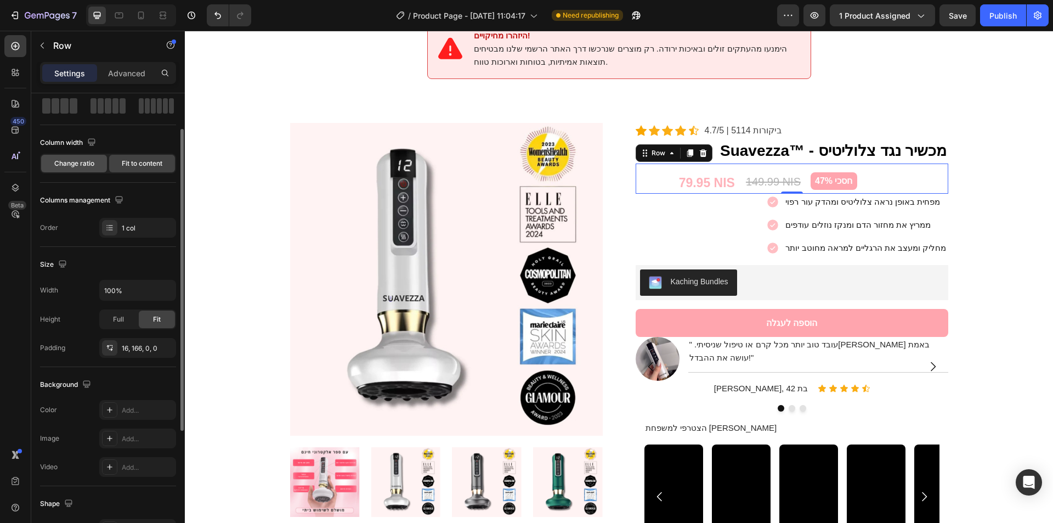
click at [78, 158] on div "Change ratio" at bounding box center [74, 164] width 66 height 18
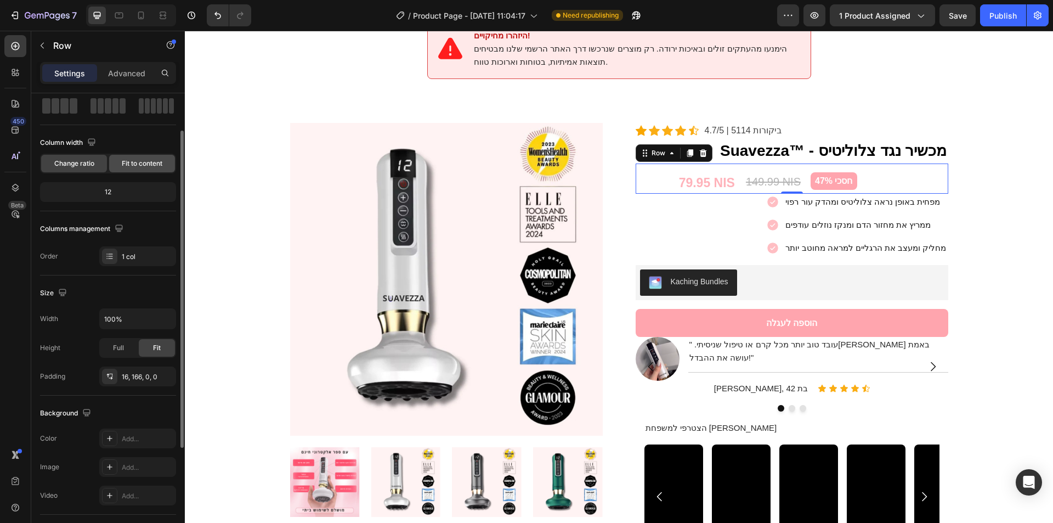
click at [149, 167] on span "Fit to content" at bounding box center [142, 164] width 41 height 10
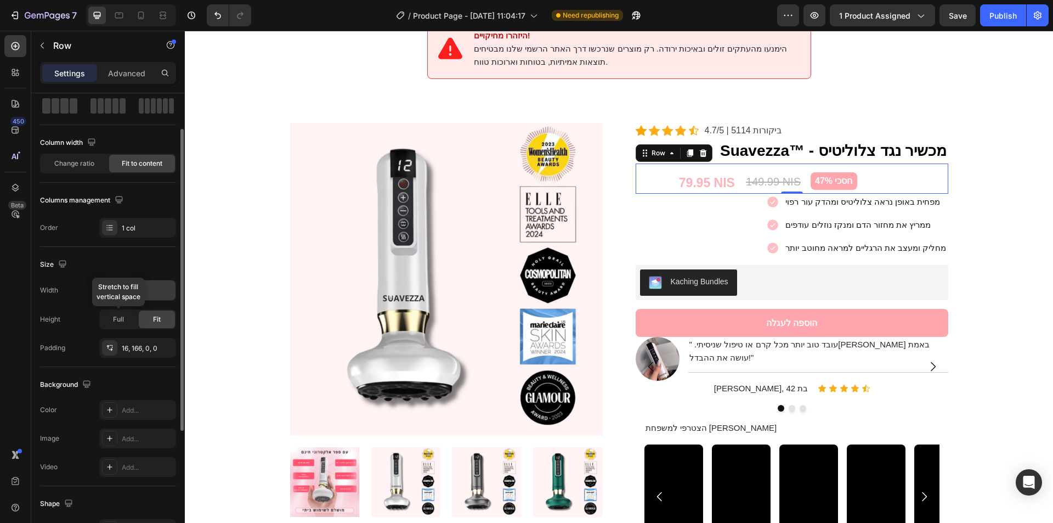
scroll to position [72, 0]
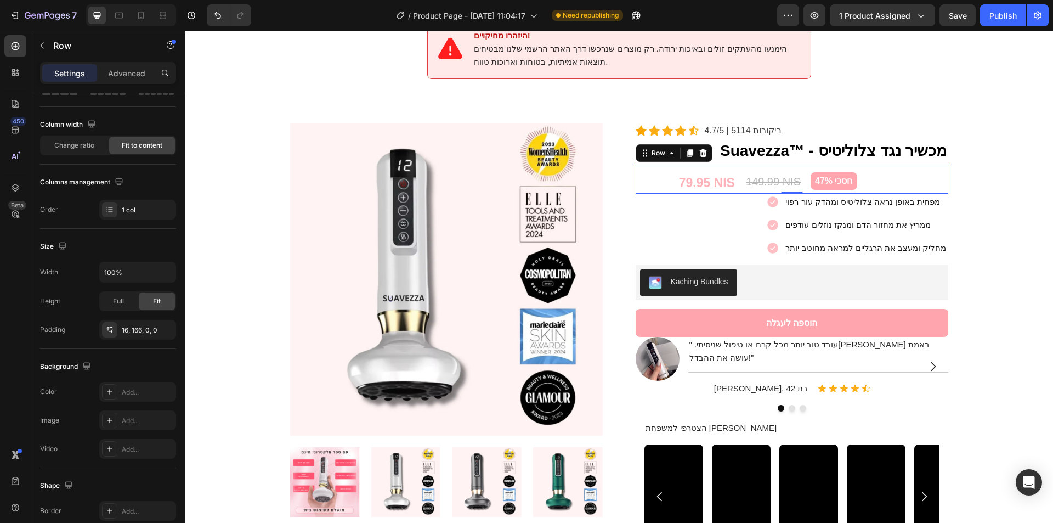
click at [686, 163] on div "79.95 NIS (P) Price (P) Price 149.99 NIS (P) Price (P) Price חסכי 47% Product B…" at bounding box center [792, 178] width 313 height 30
click at [671, 149] on icon at bounding box center [672, 153] width 9 height 9
click at [678, 172] on div "79.95 NIS" at bounding box center [707, 182] width 58 height 21
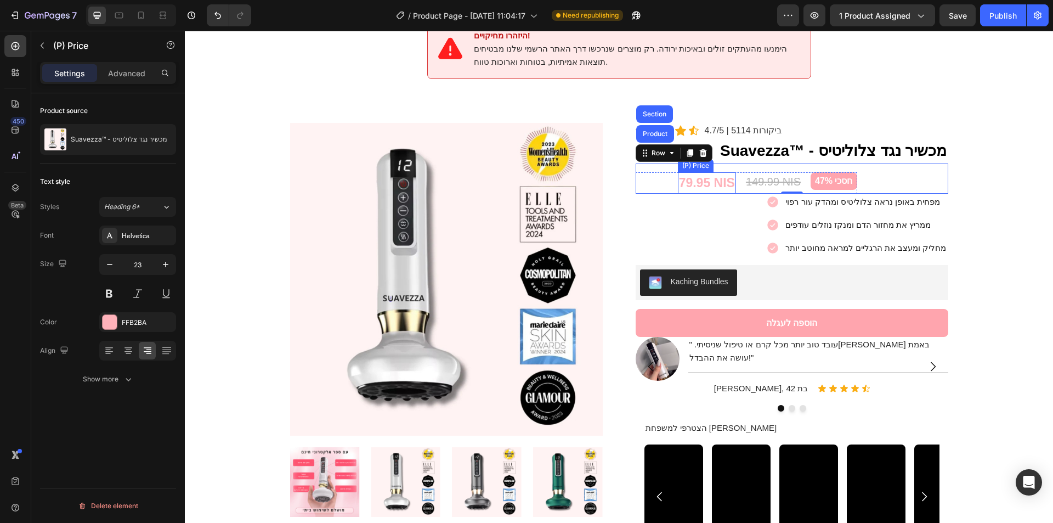
scroll to position [0, 0]
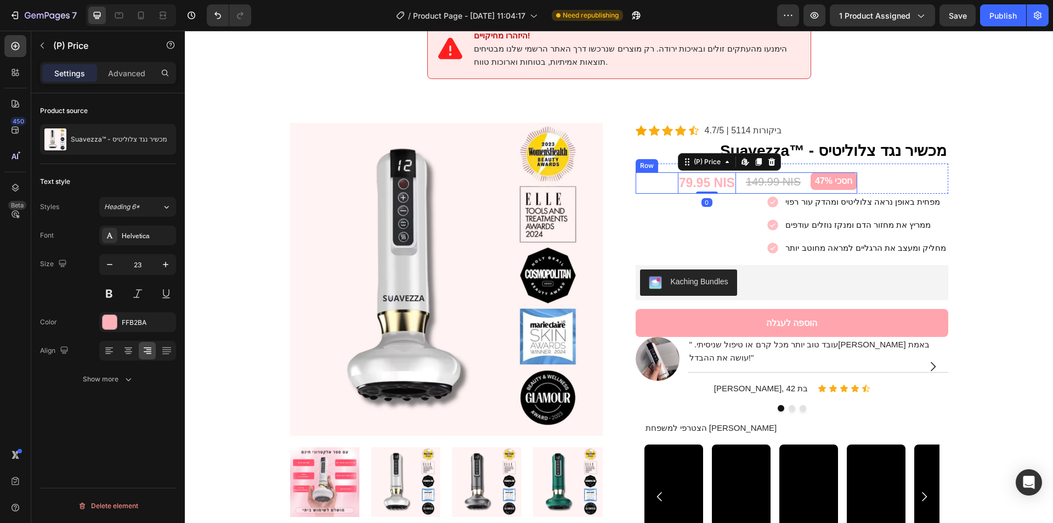
click at [882, 170] on div "79.95 NIS (P) Price Edit content in Shopify 0 (P) Price Edit content in Shopify…" at bounding box center [792, 178] width 313 height 30
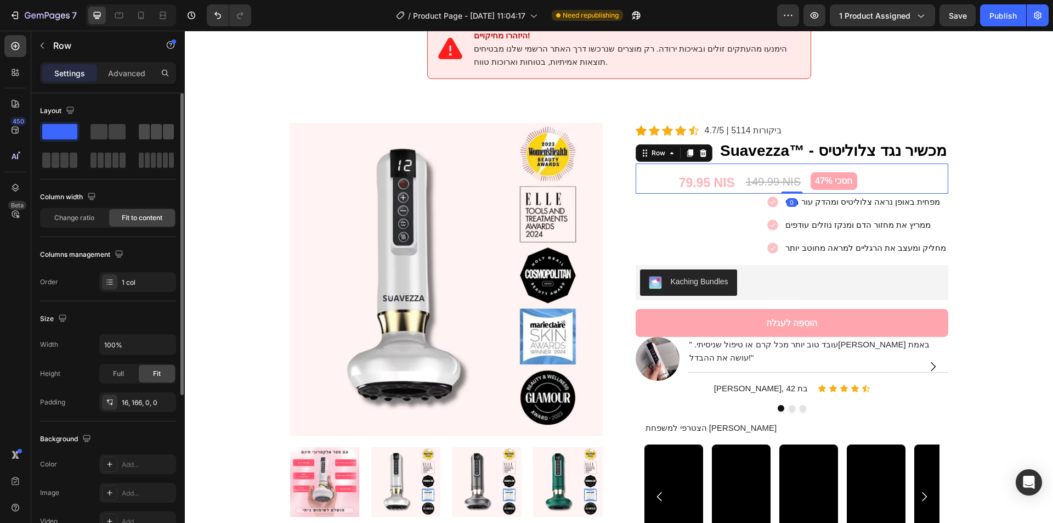
click at [154, 129] on span at bounding box center [156, 131] width 11 height 15
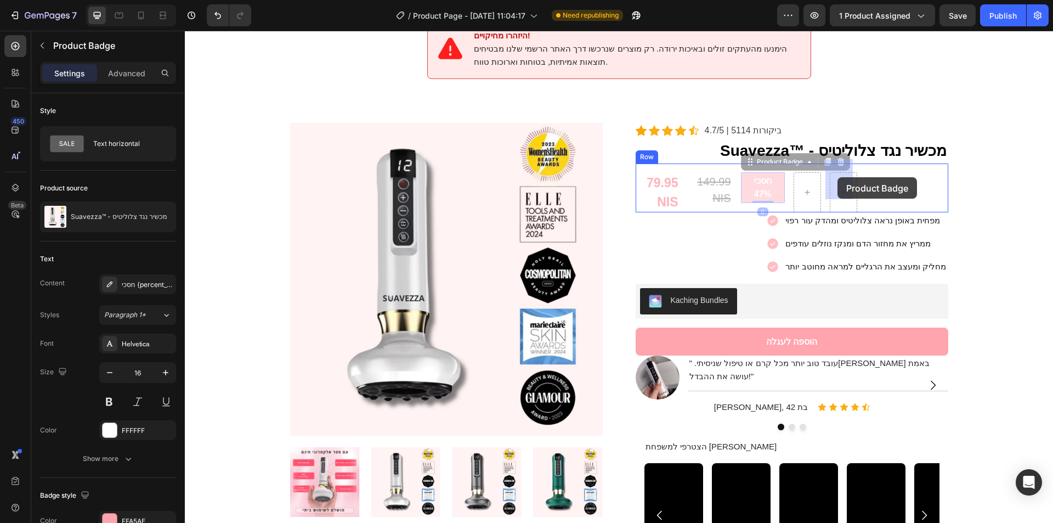
drag, startPoint x: 757, startPoint y: 179, endPoint x: 838, endPoint y: 177, distance: 81.2
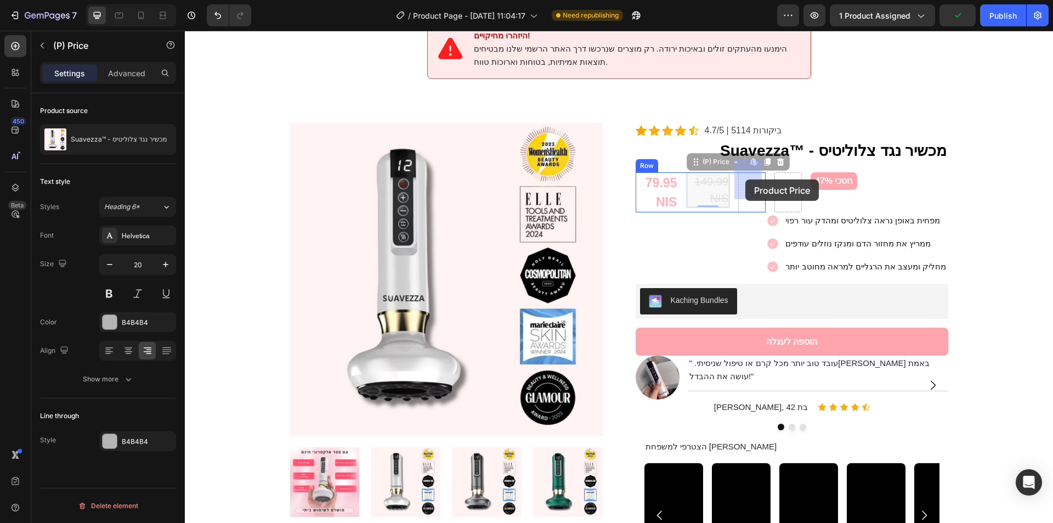
drag, startPoint x: 703, startPoint y: 178, endPoint x: 746, endPoint y: 179, distance: 42.3
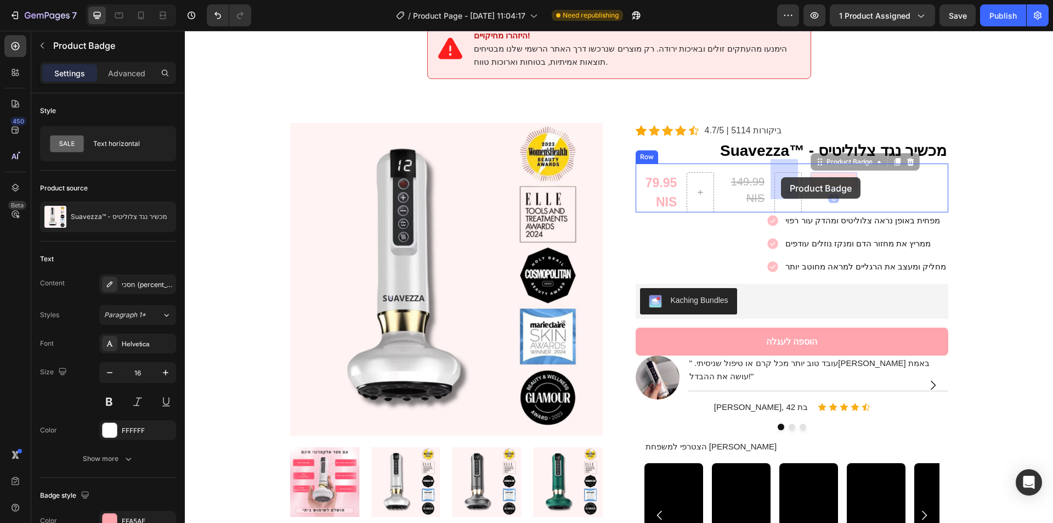
drag, startPoint x: 828, startPoint y: 168, endPoint x: 781, endPoint y: 177, distance: 48.0
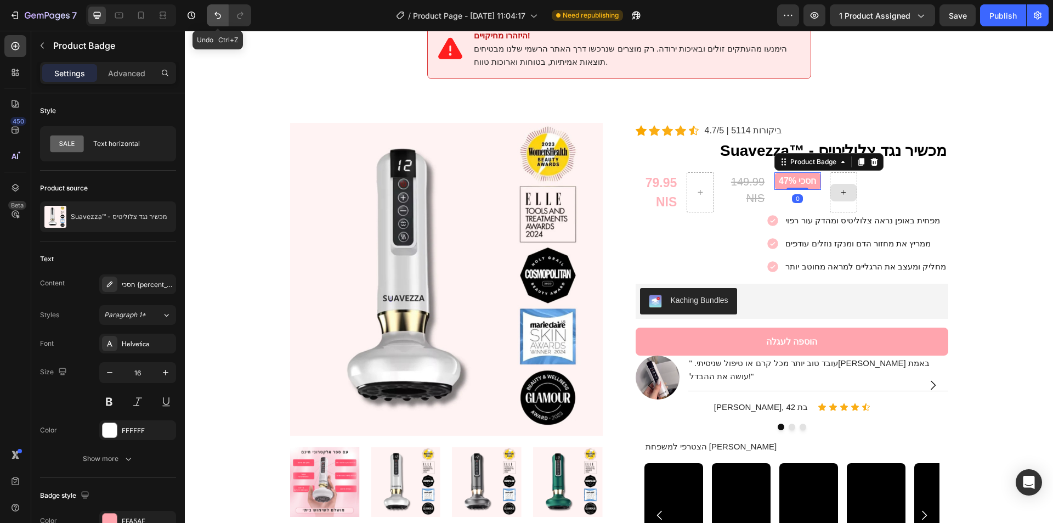
click at [218, 13] on icon "Undo/Redo" at bounding box center [217, 15] width 11 height 11
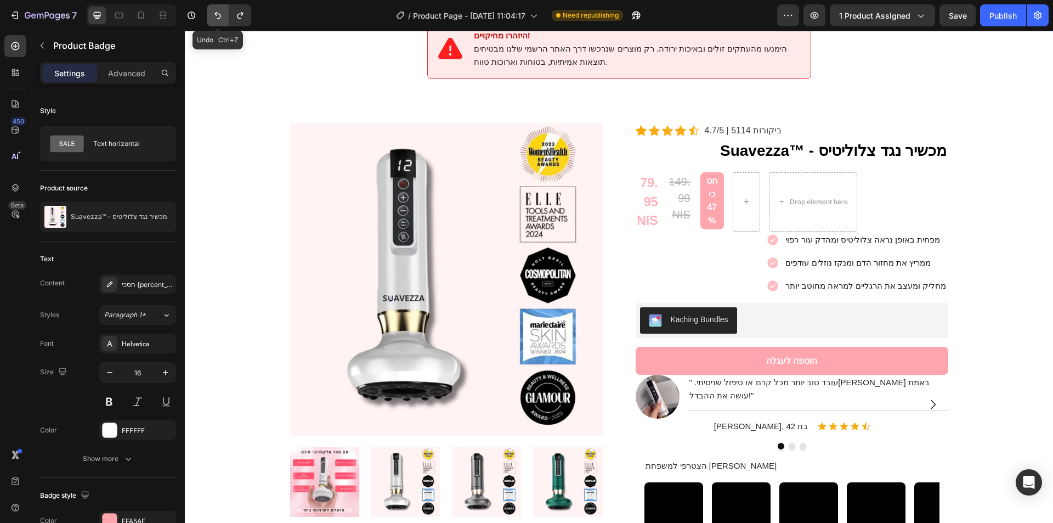
click at [218, 13] on icon "Undo/Redo" at bounding box center [217, 15] width 11 height 11
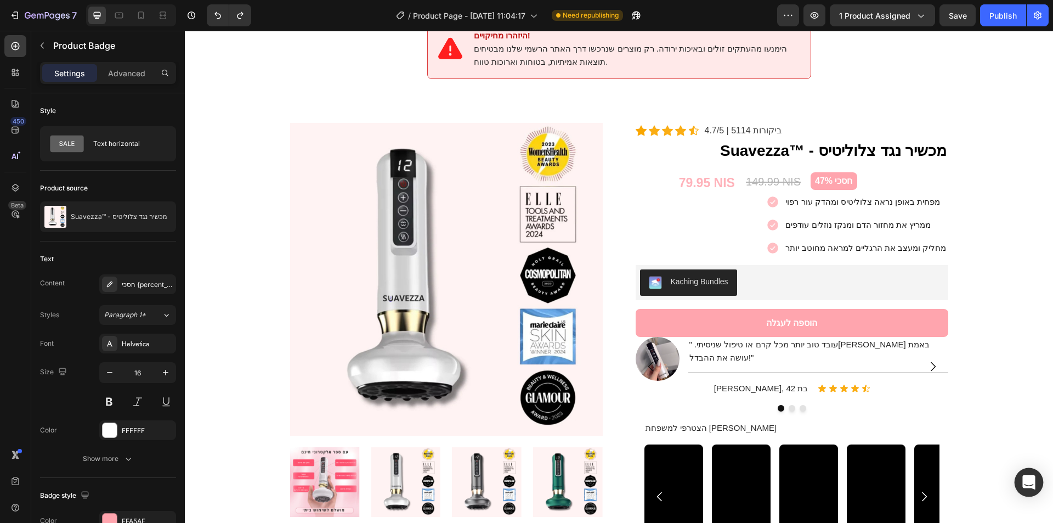
click at [1029, 488] on div "Open Intercom Messenger" at bounding box center [1029, 482] width 29 height 29
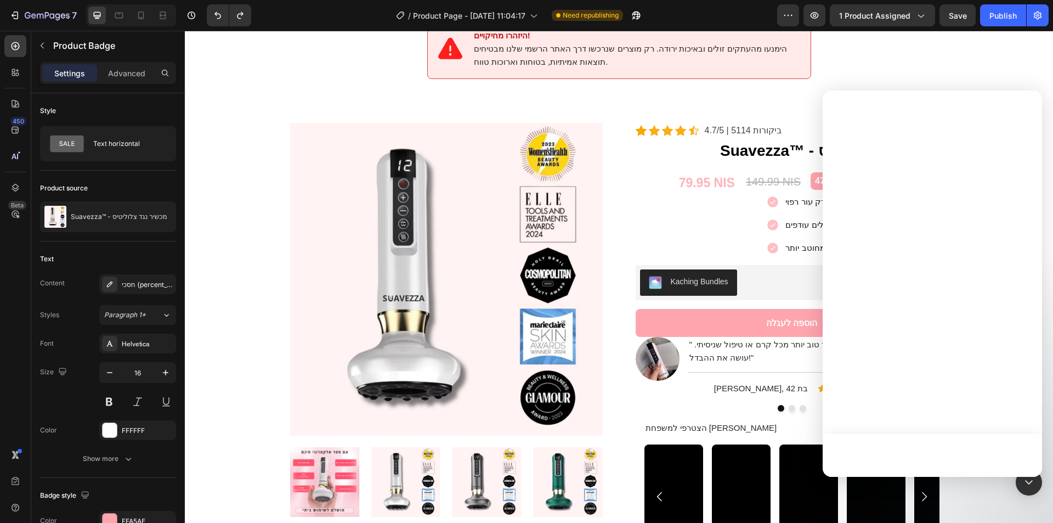
click at [680, 172] on div "79.95 NIS" at bounding box center [707, 182] width 58 height 21
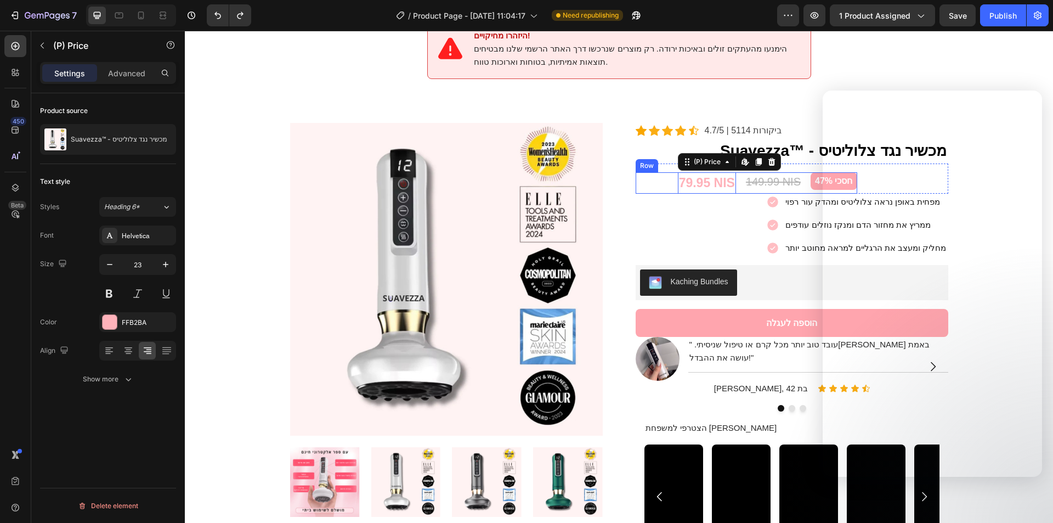
click at [661, 172] on div "79.95 NIS (P) Price Edit content in Shopify 0 (P) Price Edit content in Shopify…" at bounding box center [747, 182] width 222 height 21
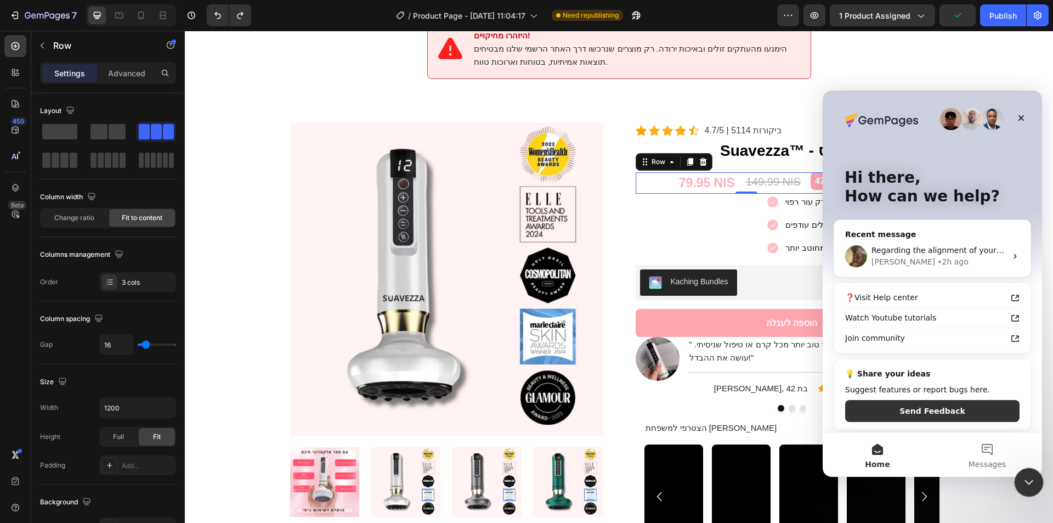
drag, startPoint x: 1027, startPoint y: 475, endPoint x: 2035, endPoint y: 938, distance: 1109.1
click at [1026, 475] on icon "Close Intercom Messenger" at bounding box center [1027, 480] width 13 height 13
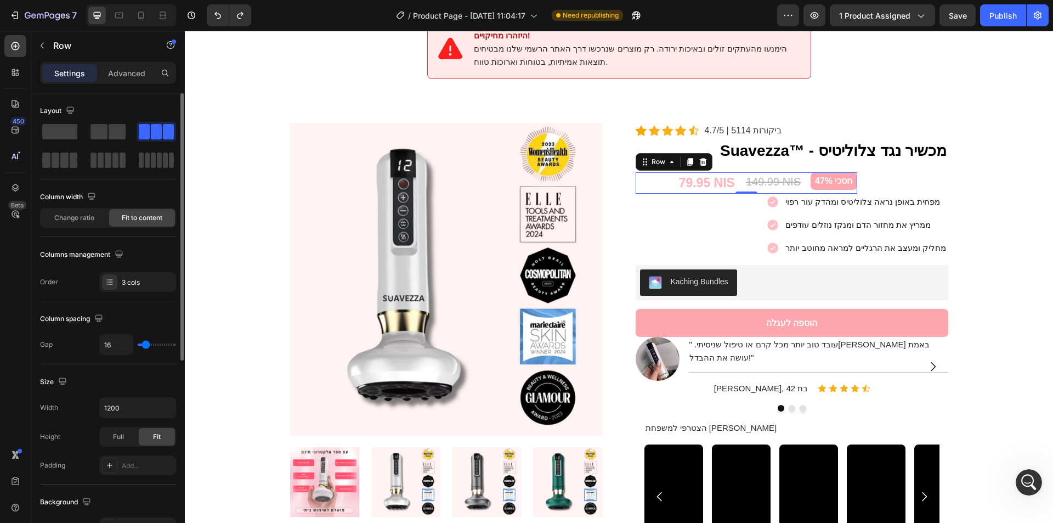
click at [123, 421] on div "Width 1200 Height Full Fit Padding Add..." at bounding box center [108, 436] width 136 height 78
click at [135, 402] on input "1200" at bounding box center [138, 408] width 76 height 20
drag, startPoint x: 155, startPoint y: 411, endPoint x: 161, endPoint y: 409, distance: 6.4
click at [159, 408] on button "button" at bounding box center [166, 408] width 20 height 20
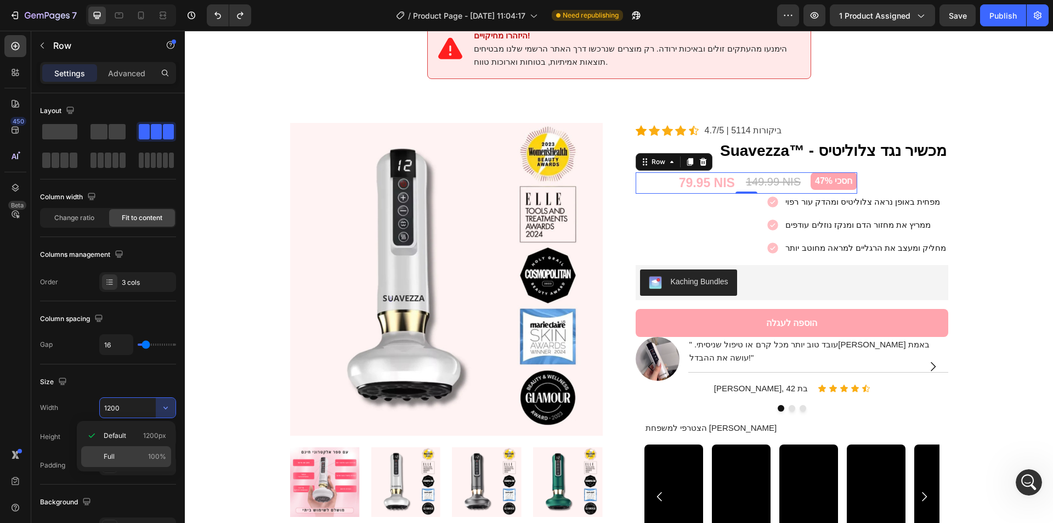
click at [139, 451] on div "Full 100%" at bounding box center [126, 456] width 90 height 21
type input "100%"
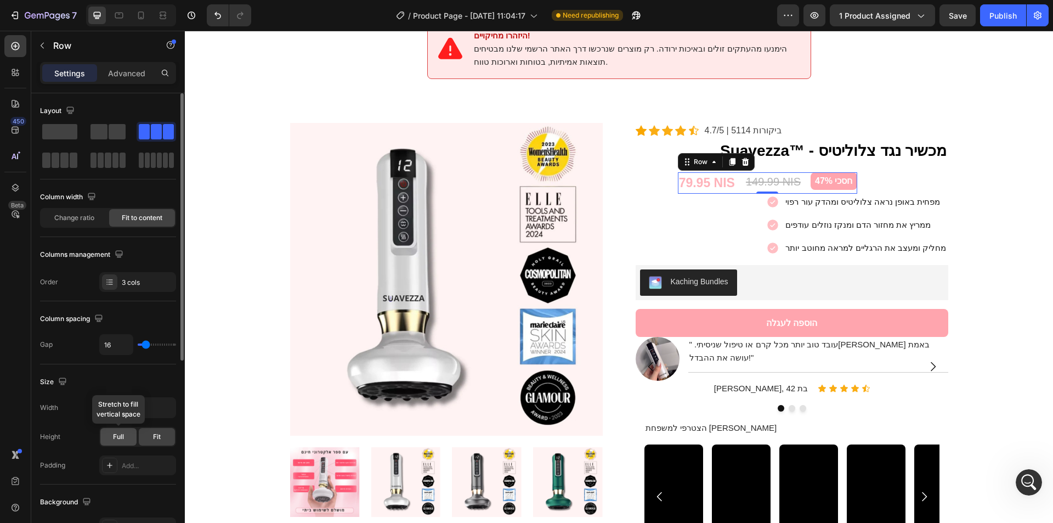
click at [120, 437] on span "Full" at bounding box center [118, 437] width 11 height 10
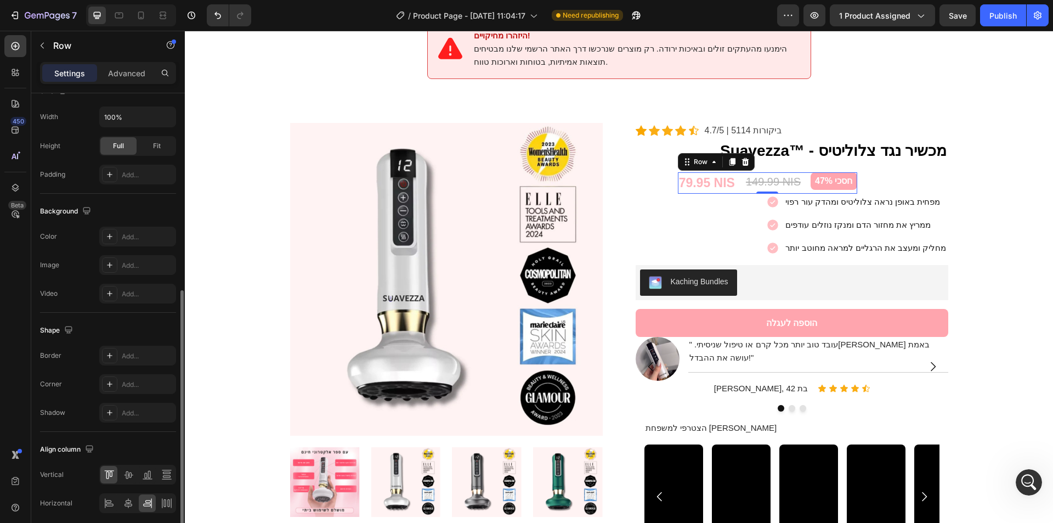
scroll to position [334, 0]
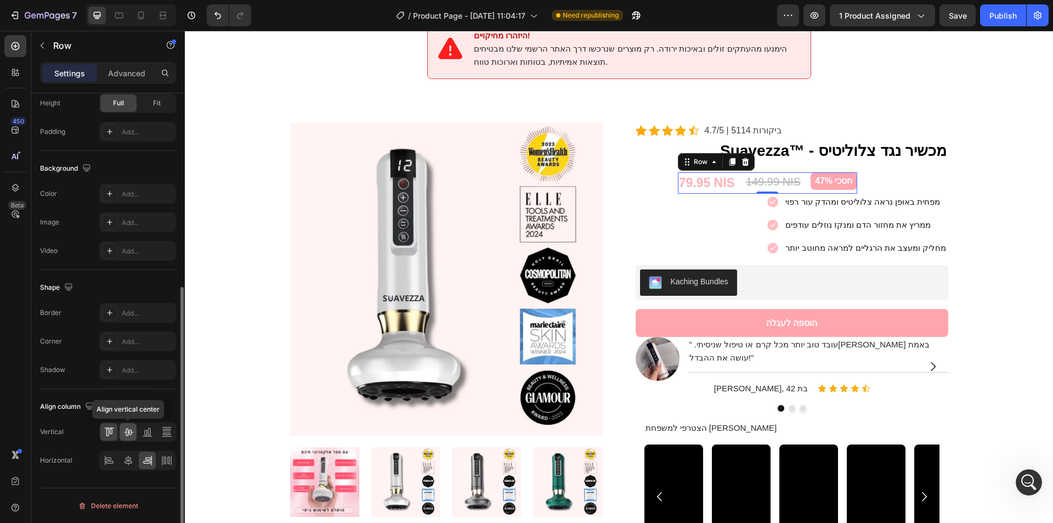
click at [127, 436] on icon at bounding box center [128, 431] width 11 height 11
click at [112, 466] on div at bounding box center [108, 461] width 17 height 18
click at [1029, 15] on button "button" at bounding box center [1038, 15] width 22 height 22
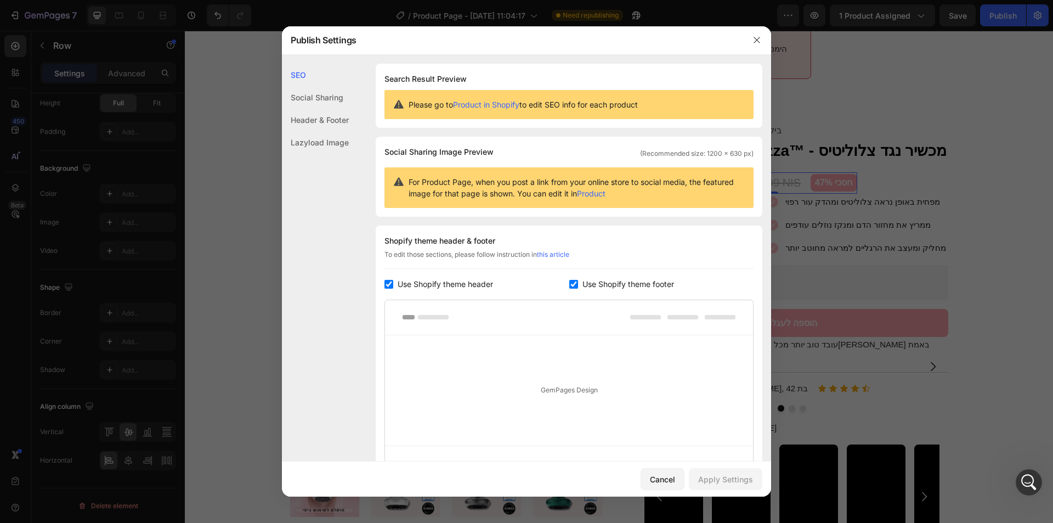
click at [1008, 12] on div at bounding box center [526, 261] width 1053 height 523
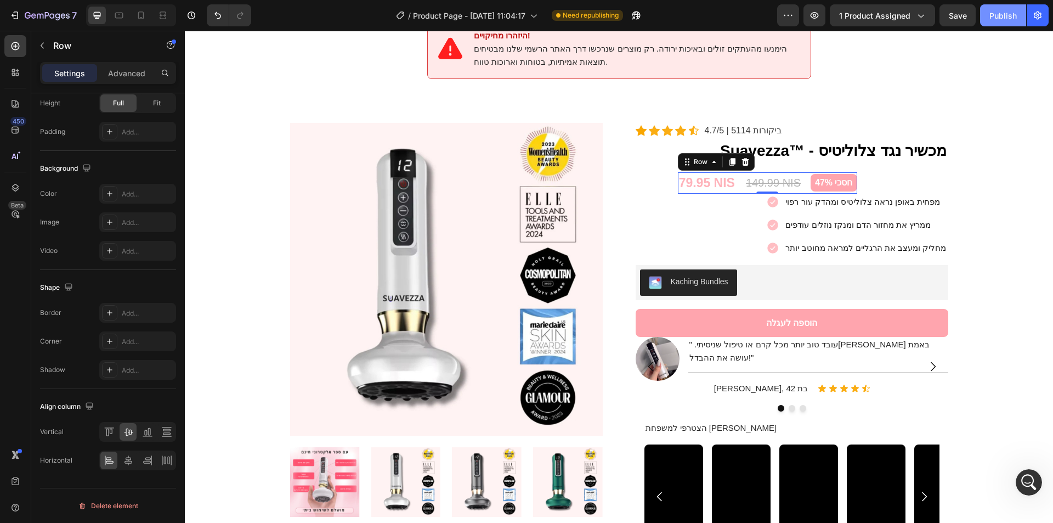
click at [991, 13] on div "Publish" at bounding box center [1003, 16] width 27 height 12
click at [820, 16] on icon "button" at bounding box center [814, 15] width 11 height 11
click at [667, 171] on div "79.95 NIS (P) Price (P) Price 149.99 NIS (P) Price (P) Price חסכי 47% Product B…" at bounding box center [792, 178] width 313 height 30
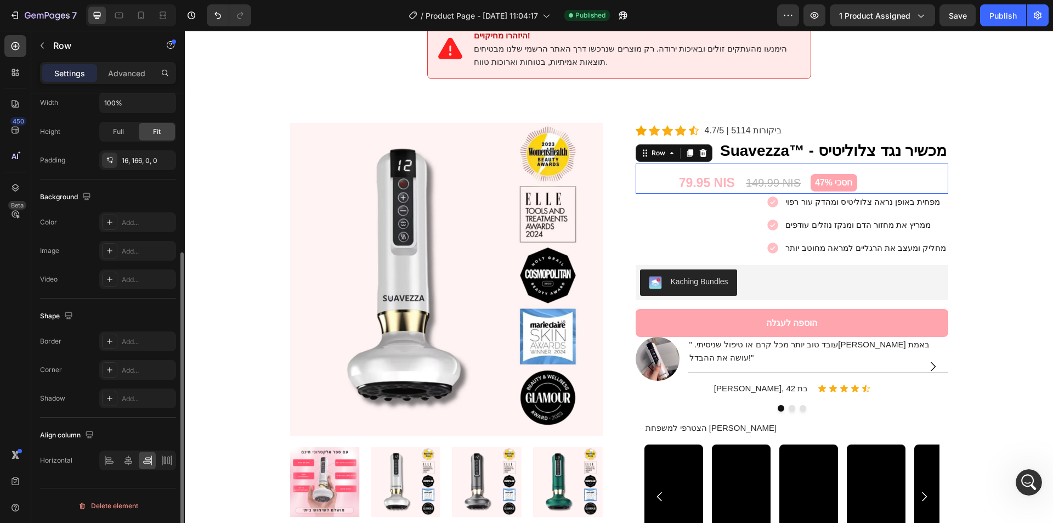
scroll to position [242, 0]
click at [690, 172] on div "79.95 NIS" at bounding box center [707, 182] width 58 height 21
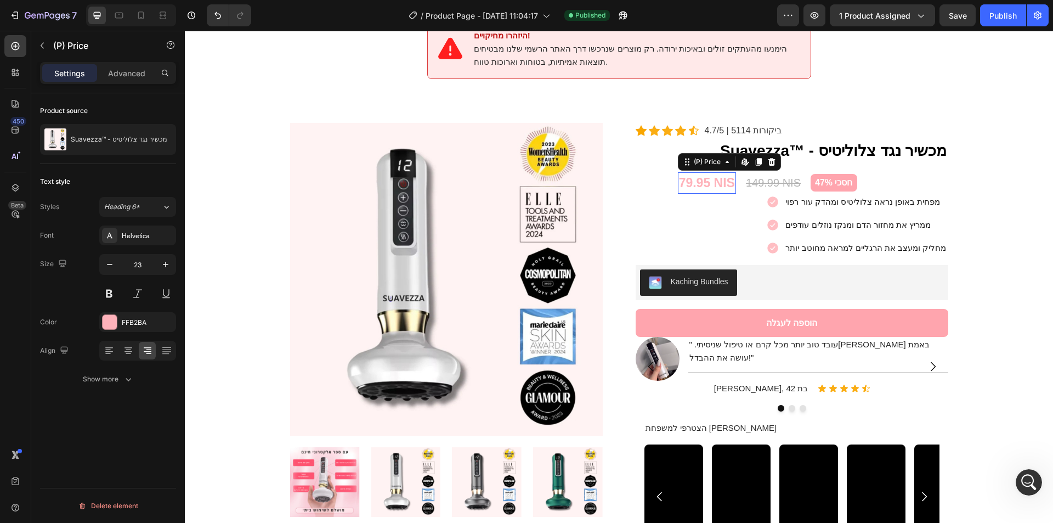
scroll to position [0, 0]
click at [856, 173] on div "79.95 NIS (P) Price Edit content in Shopify 0 (P) Price Edit content in Shopify…" at bounding box center [792, 178] width 313 height 30
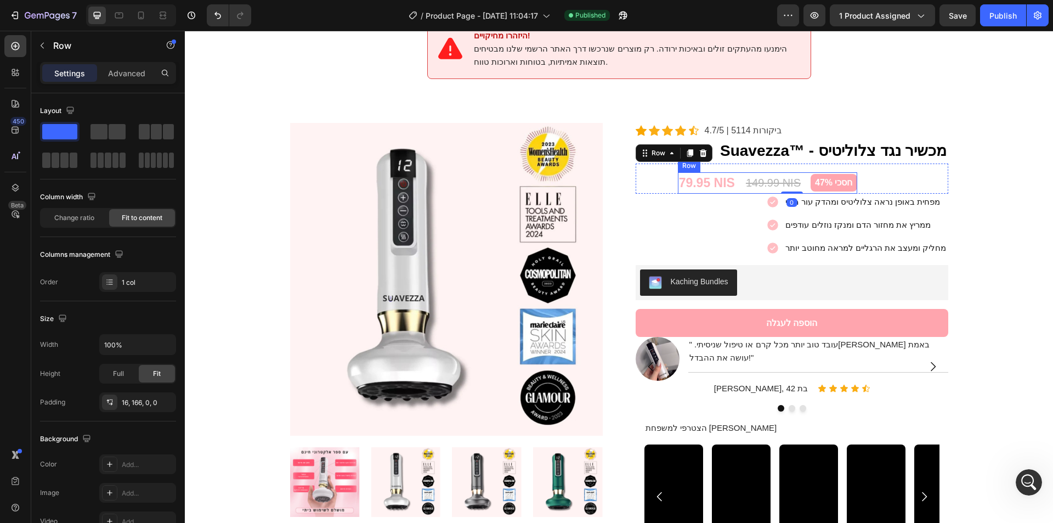
click at [802, 173] on div "79.95 NIS (P) Price (P) Price 149.99 NIS (P) Price (P) Price חסכי 47% Product B…" at bounding box center [767, 182] width 179 height 21
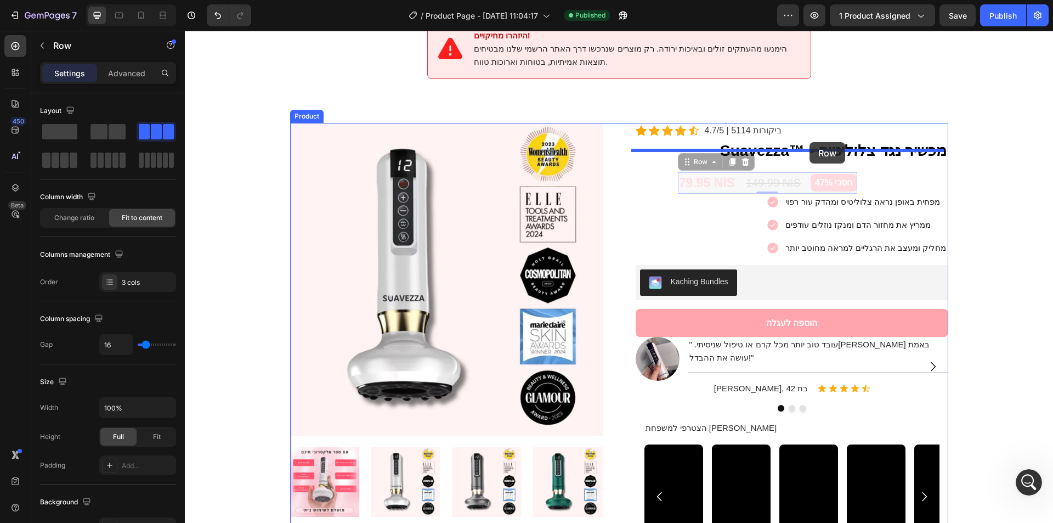
drag, startPoint x: 799, startPoint y: 173, endPoint x: 810, endPoint y: 142, distance: 33.0
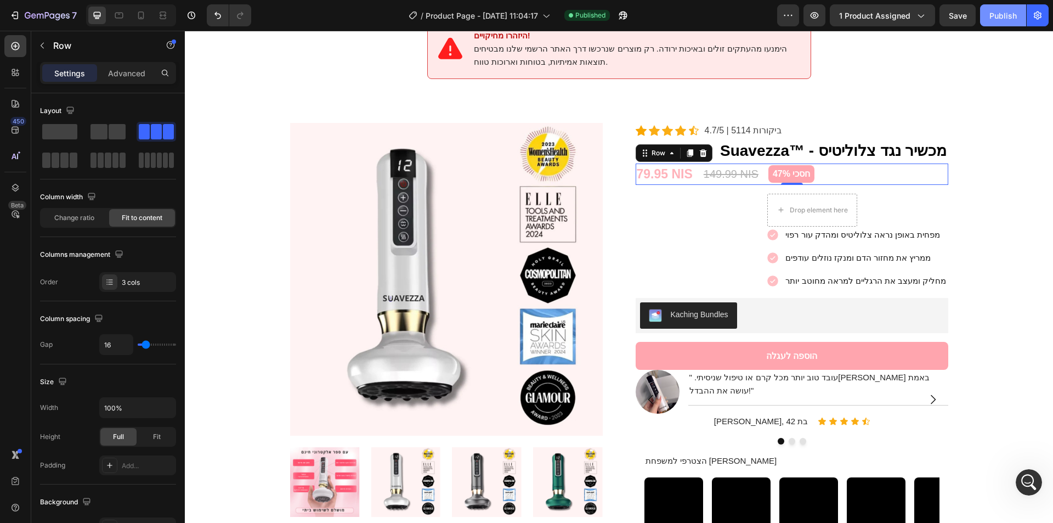
click at [1020, 7] on button "Publish" at bounding box center [1003, 15] width 46 height 22
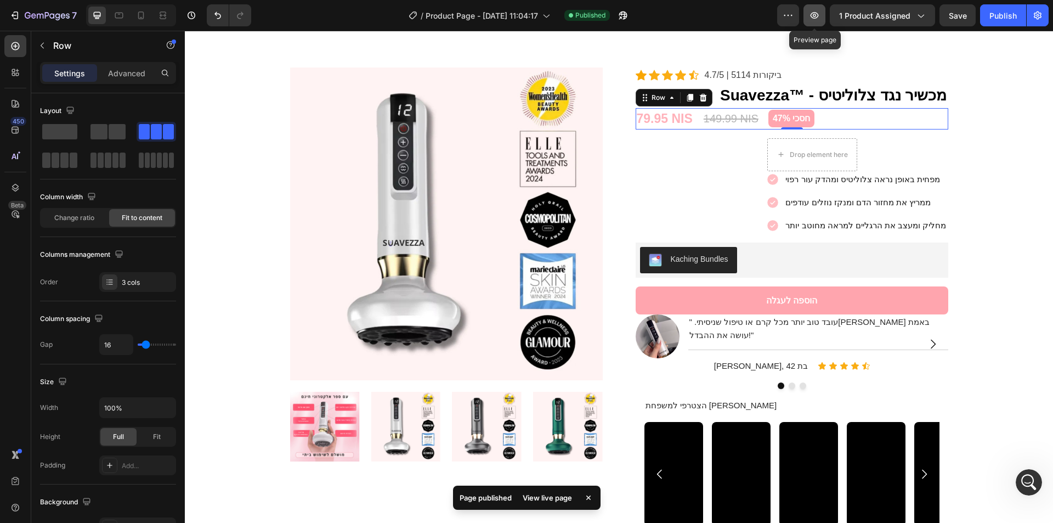
scroll to position [1571, 0]
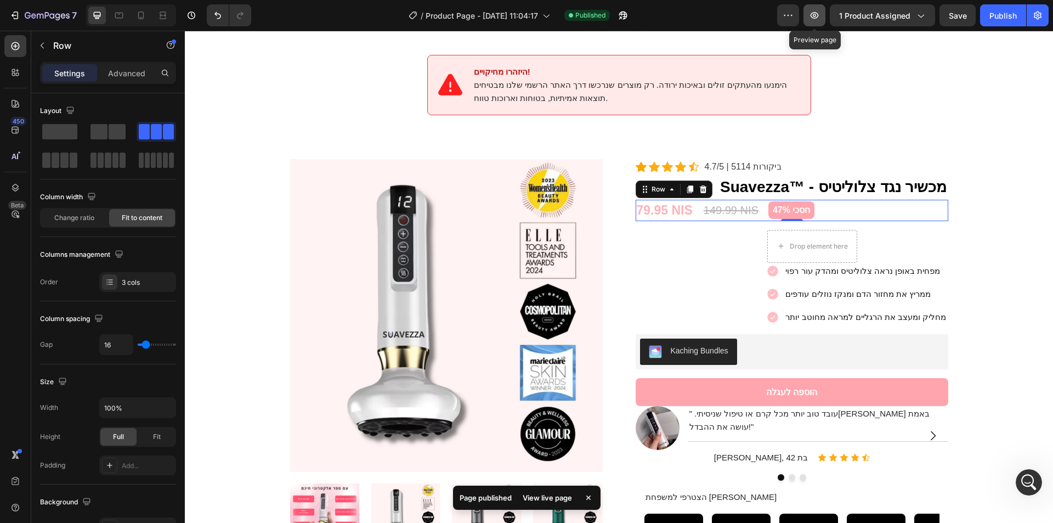
click at [819, 16] on icon "button" at bounding box center [814, 15] width 11 height 11
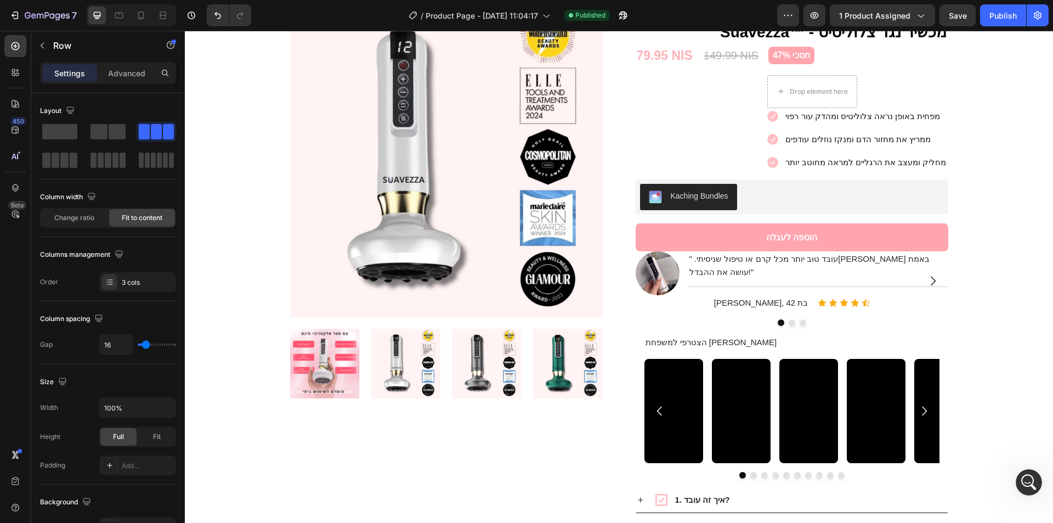
scroll to position [1714, 0]
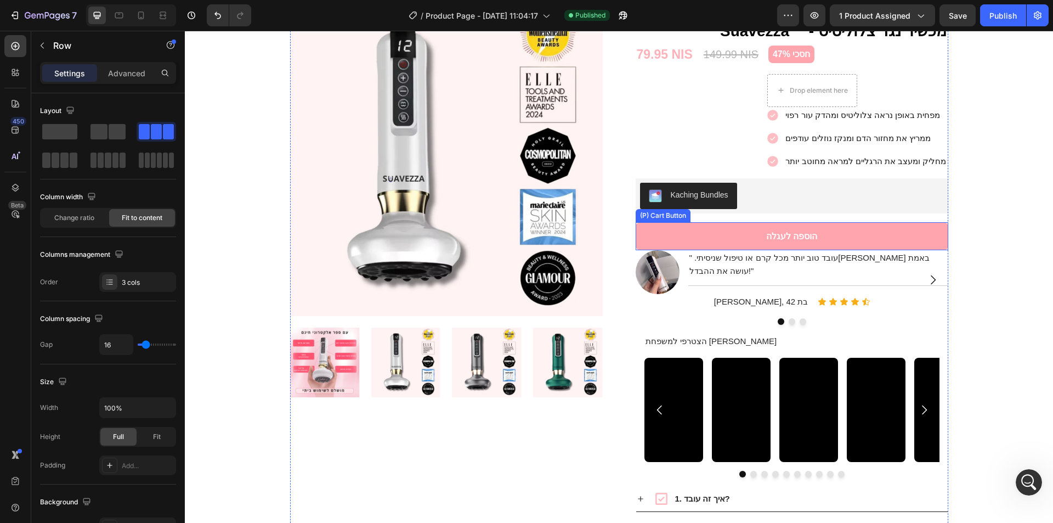
click at [836, 240] on button "הוספה לעגלה" at bounding box center [792, 236] width 313 height 28
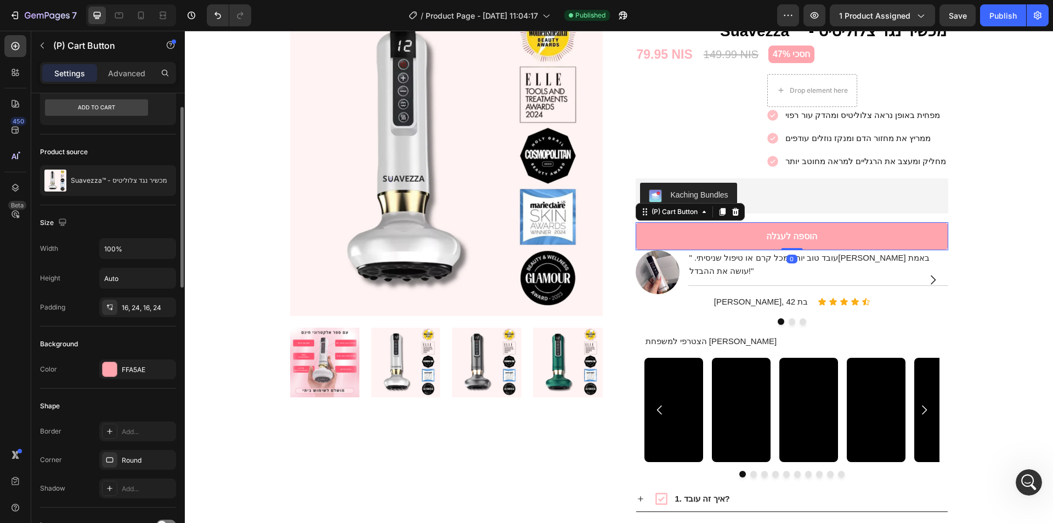
scroll to position [127, 0]
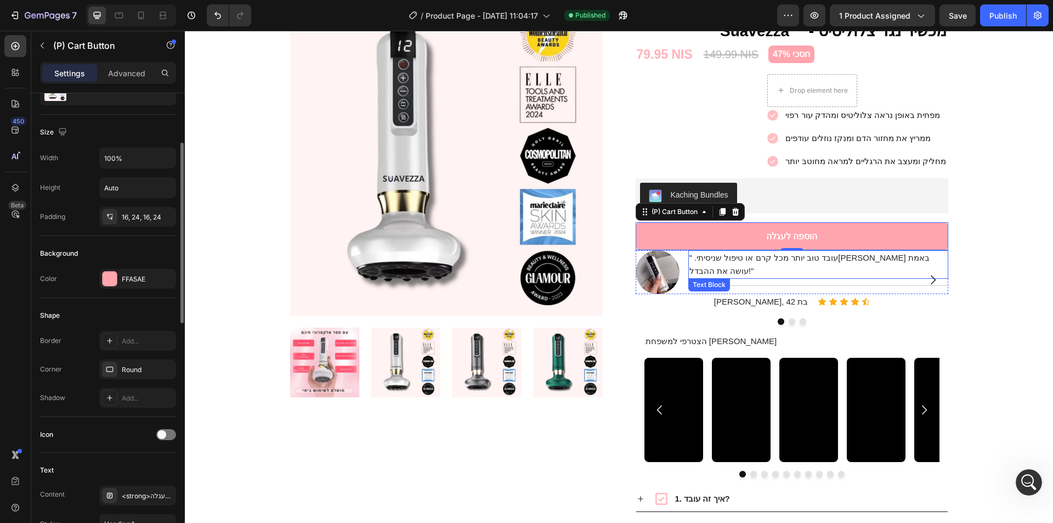
click at [794, 226] on button "הוספה לעגלה" at bounding box center [792, 236] width 313 height 28
click at [799, 232] on strong "הוספה לעגלה" at bounding box center [791, 236] width 51 height 9
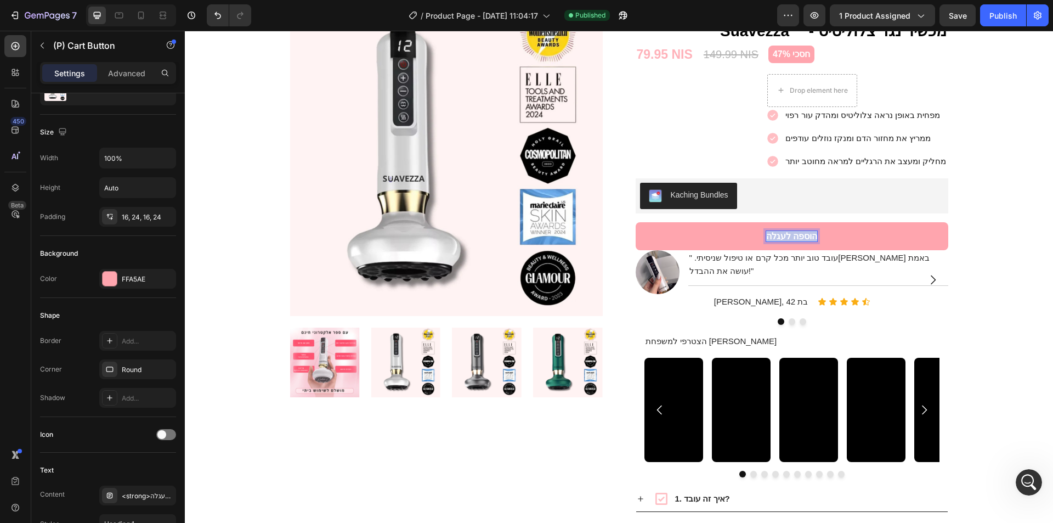
click at [776, 239] on strong "הוספה לעגלה" at bounding box center [791, 236] width 51 height 9
click at [785, 238] on strong "הוספה לעגלה" at bounding box center [791, 236] width 51 height 9
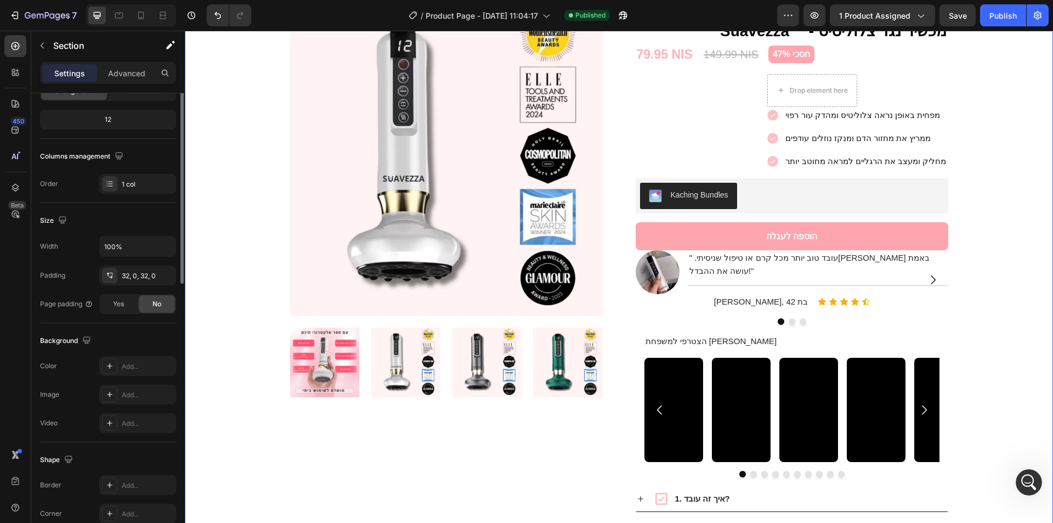
scroll to position [0, 0]
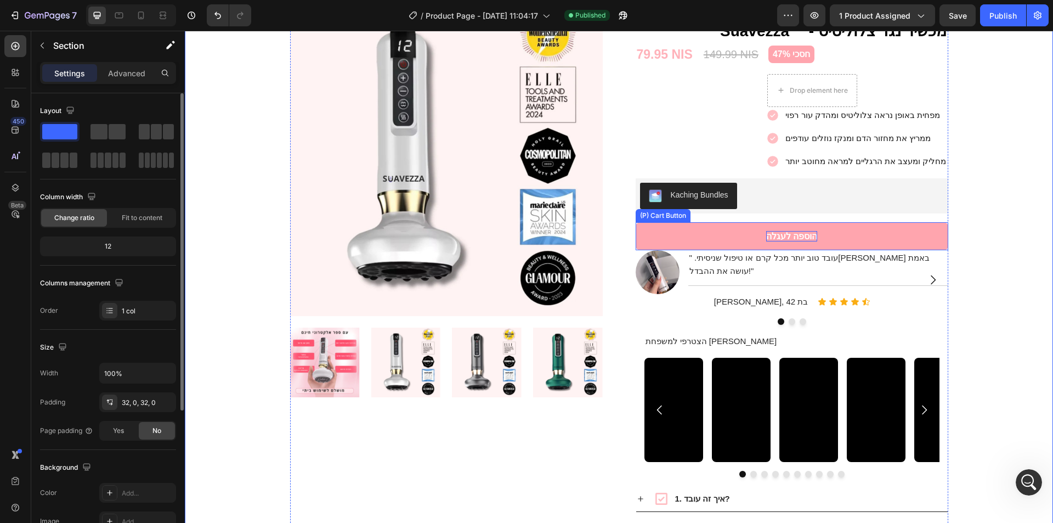
click at [785, 240] on strong "הוספה לעגלה" at bounding box center [791, 236] width 51 height 9
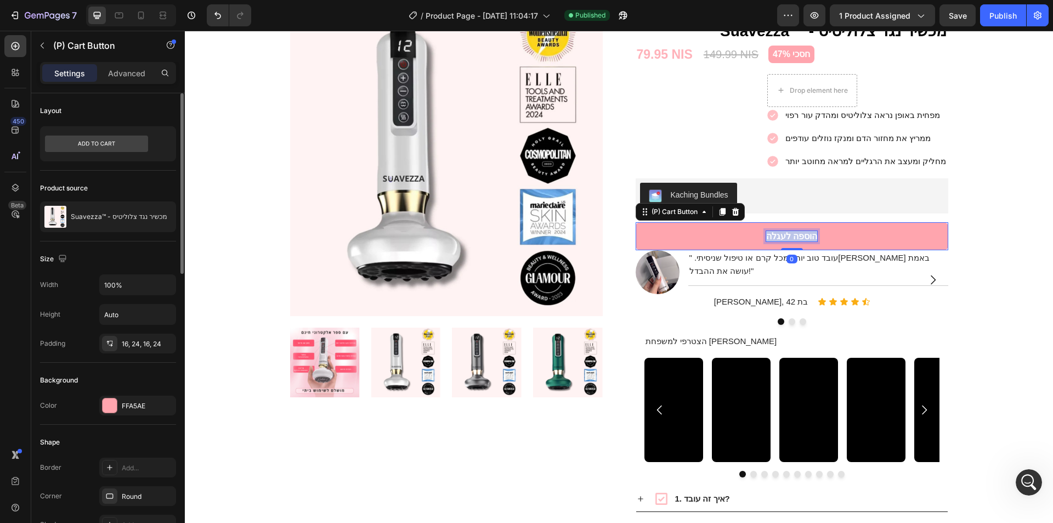
click at [785, 240] on strong "הוספה לעגלה" at bounding box center [791, 236] width 51 height 9
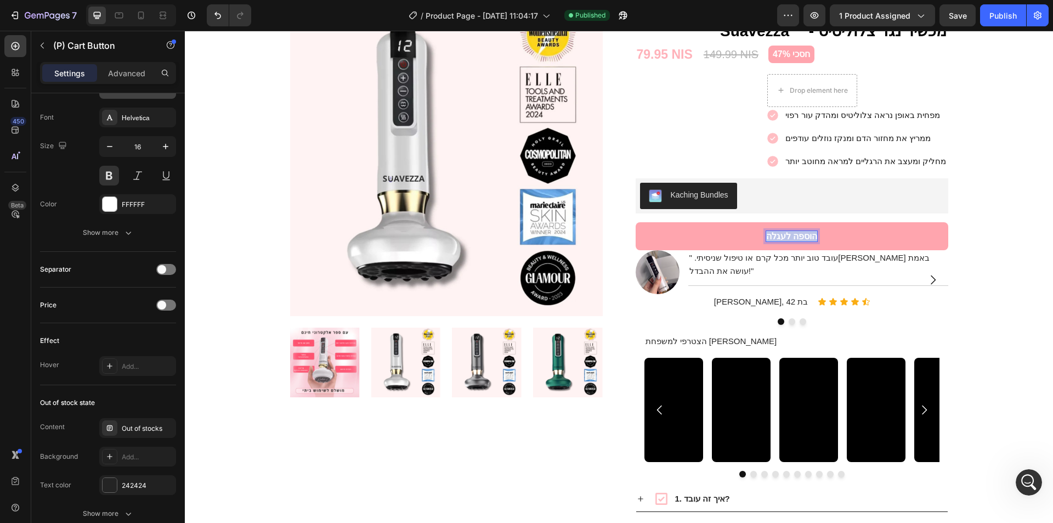
scroll to position [715, 0]
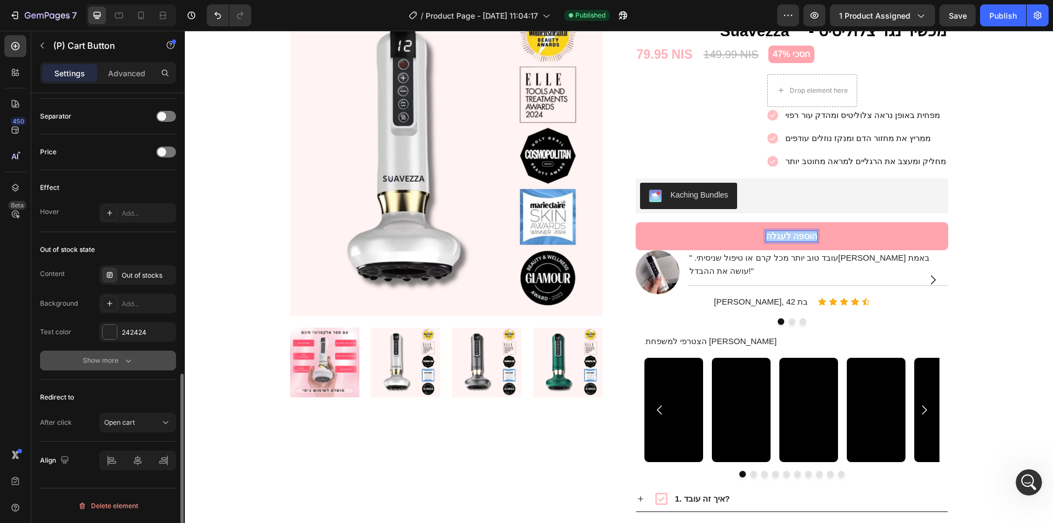
click at [127, 356] on icon "button" at bounding box center [128, 360] width 11 height 11
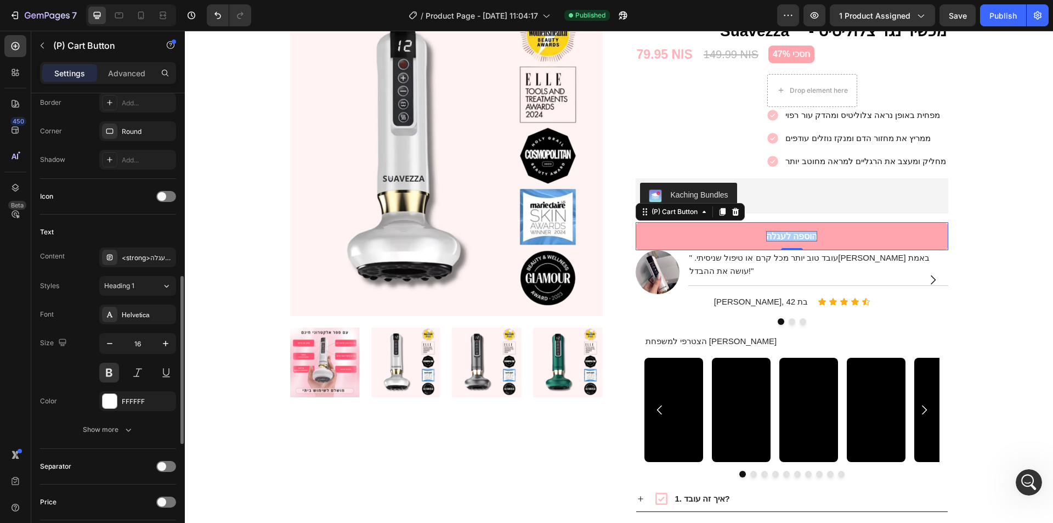
scroll to position [347, 0]
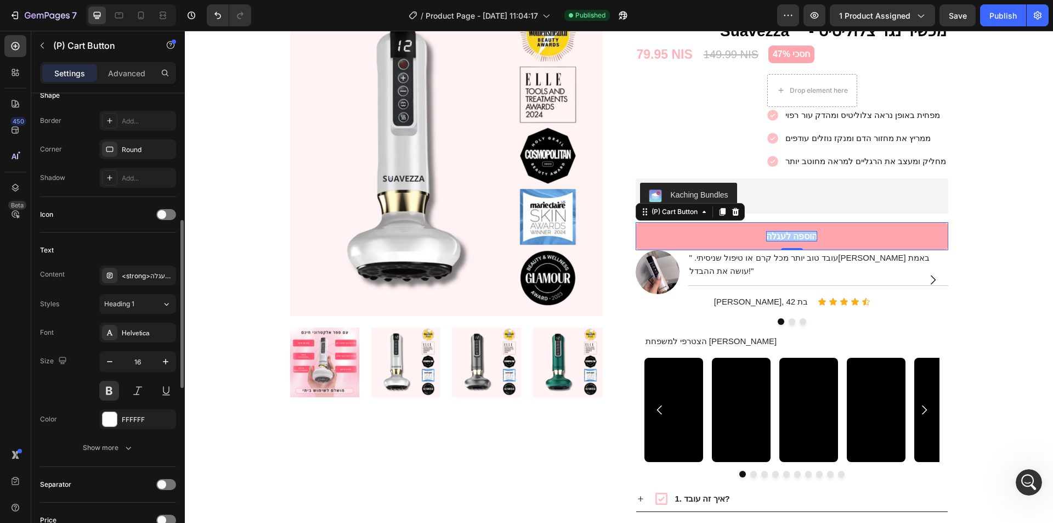
click at [130, 436] on div "Font Helvetica Size 16 Color FFFFFF Show more" at bounding box center [108, 390] width 136 height 135
click at [132, 442] on icon "button" at bounding box center [128, 447] width 11 height 11
click at [120, 416] on div "FFFFFF" at bounding box center [137, 419] width 77 height 20
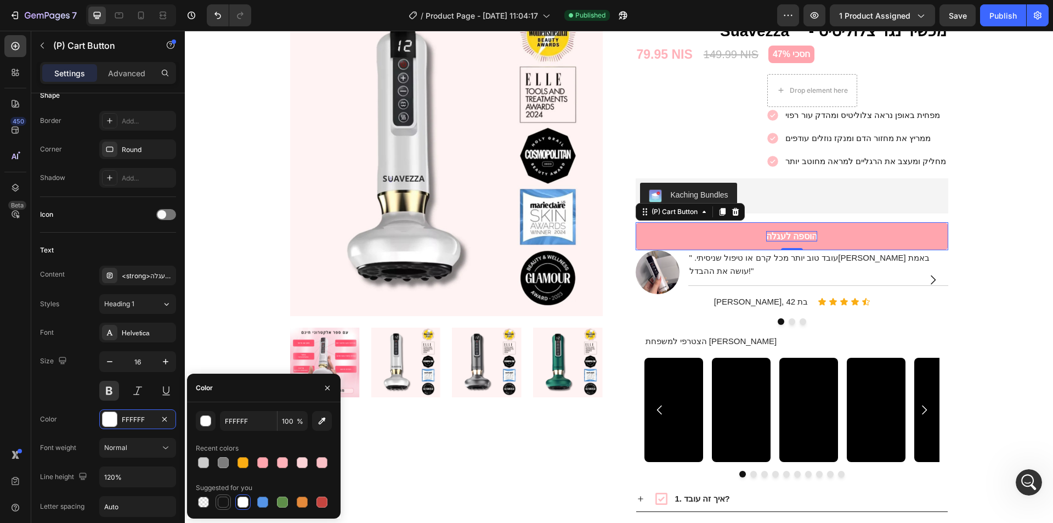
drag, startPoint x: 224, startPoint y: 502, endPoint x: 473, endPoint y: 332, distance: 300.8
click at [224, 502] on div at bounding box center [223, 501] width 11 height 11
type input "151515"
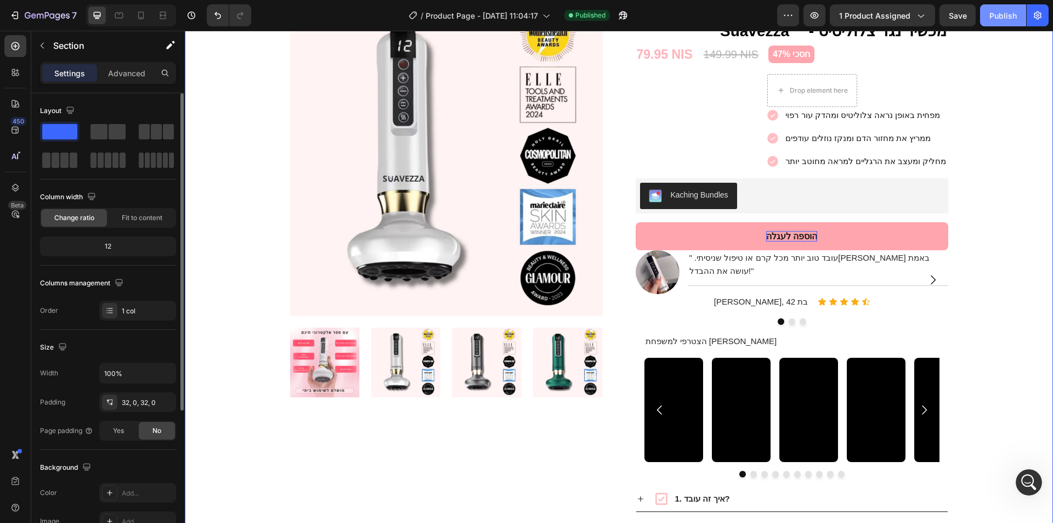
click at [1007, 19] on div "Publish" at bounding box center [1003, 16] width 27 height 12
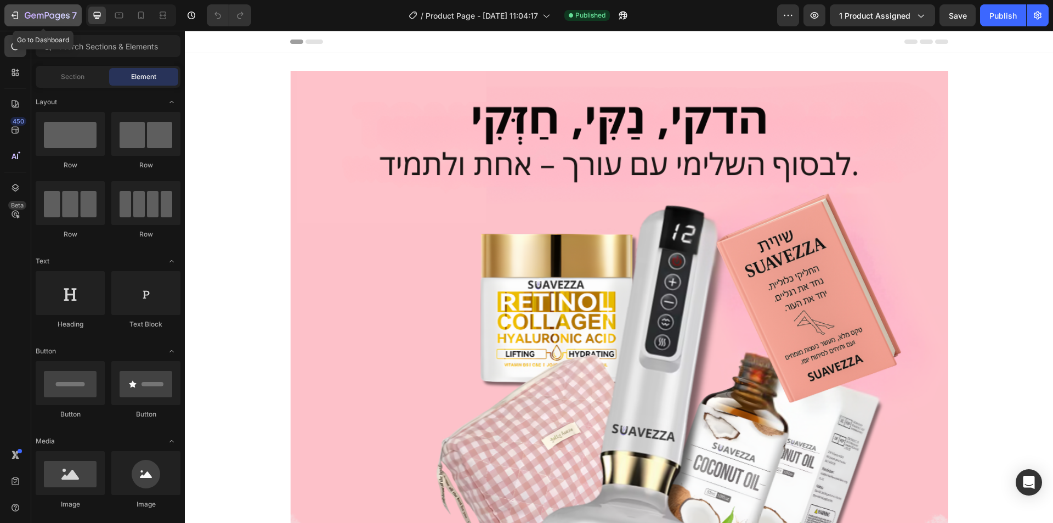
click at [14, 7] on button "7" at bounding box center [42, 15] width 77 height 22
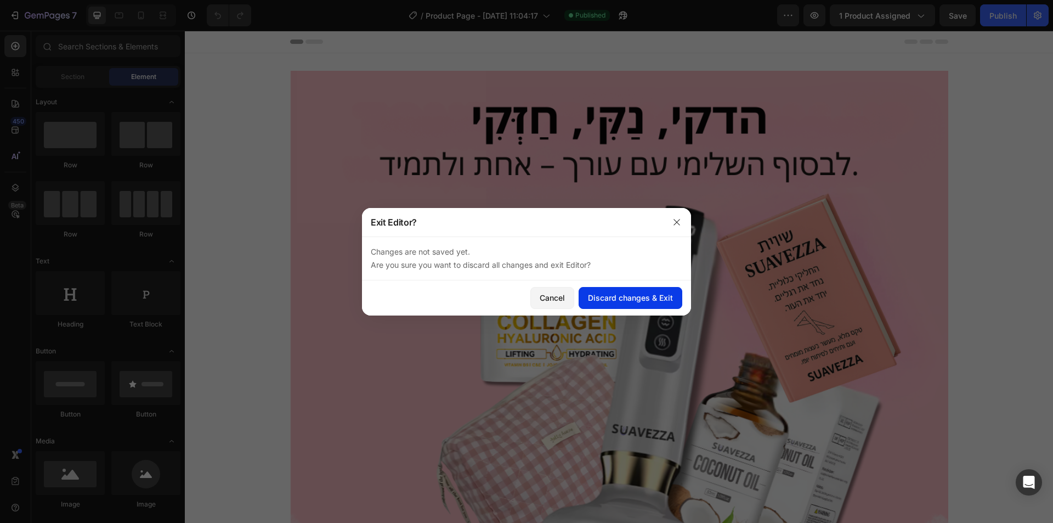
click at [620, 298] on div "Discard changes & Exit" at bounding box center [630, 298] width 85 height 12
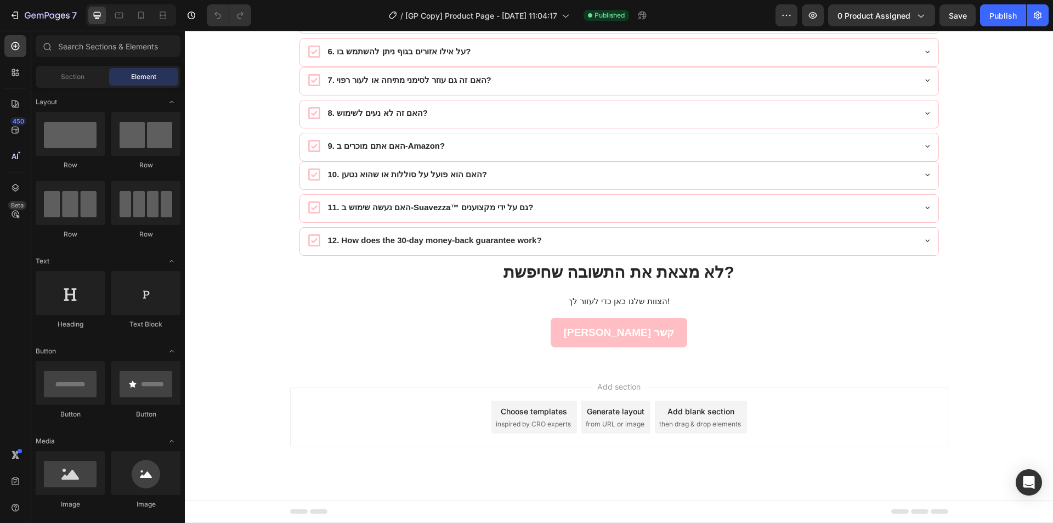
scroll to position [6266, 0]
click at [390, 270] on div "לא מצאת את התשובה שחיפשת? הצוות שלנו כאן כדי לעזור לך!" at bounding box center [619, 286] width 868 height 44
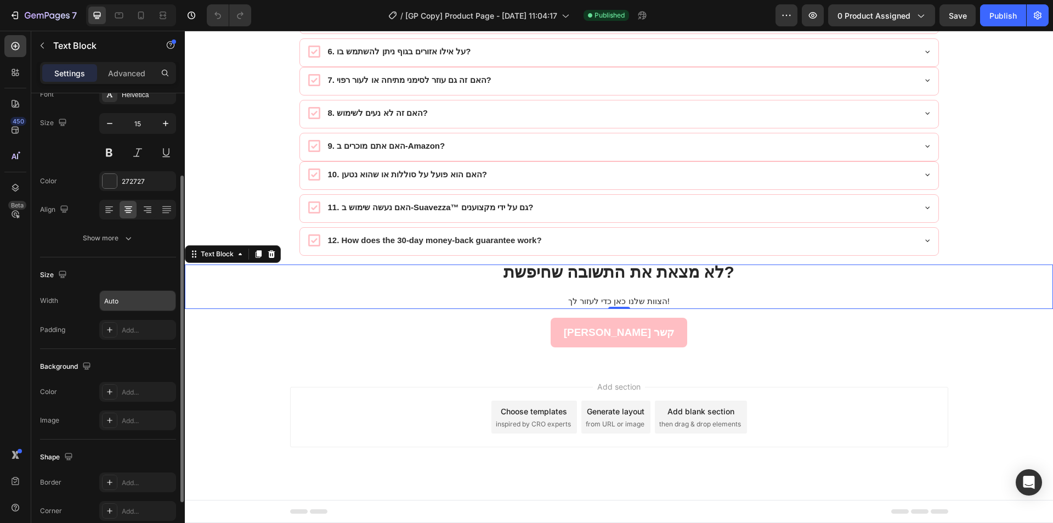
scroll to position [91, 0]
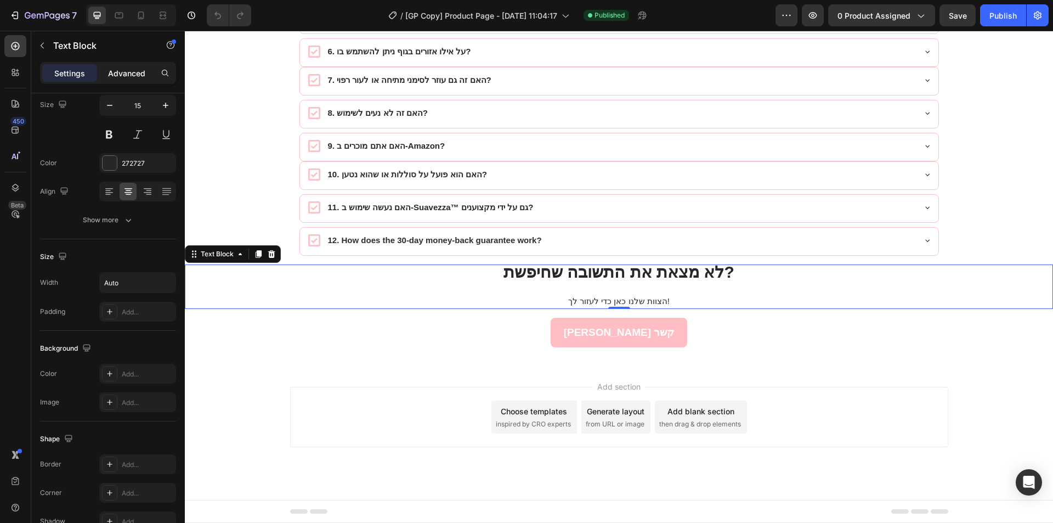
click at [120, 71] on p "Advanced" at bounding box center [126, 73] width 37 height 12
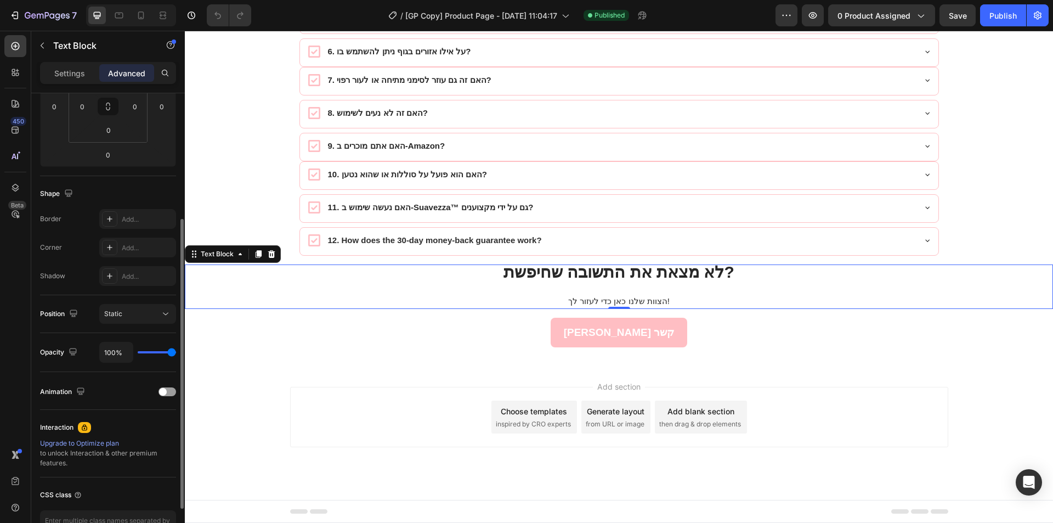
scroll to position [253, 0]
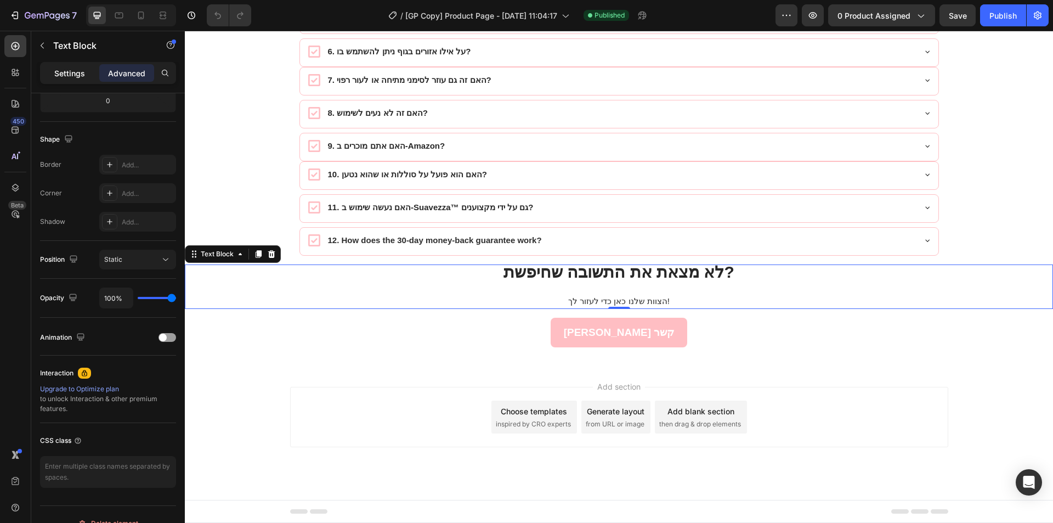
click at [75, 66] on div "Settings" at bounding box center [69, 73] width 55 height 18
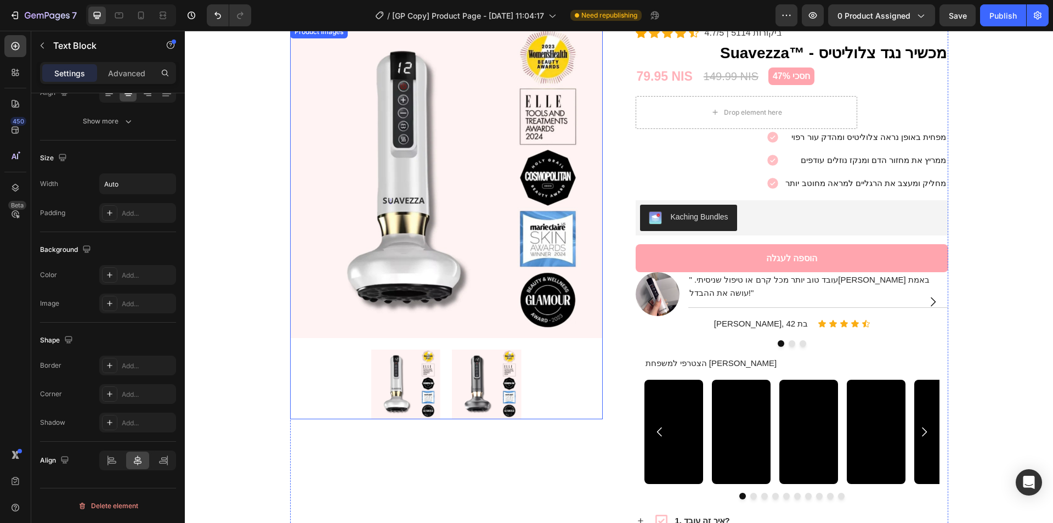
scroll to position [1616, 0]
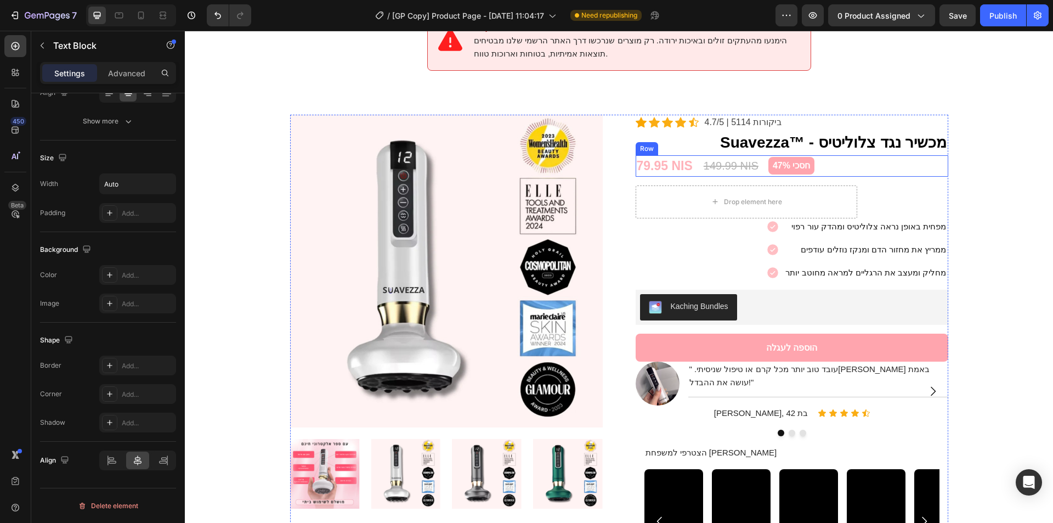
click at [854, 155] on div "79.95 NIS (P) Price (P) Price 149.99 NIS (P) Price (P) Price חסכי 47% Product B…" at bounding box center [792, 165] width 313 height 21
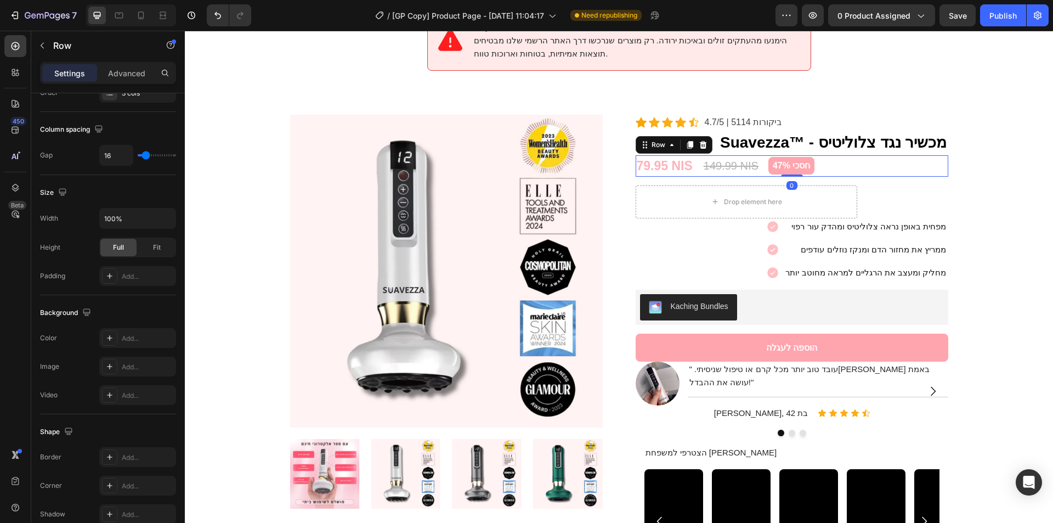
scroll to position [0, 0]
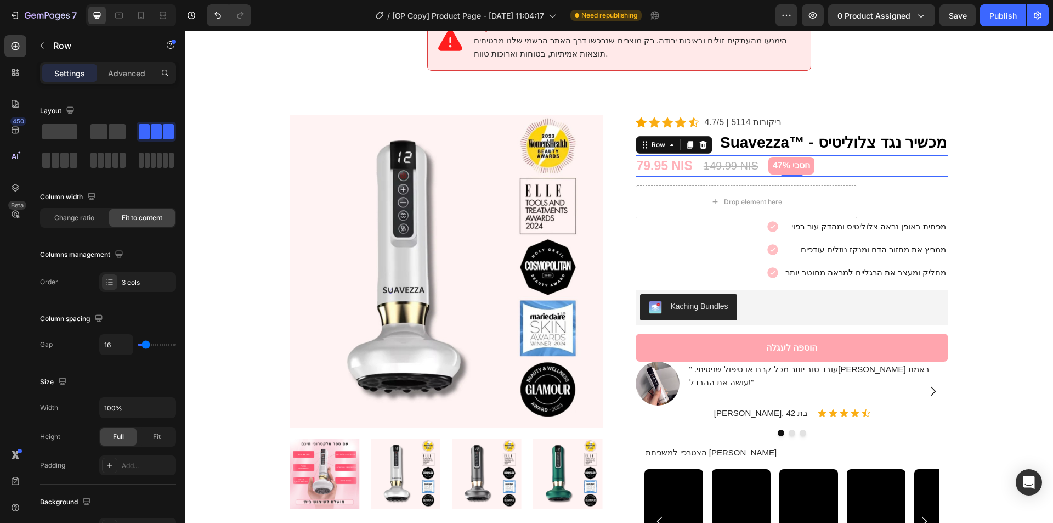
click at [692, 155] on div "79.95 NIS (P) Price (P) Price 149.99 NIS (P) Price (P) Price חסכי 47% Product B…" at bounding box center [792, 165] width 313 height 21
click at [722, 156] on div "149.99 NIS" at bounding box center [731, 165] width 57 height 19
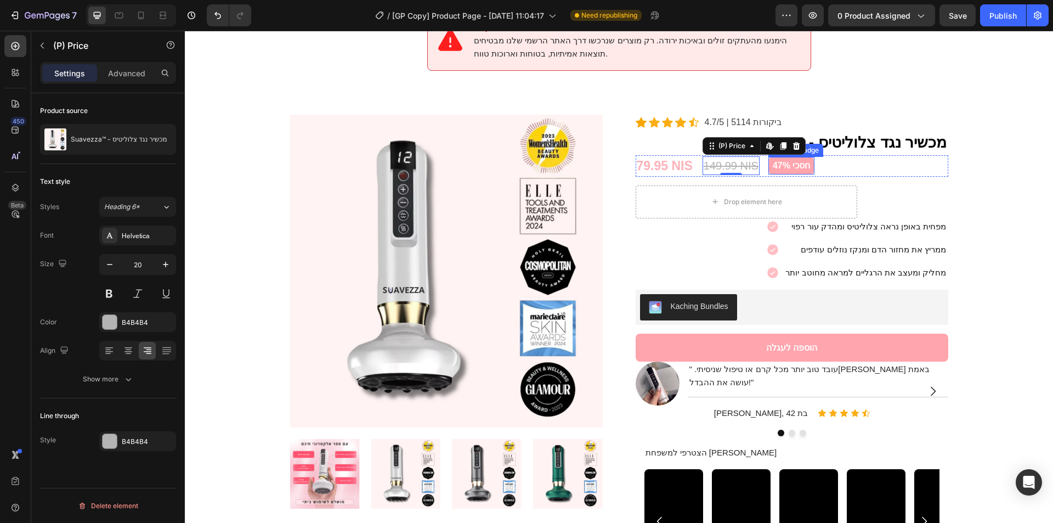
click at [795, 159] on pre "חסכי 47%" at bounding box center [792, 166] width 46 height 18
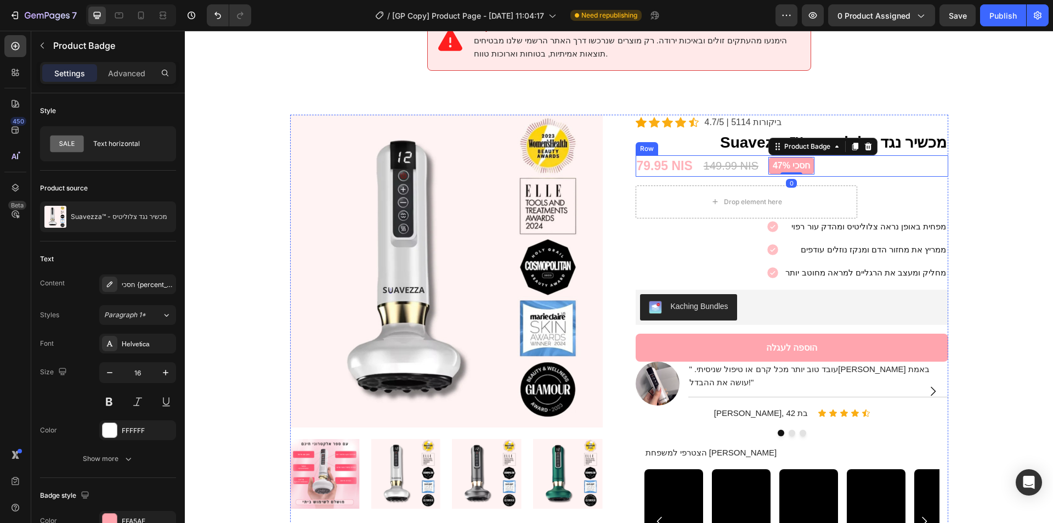
click at [825, 159] on div "79.95 NIS (P) Price (P) Price 149.99 NIS (P) Price (P) Price חסכי 47% Product B…" at bounding box center [792, 165] width 313 height 21
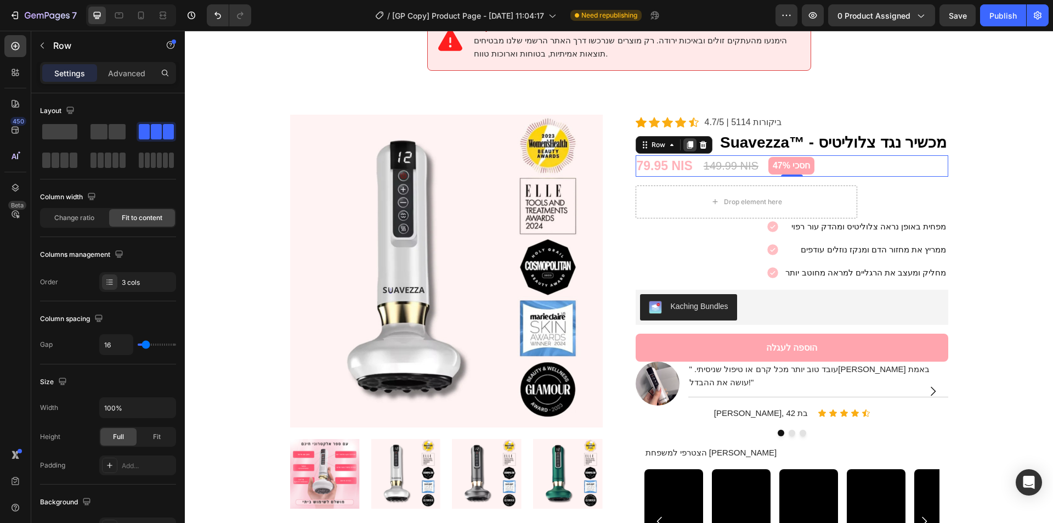
click at [687, 141] on icon at bounding box center [690, 145] width 6 height 8
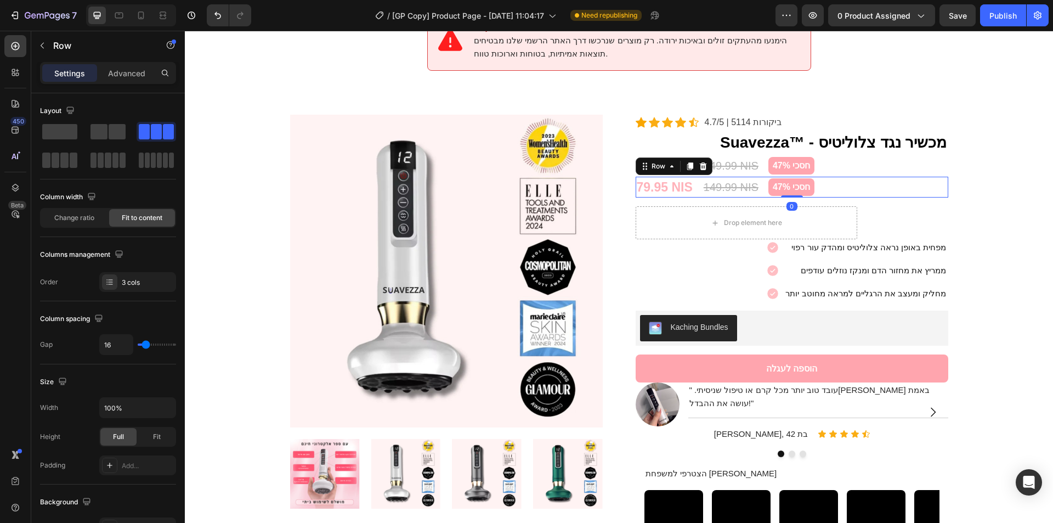
click at [702, 162] on icon at bounding box center [703, 166] width 9 height 9
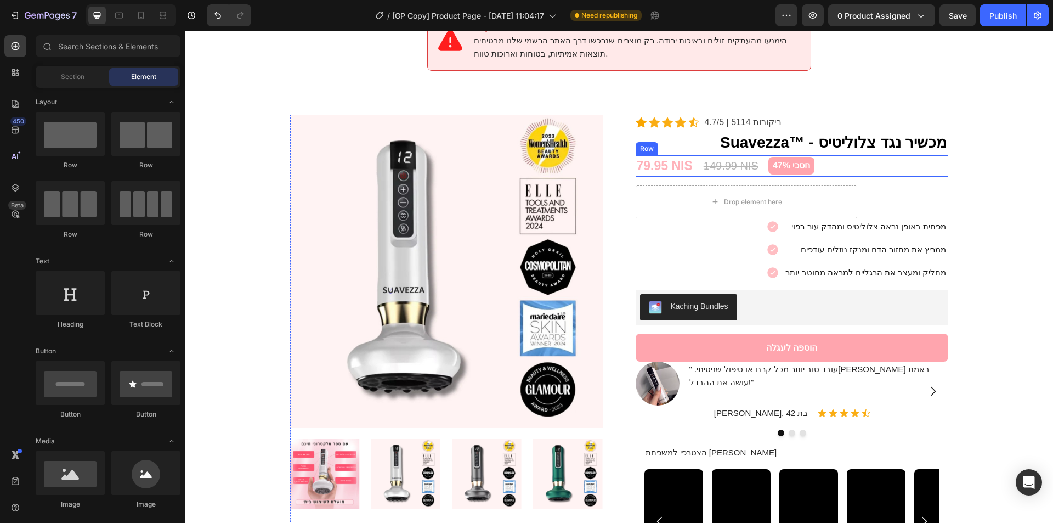
click at [831, 157] on div "79.95 NIS (P) Price (P) Price 149.99 NIS (P) Price (P) Price חסכי 47% Product B…" at bounding box center [792, 165] width 313 height 21
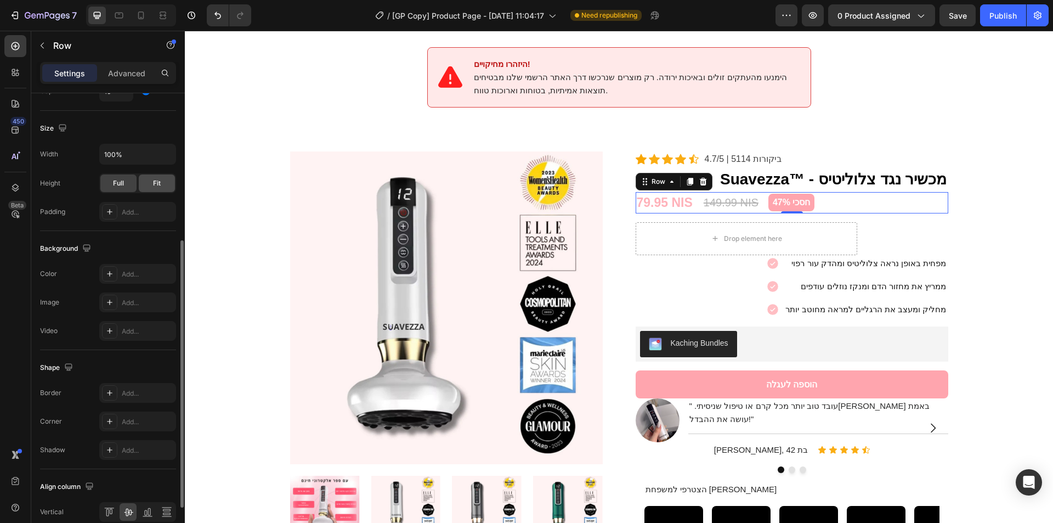
scroll to position [334, 0]
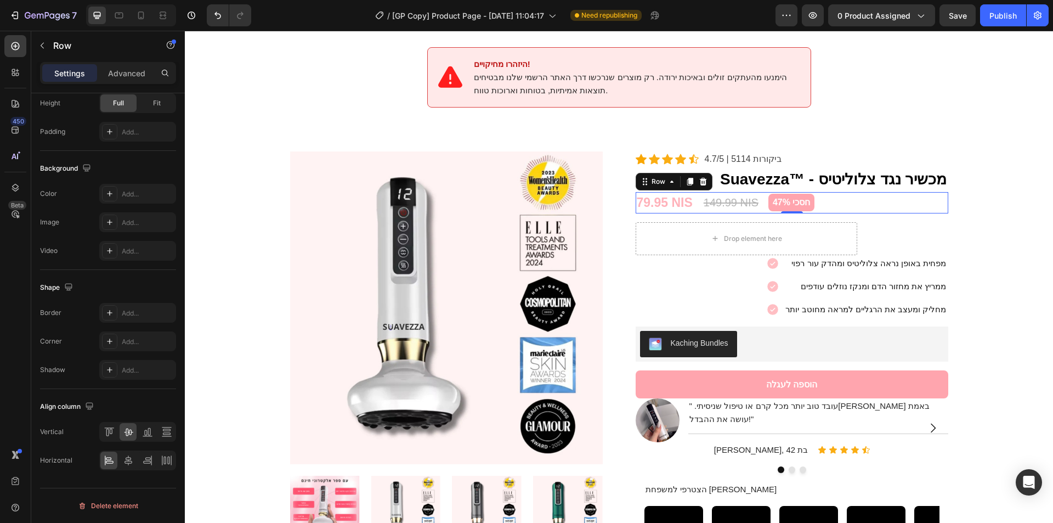
click at [933, 213] on div "Drop element here Row" at bounding box center [792, 234] width 313 height 42
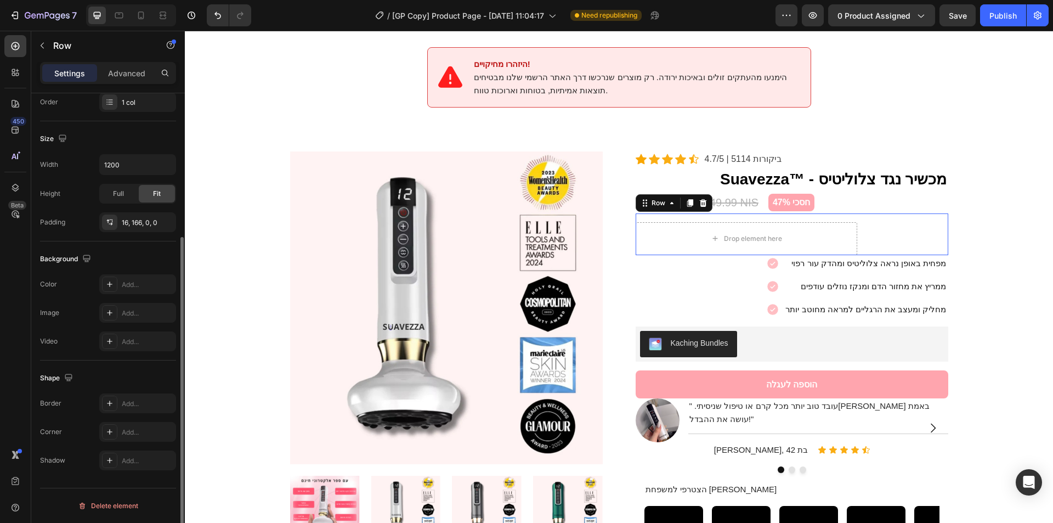
scroll to position [208, 0]
click at [923, 197] on div "79.95 NIS (P) Price (P) Price 149.99 NIS (P) Price (P) Price חסכי 47% Product B…" at bounding box center [792, 202] width 313 height 21
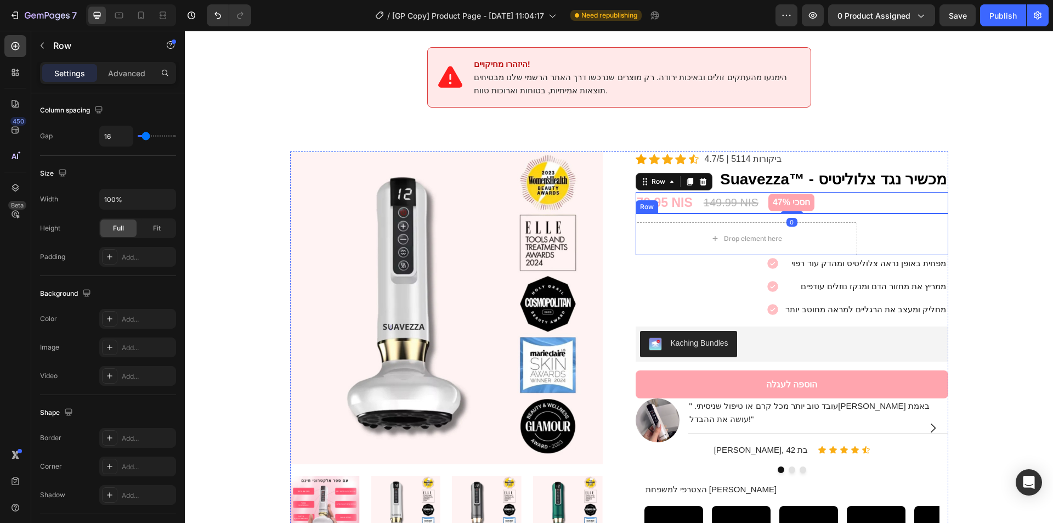
click at [912, 218] on div "Drop element here Row" at bounding box center [792, 234] width 313 height 42
